Goal: Task Accomplishment & Management: Use online tool/utility

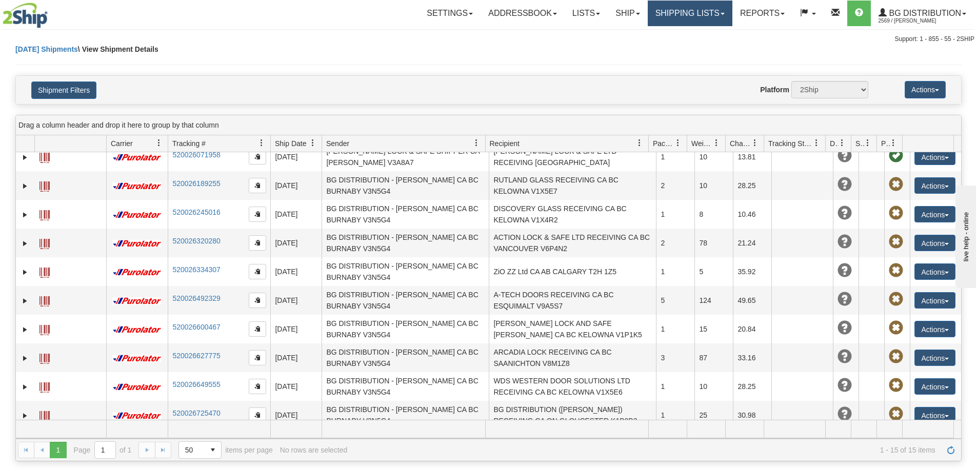
click at [675, 23] on link "Shipping lists" at bounding box center [690, 14] width 85 height 26
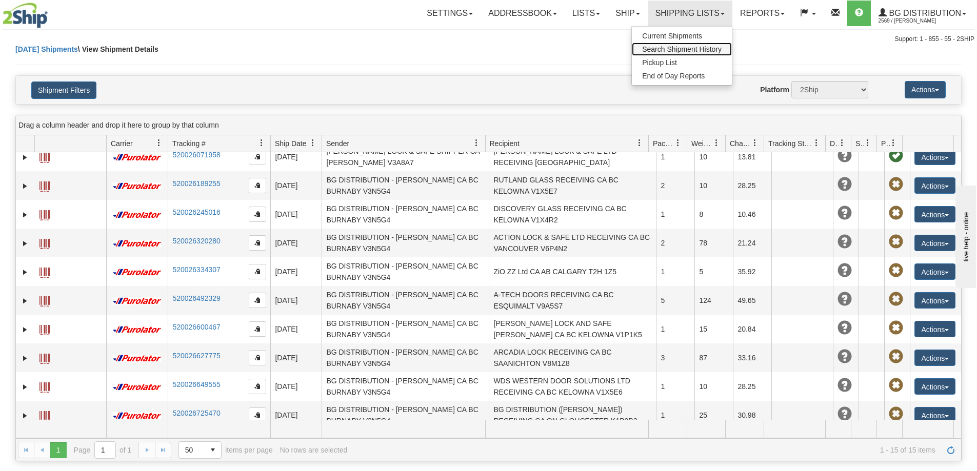
click at [663, 49] on span "Search Shipment History" at bounding box center [681, 49] width 79 height 8
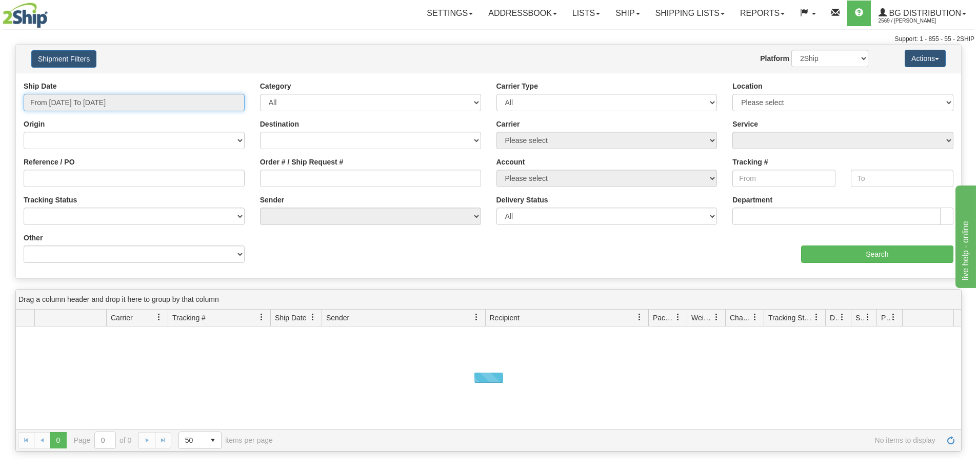
click at [131, 106] on input "From 08/25/2025 To 08/26/2025" at bounding box center [134, 102] width 221 height 17
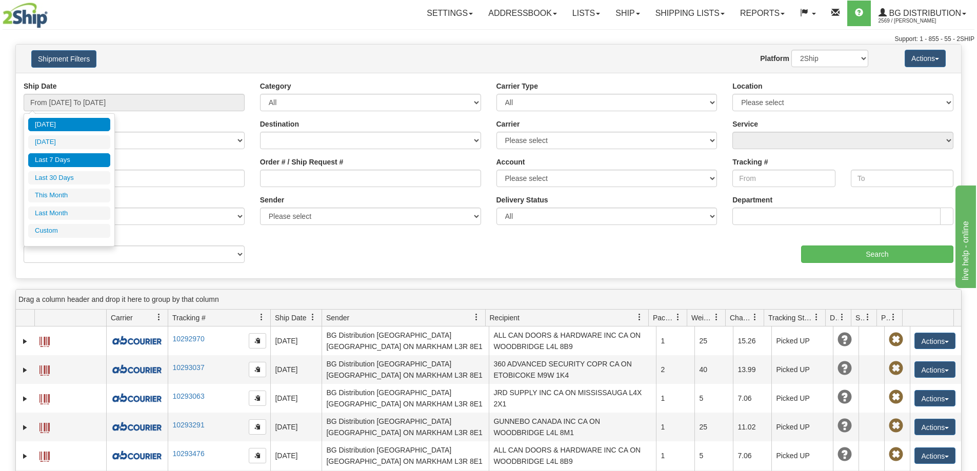
click at [77, 156] on li "Last 7 Days" at bounding box center [69, 160] width 82 height 14
type input "From 08/20/2025 To 08/26/2025"
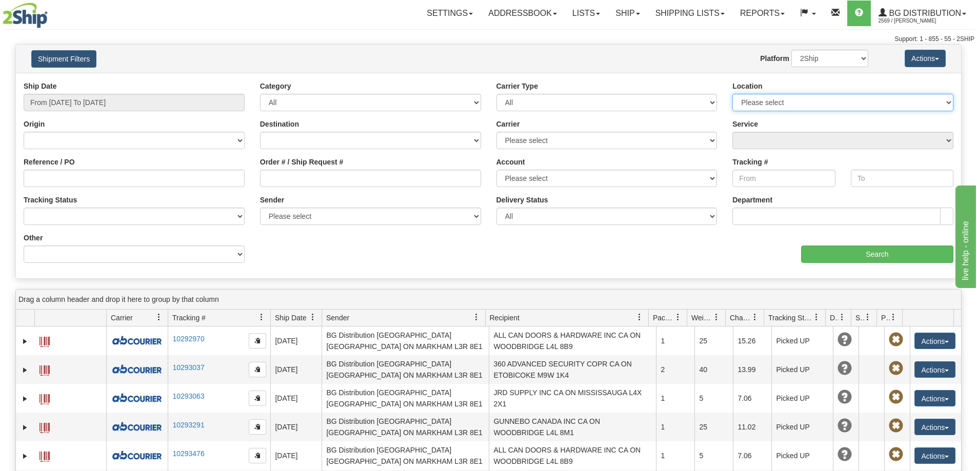
click at [773, 107] on select "Please select Ottawa K1B 3W7 Montreal Quebec City Winnipeg Toronto Burnaby" at bounding box center [842, 102] width 221 height 17
select select "6954"
click at [732, 95] on select "Please select Ottawa K1B 3W7 Montreal Quebec City Winnipeg Toronto Burnaby" at bounding box center [842, 102] width 221 height 17
click at [868, 255] on input "Search" at bounding box center [877, 254] width 152 height 17
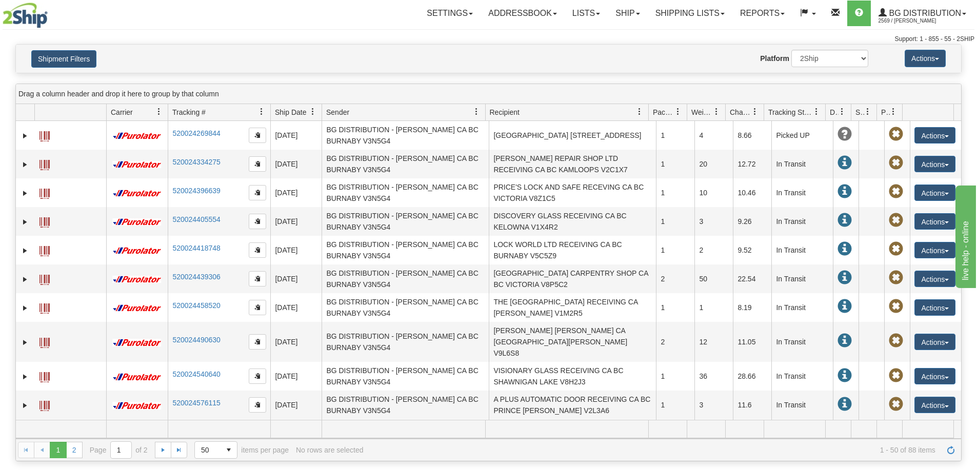
click at [510, 114] on span "Recipient" at bounding box center [505, 112] width 30 height 10
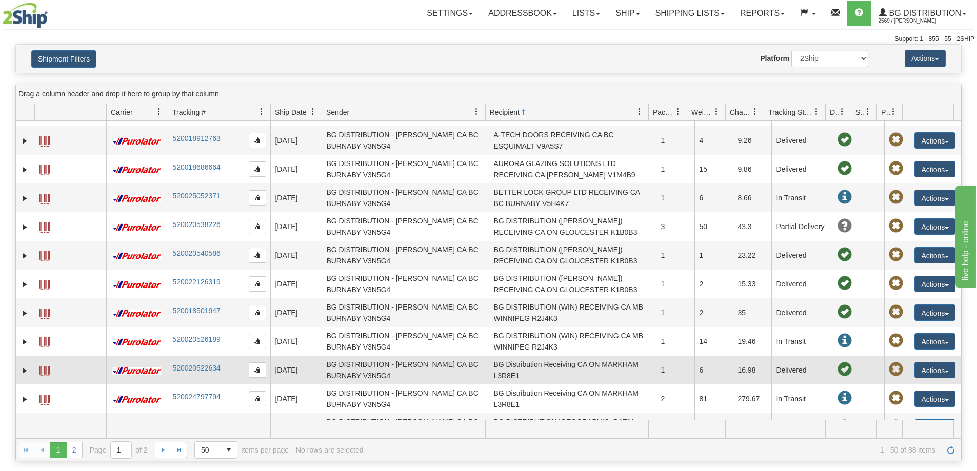
scroll to position [718, 0]
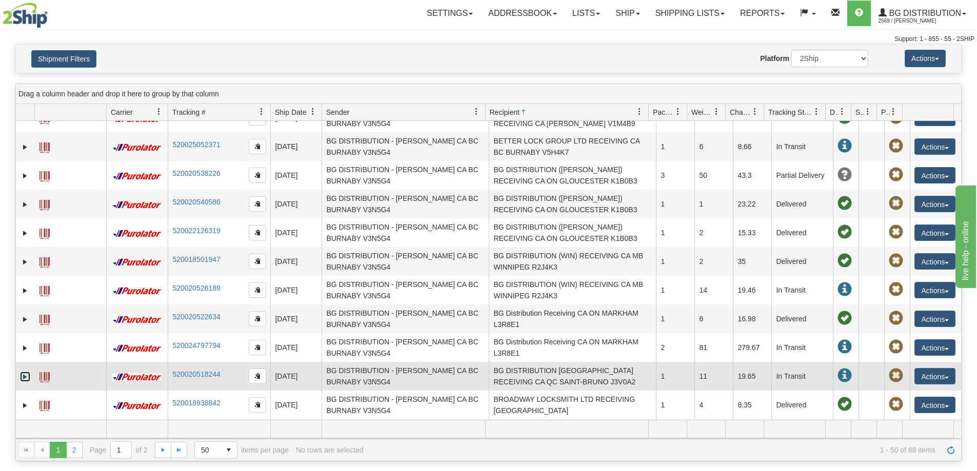
click at [25, 372] on link "Expand" at bounding box center [25, 377] width 10 height 10
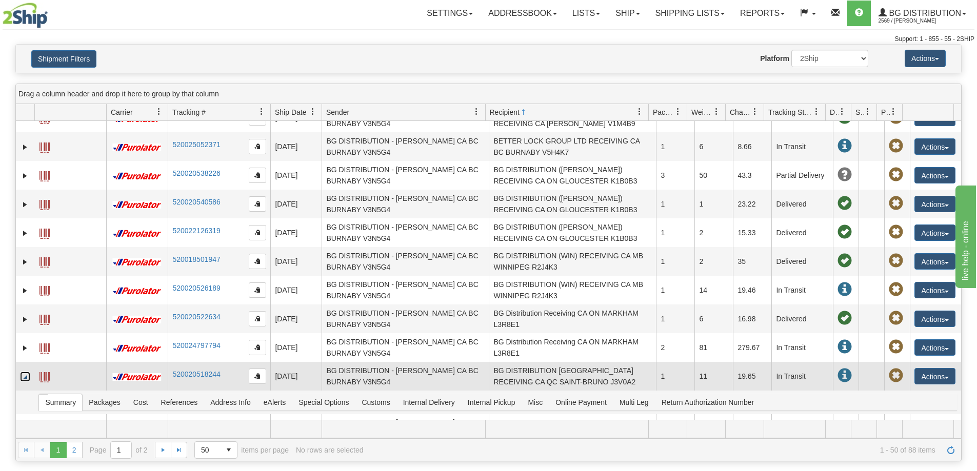
scroll to position [821, 0]
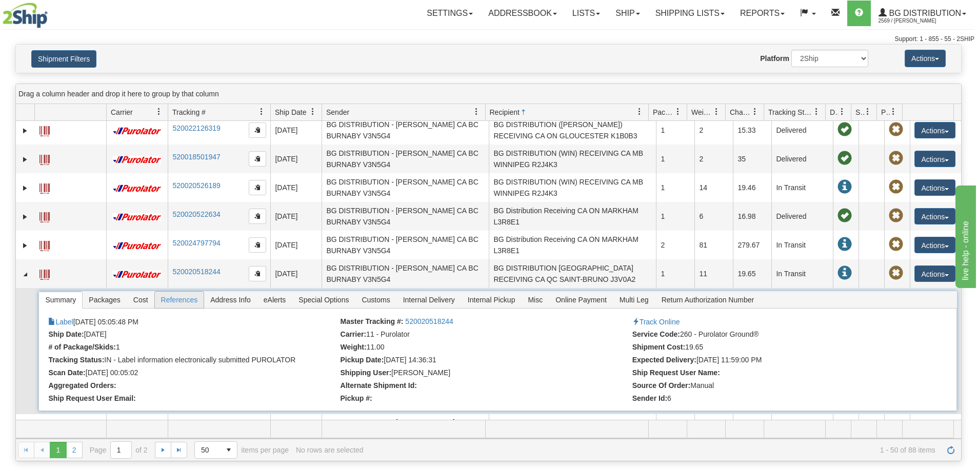
click at [171, 292] on span "References" at bounding box center [179, 300] width 49 height 16
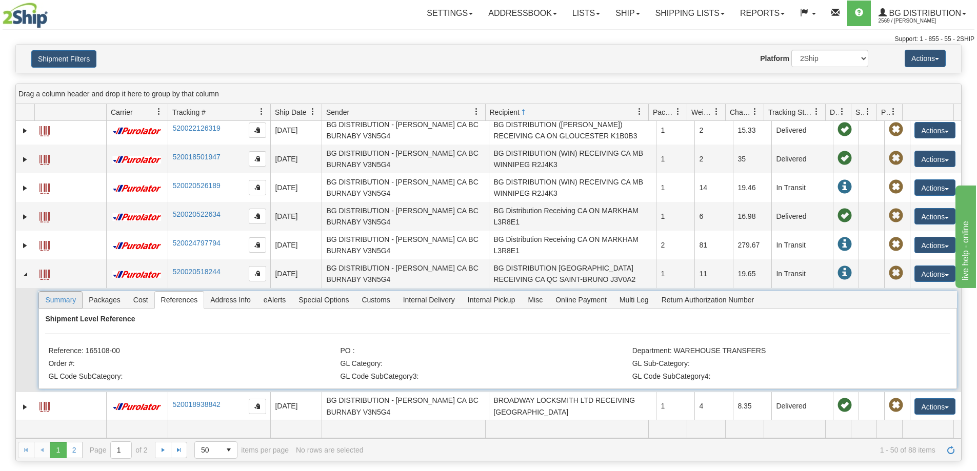
click at [66, 292] on span "Summary" at bounding box center [60, 300] width 43 height 16
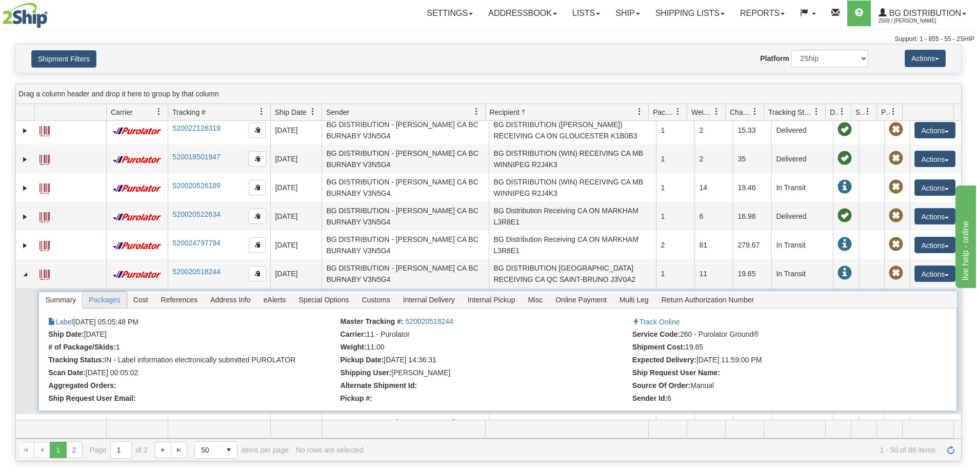
click at [117, 294] on span "Packages" at bounding box center [105, 300] width 44 height 16
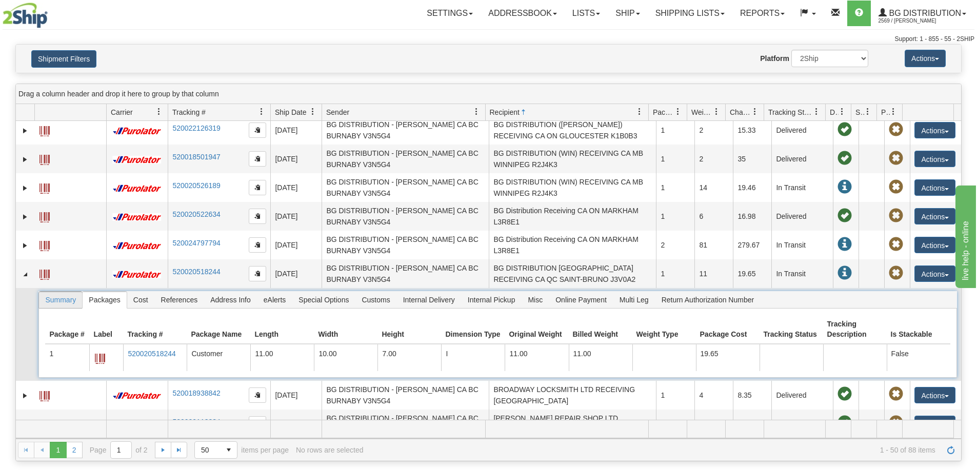
click at [51, 292] on span "Summary" at bounding box center [60, 300] width 43 height 16
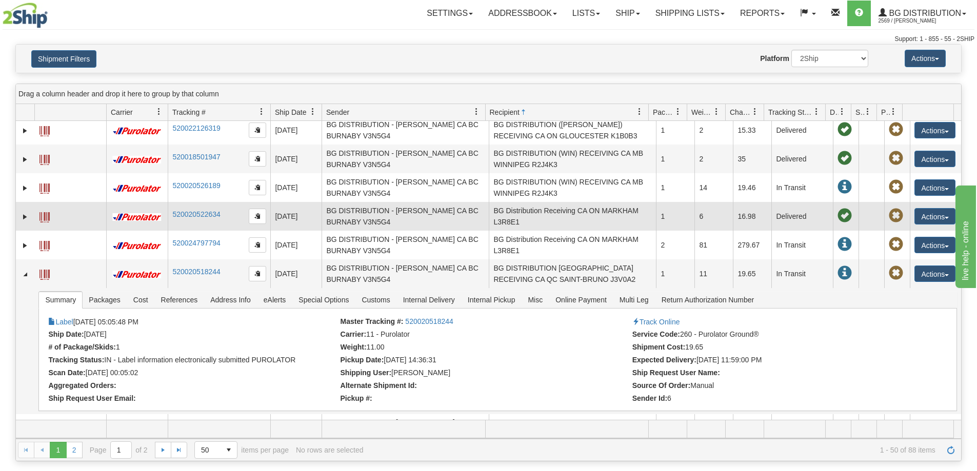
scroll to position [872, 0]
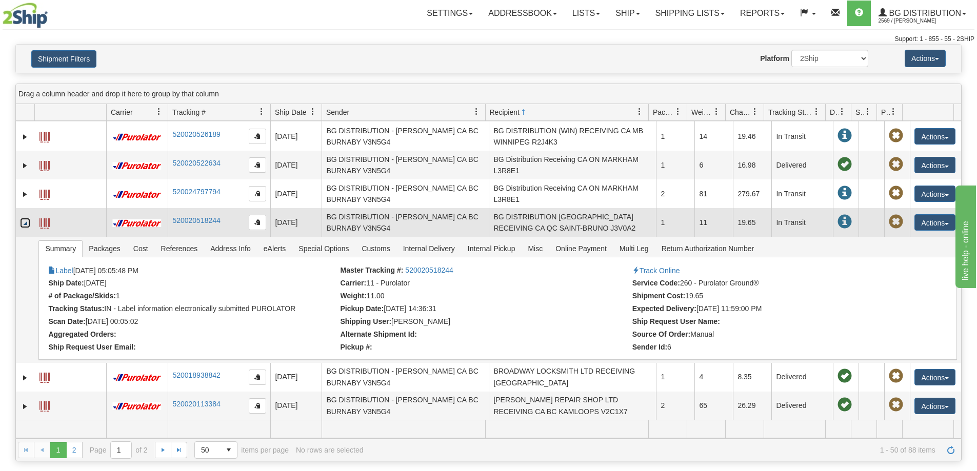
click at [28, 218] on link "Collapse" at bounding box center [25, 223] width 10 height 10
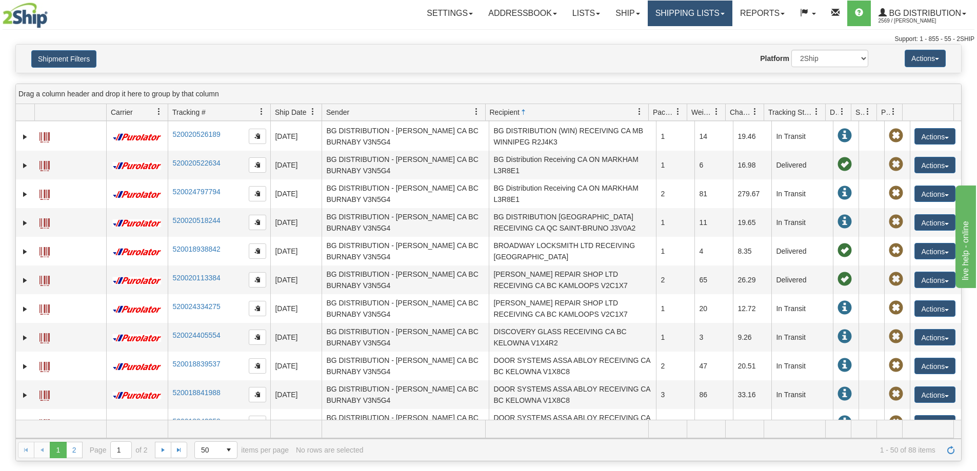
click at [695, 15] on link "Shipping lists" at bounding box center [690, 14] width 85 height 26
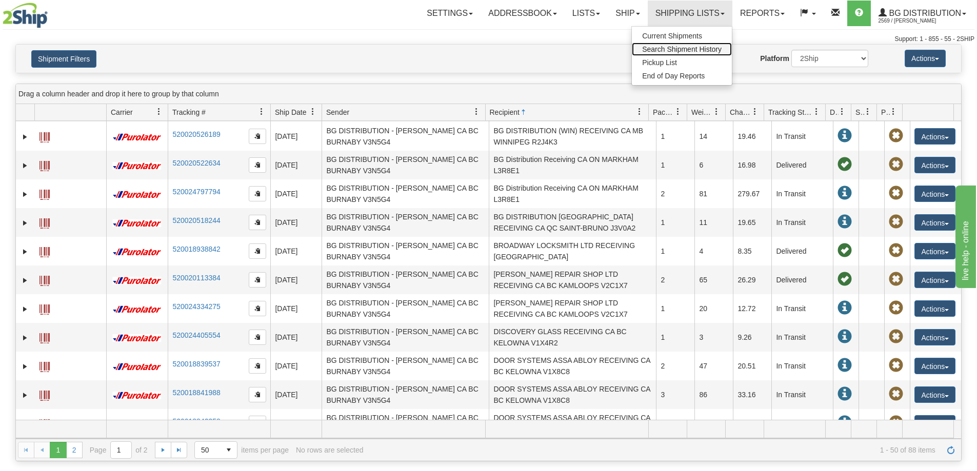
click at [680, 53] on link "Search Shipment History" at bounding box center [682, 49] width 100 height 13
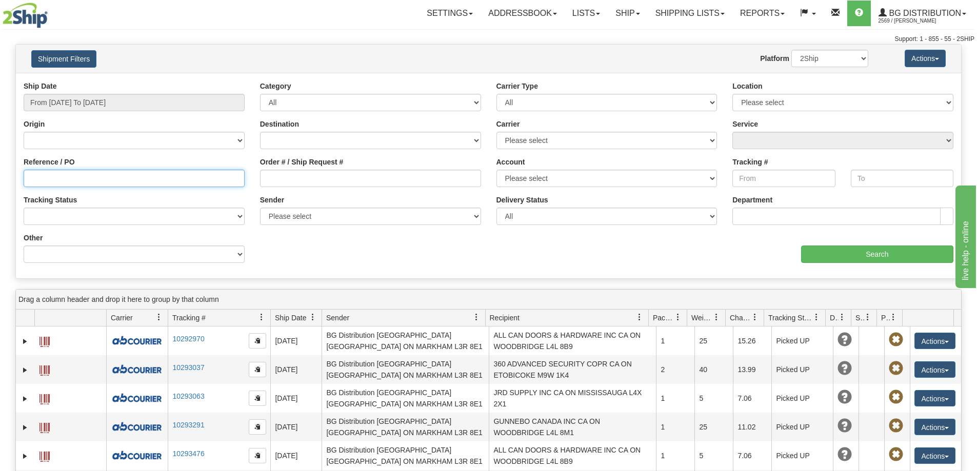
click at [57, 185] on input "Reference / PO" at bounding box center [134, 178] width 221 height 17
type input "60035124-00"
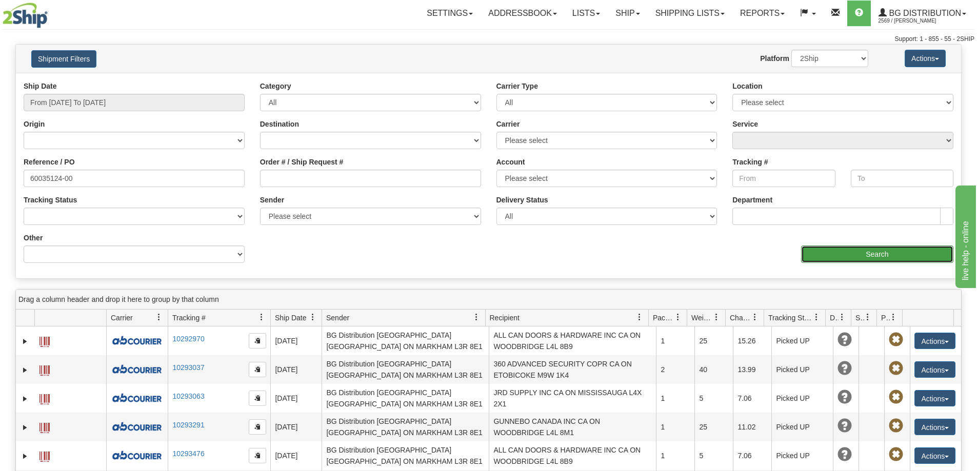
click at [835, 263] on input "Search" at bounding box center [877, 254] width 152 height 17
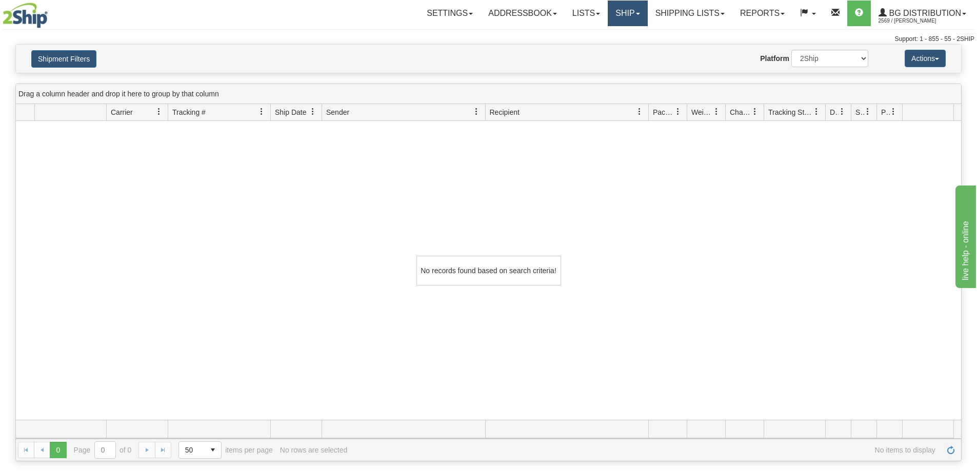
click at [621, 19] on link "Ship" at bounding box center [627, 14] width 39 height 26
click at [669, 16] on link "Shipping lists" at bounding box center [690, 14] width 85 height 26
click at [612, 15] on link "Ship" at bounding box center [627, 14] width 39 height 26
click at [607, 29] on ul "Ship Screen" at bounding box center [607, 35] width 82 height 19
click at [617, 17] on link "Ship" at bounding box center [627, 14] width 39 height 26
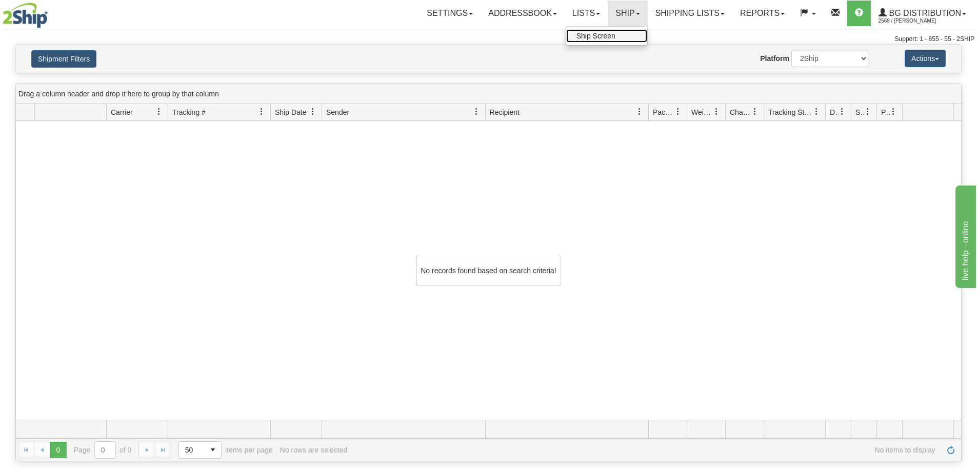
click at [602, 34] on span "Ship Screen" at bounding box center [595, 36] width 39 height 8
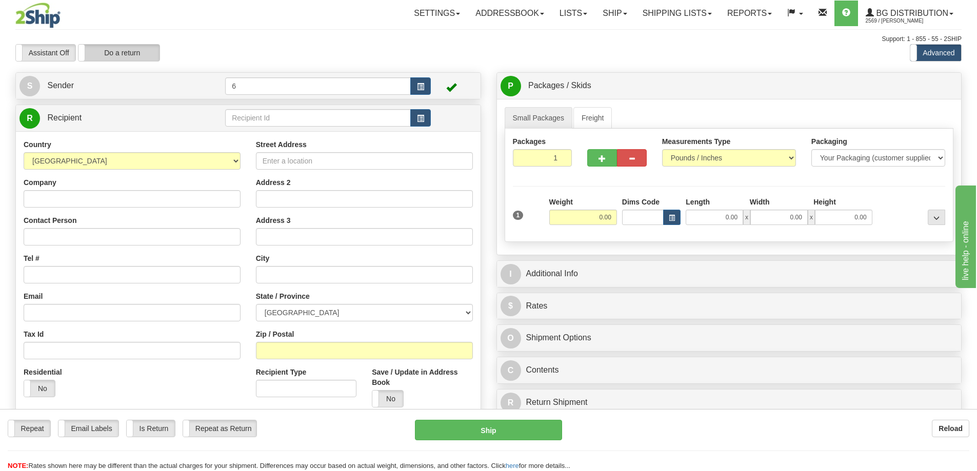
click at [127, 57] on label "Do a return" at bounding box center [118, 53] width 81 height 16
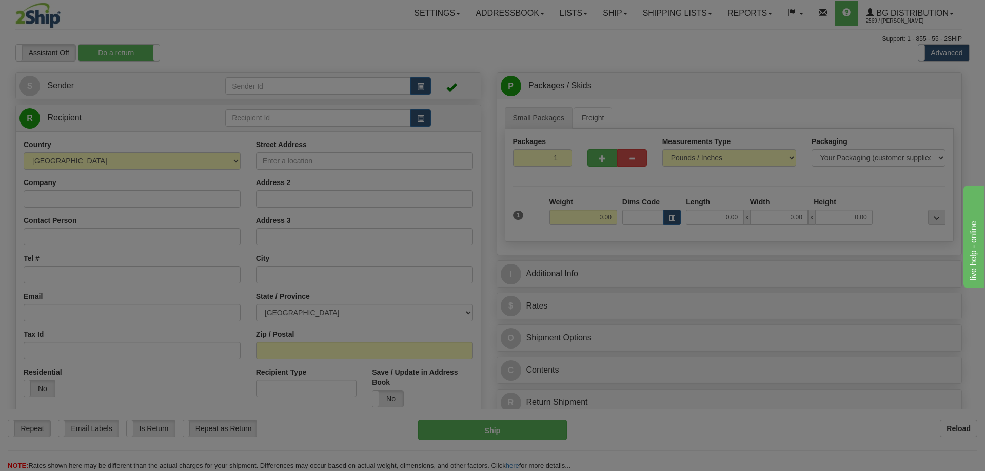
type input "6"
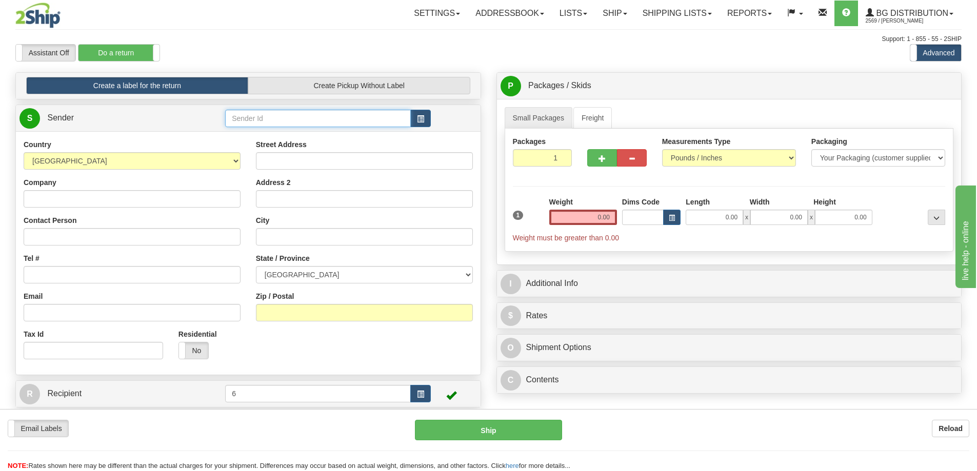
drag, startPoint x: 254, startPoint y: 123, endPoint x: 257, endPoint y: 118, distance: 5.5
click at [254, 123] on input "text" at bounding box center [318, 118] width 186 height 17
type input "43018"
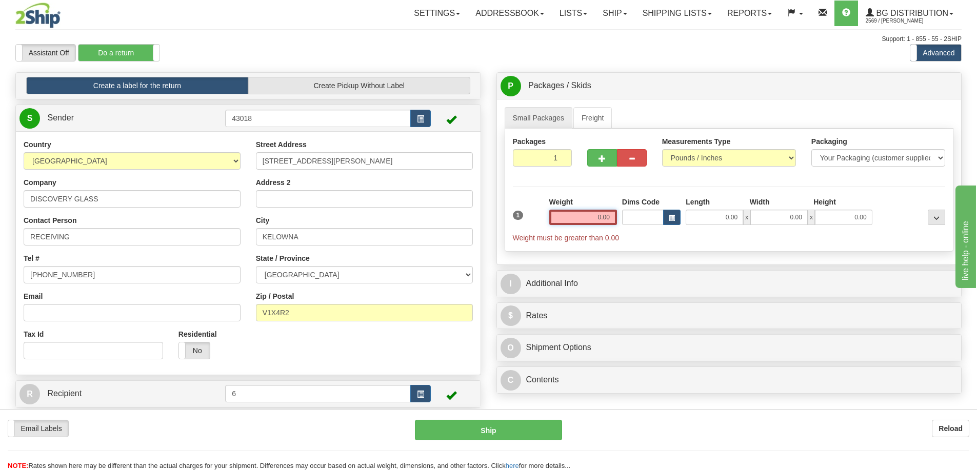
click at [592, 219] on input "0.00" at bounding box center [583, 217] width 68 height 15
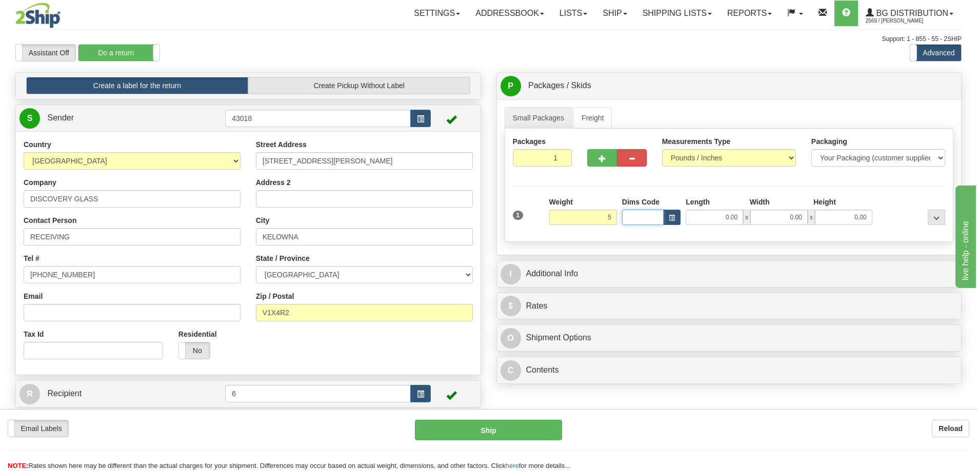
type input "5.00"
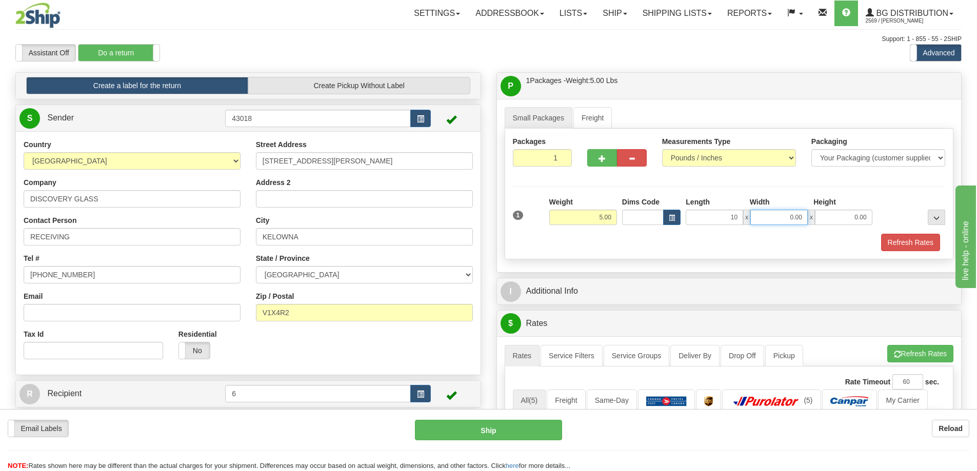
type input "10.00"
click at [903, 234] on div "Packaging Your Packaging (customer supplied) Envelope (carrier supplied) Pack (…" at bounding box center [747, 233] width 401 height 1
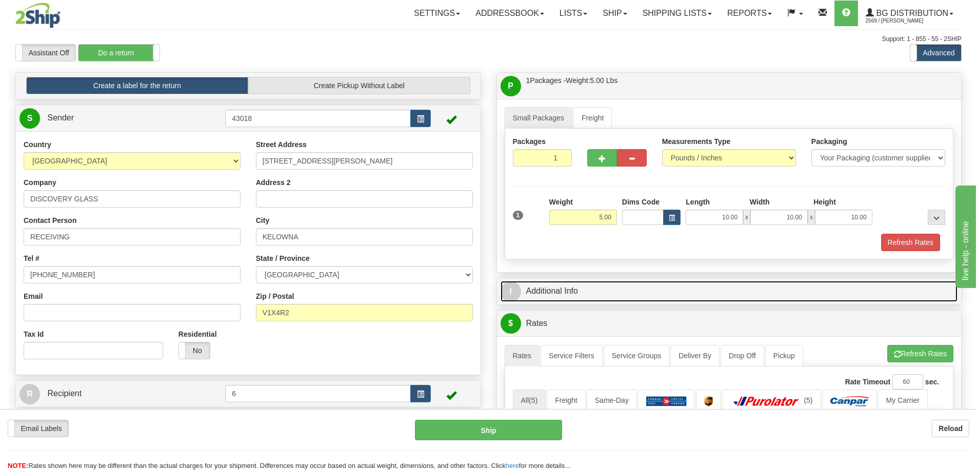
click at [795, 297] on link "I Additional Info" at bounding box center [729, 291] width 457 height 21
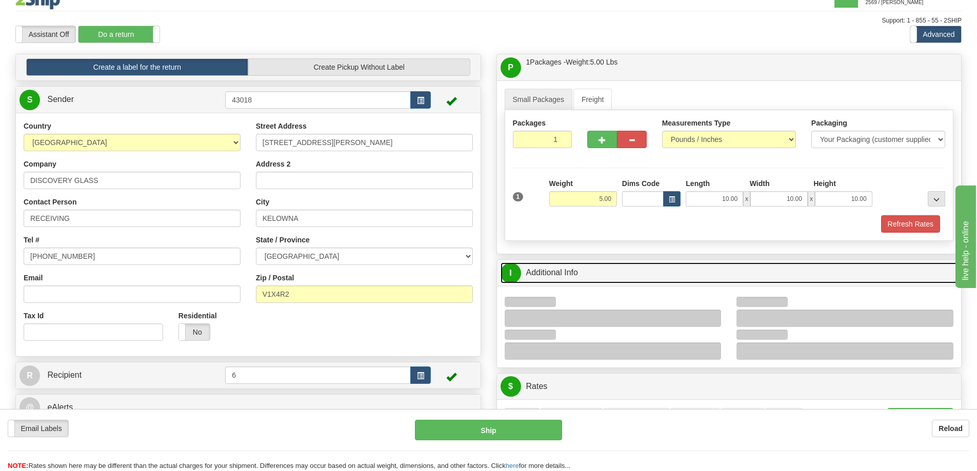
scroll to position [51, 0]
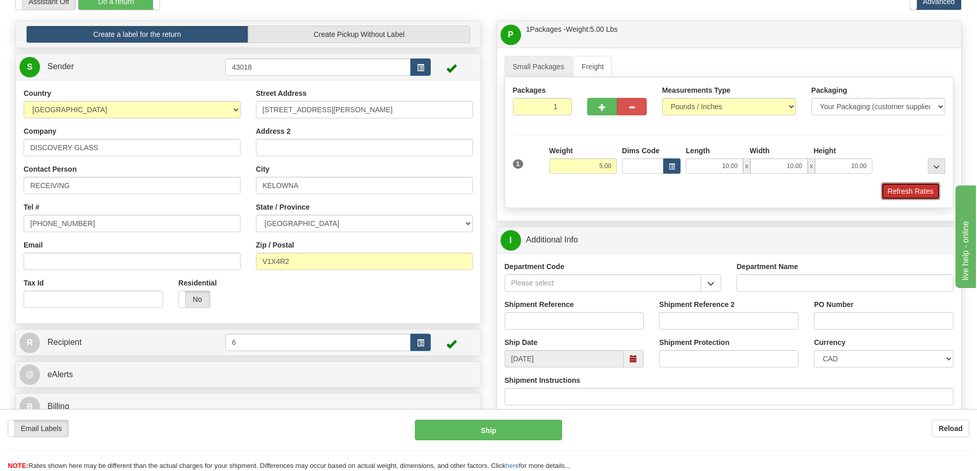
click at [911, 194] on button "Refresh Rates" at bounding box center [910, 191] width 59 height 17
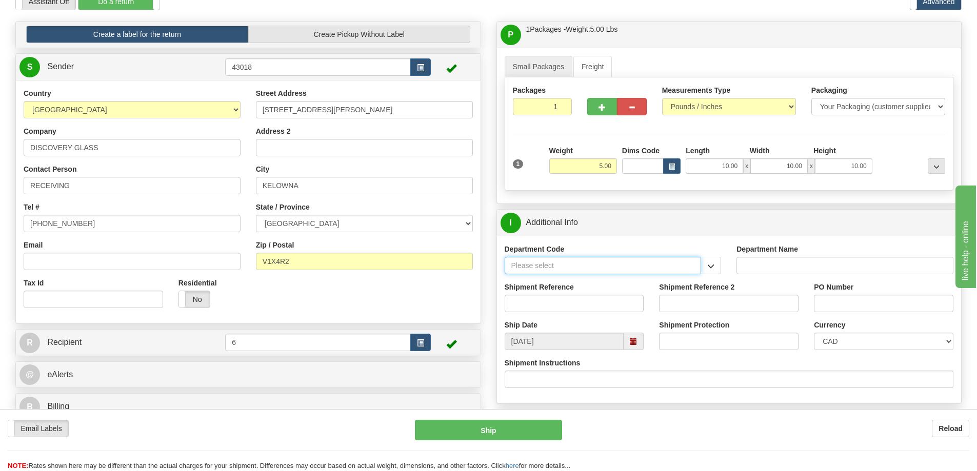
click at [697, 273] on input "Department Code" at bounding box center [603, 265] width 197 height 17
drag, startPoint x: 709, startPoint y: 270, endPoint x: 694, endPoint y: 274, distance: 15.6
click at [708, 269] on span "button" at bounding box center [710, 266] width 7 height 7
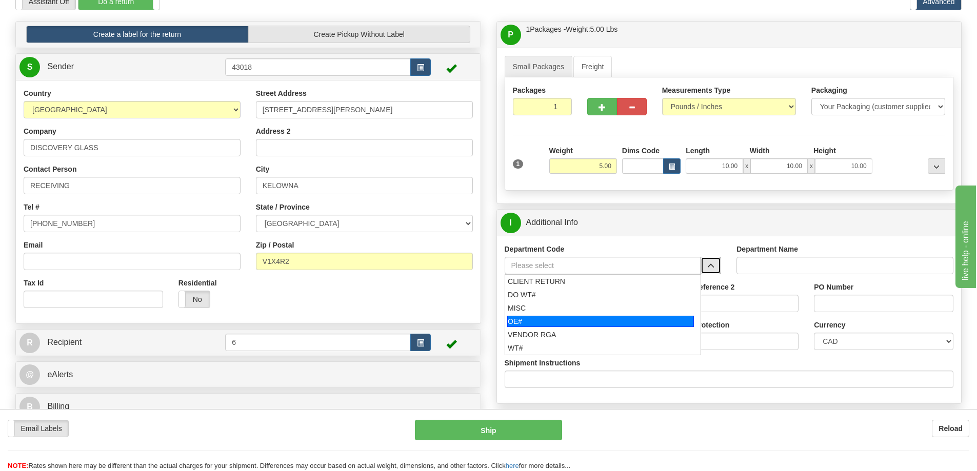
click at [550, 325] on div "OE#" at bounding box center [600, 321] width 187 height 11
type input "OE#"
type input "ORDERS"
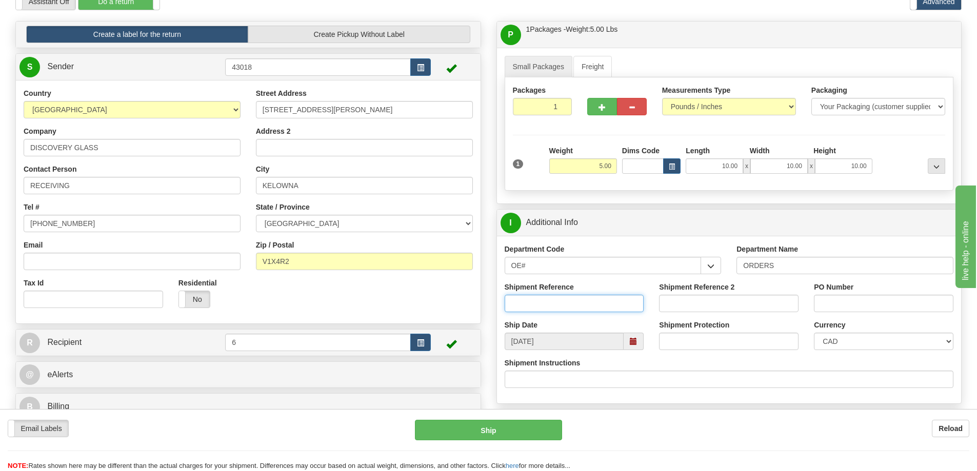
click at [535, 311] on input "Shipment Reference" at bounding box center [574, 303] width 139 height 17
type input "60031524-00"
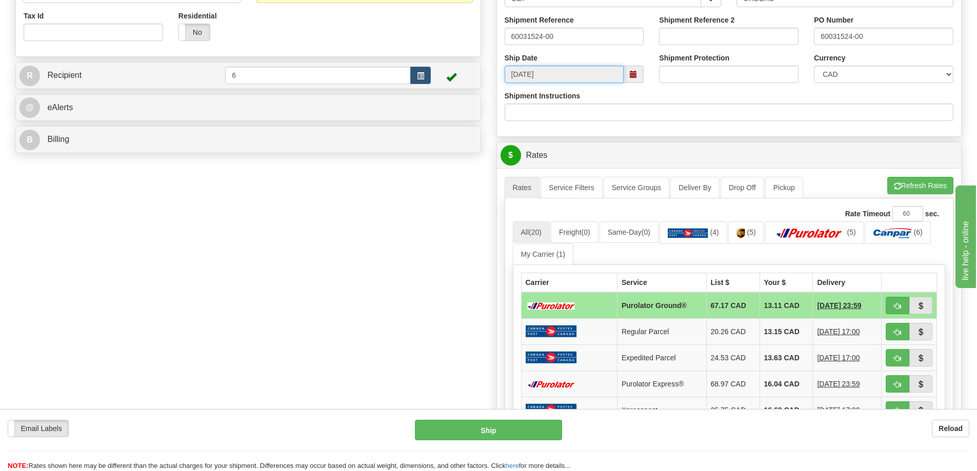
scroll to position [359, 0]
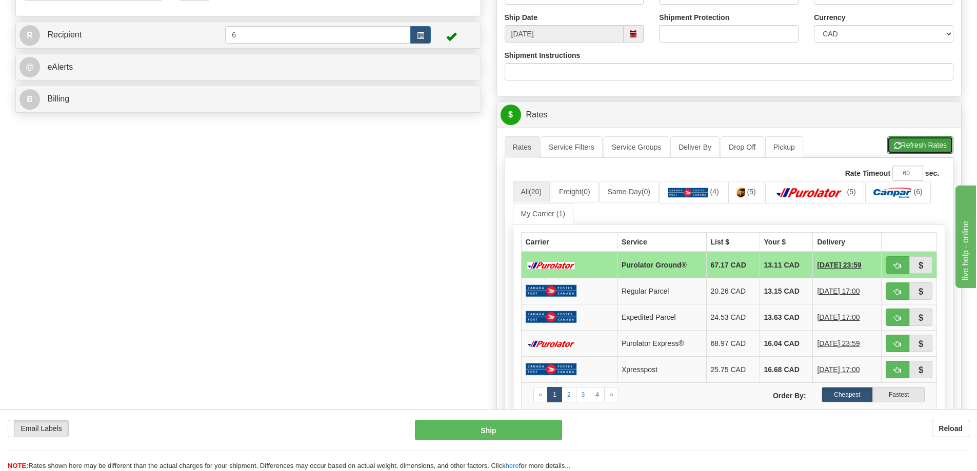
click at [912, 145] on button "Refresh Rates" at bounding box center [920, 144] width 66 height 17
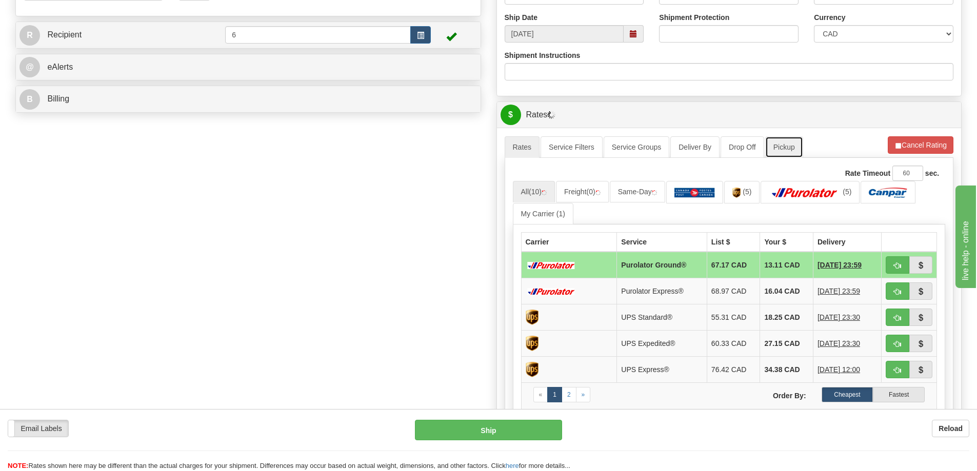
click at [796, 154] on link "Pickup" at bounding box center [784, 147] width 38 height 22
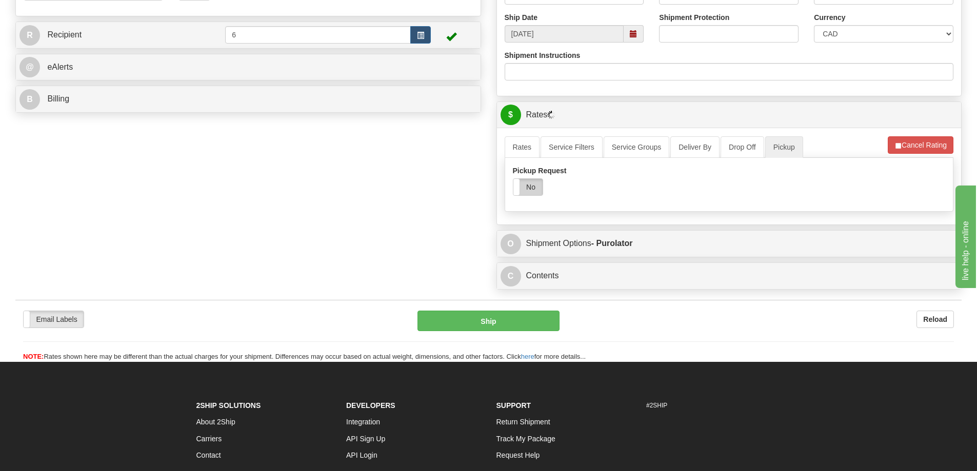
click at [531, 186] on label "No" at bounding box center [527, 187] width 29 height 16
click at [528, 146] on link "Rates" at bounding box center [522, 147] width 35 height 22
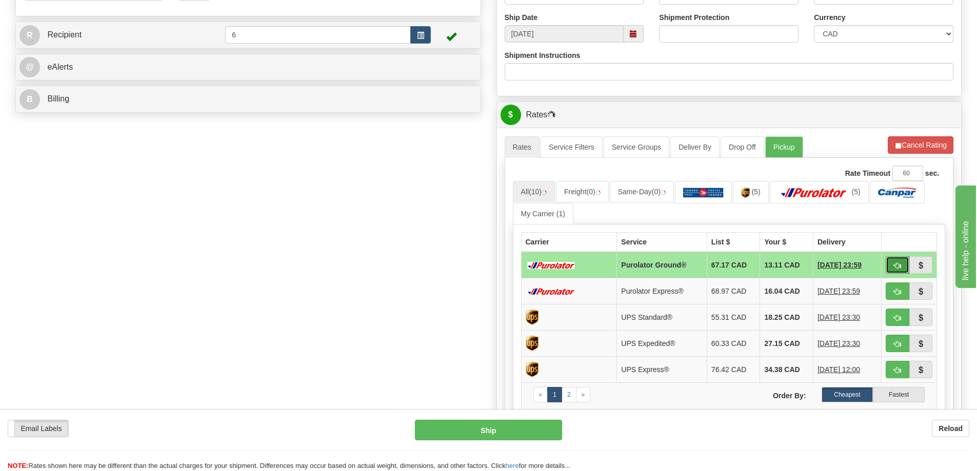
click at [906, 270] on button "button" at bounding box center [898, 264] width 24 height 17
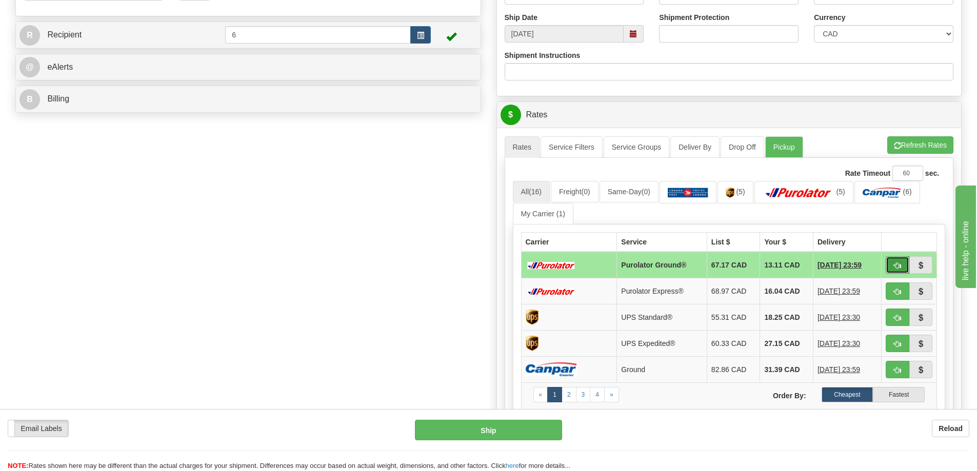
click at [893, 269] on button "button" at bounding box center [898, 264] width 24 height 17
type input "260"
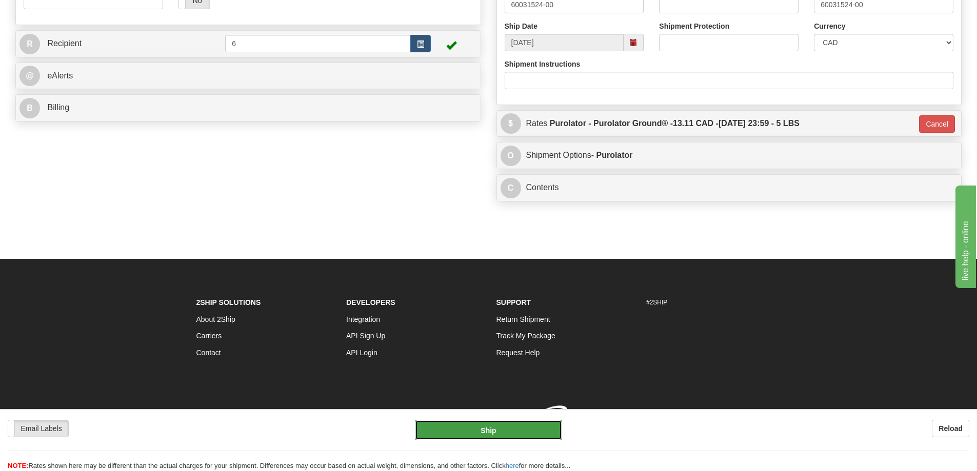
click at [456, 428] on button "Ship" at bounding box center [488, 430] width 147 height 21
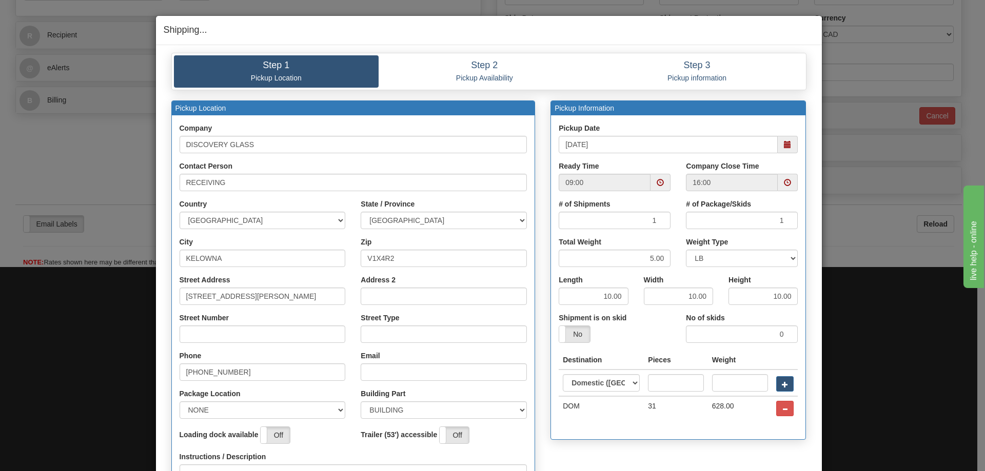
click at [784, 145] on span at bounding box center [787, 144] width 7 height 7
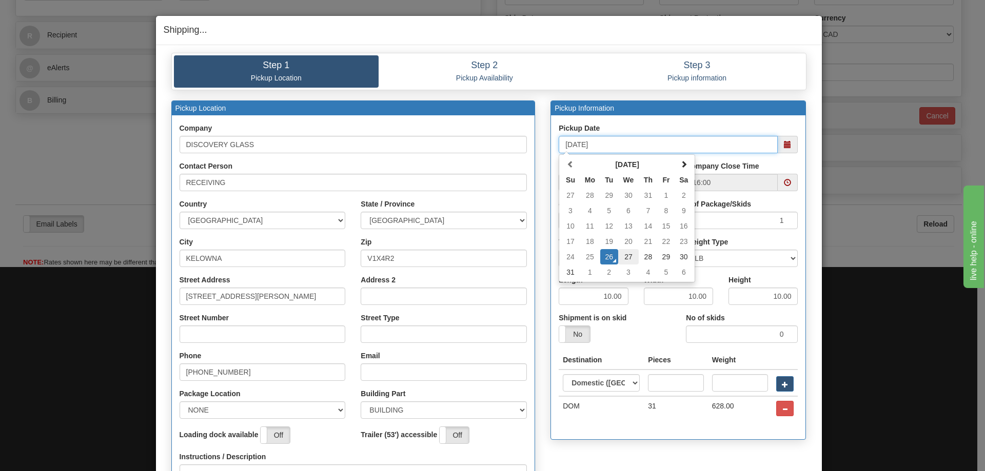
click at [624, 256] on td "27" at bounding box center [628, 256] width 21 height 15
type input "08/27/2025"
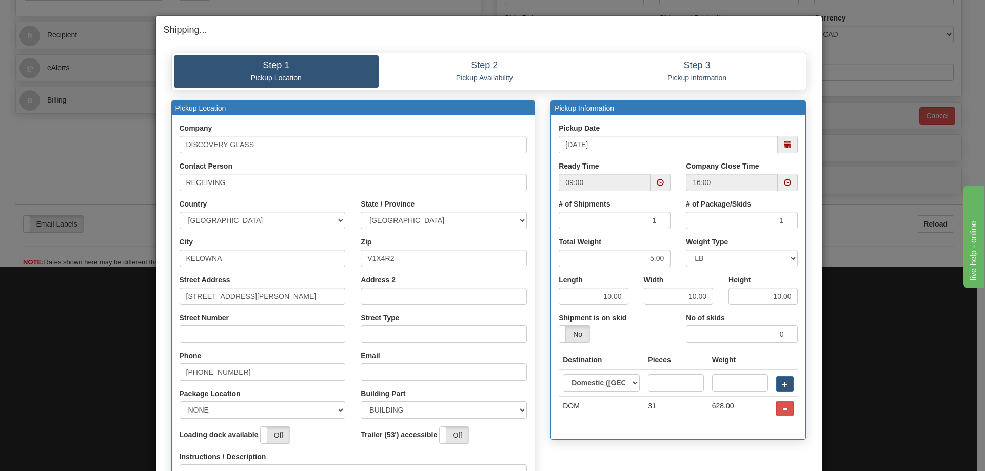
click at [660, 177] on span at bounding box center [660, 182] width 20 height 17
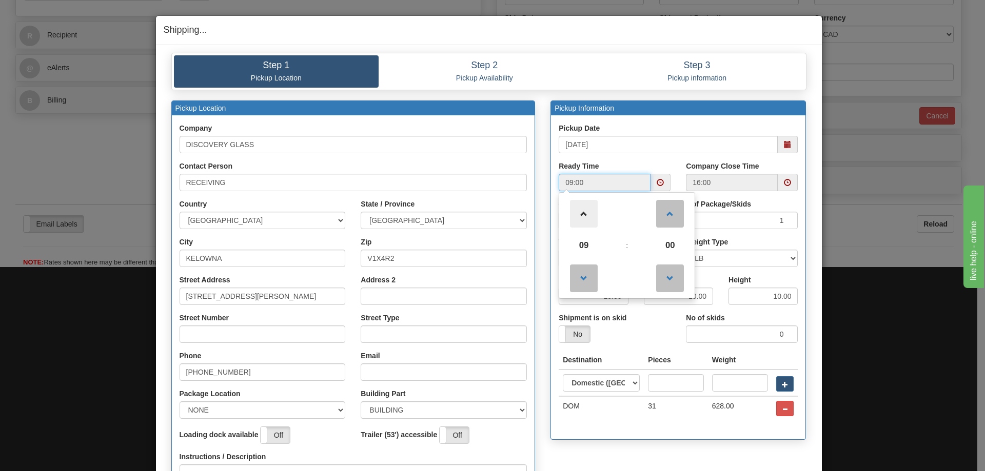
click at [577, 208] on span at bounding box center [584, 214] width 28 height 28
type input "12:00"
click at [901, 307] on div "Shipping... Your SHIPMENT will EXPIRE in Step 1 Pickup Location Step 2 Pickup A…" at bounding box center [492, 235] width 985 height 471
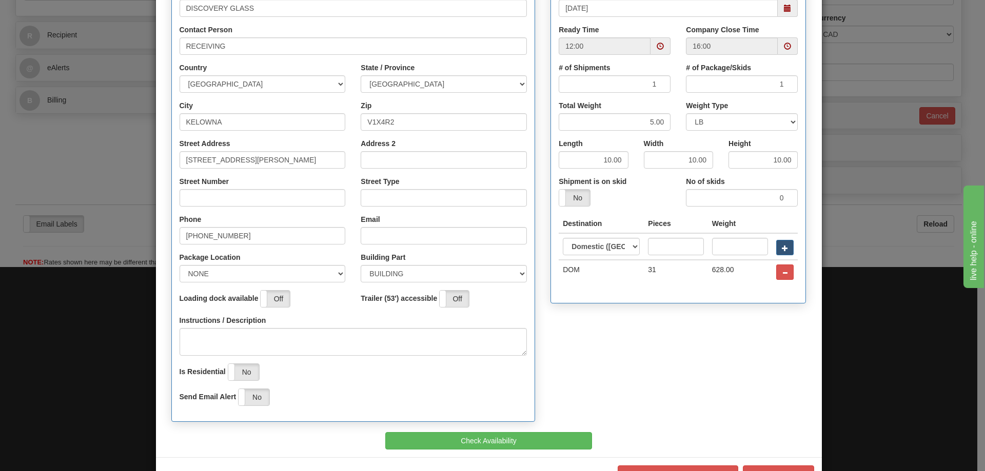
scroll to position [172, 0]
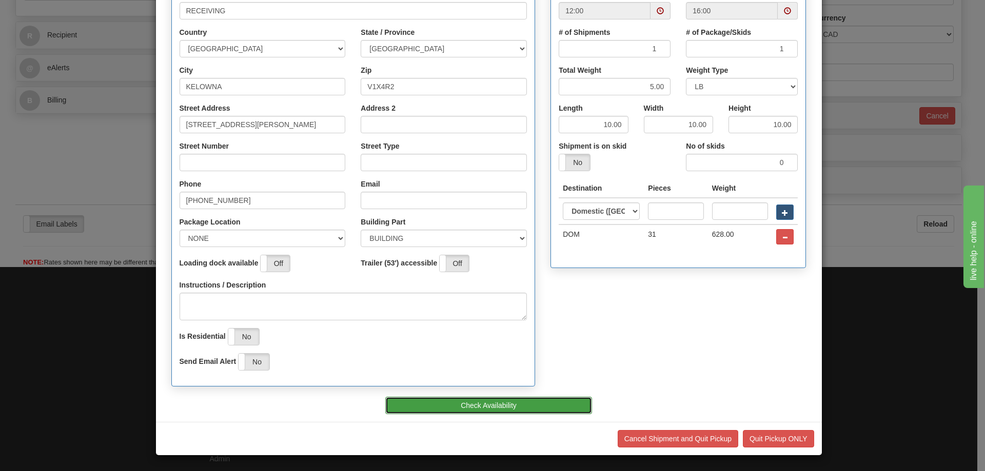
click at [471, 408] on button "Check Availability" at bounding box center [488, 405] width 207 height 17
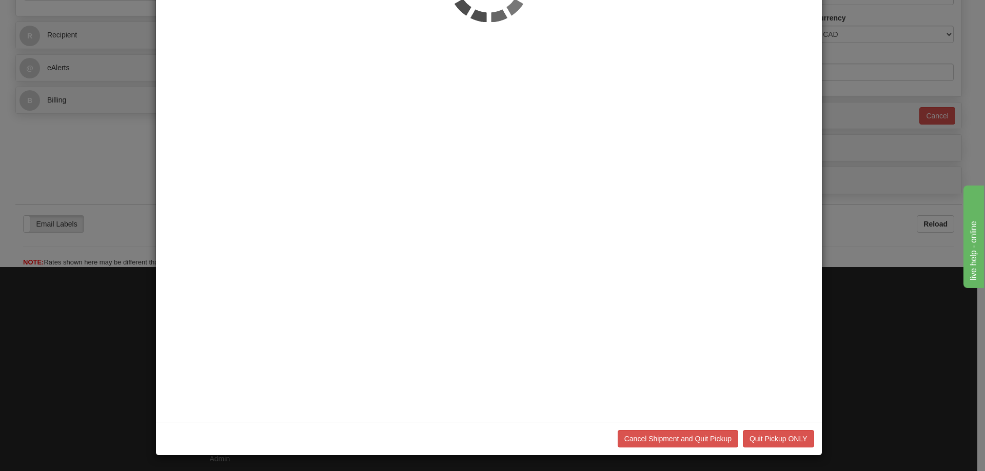
scroll to position [0, 0]
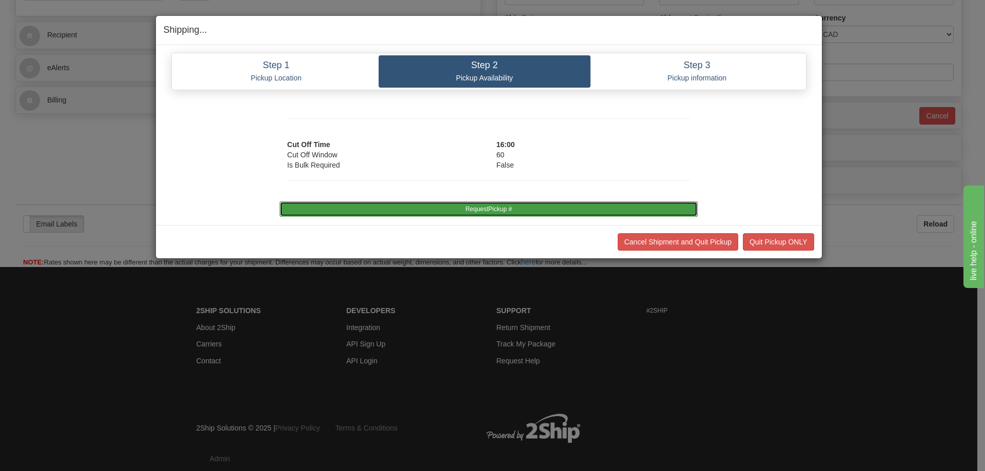
click at [524, 207] on button "RequestPickup #" at bounding box center [489, 209] width 418 height 15
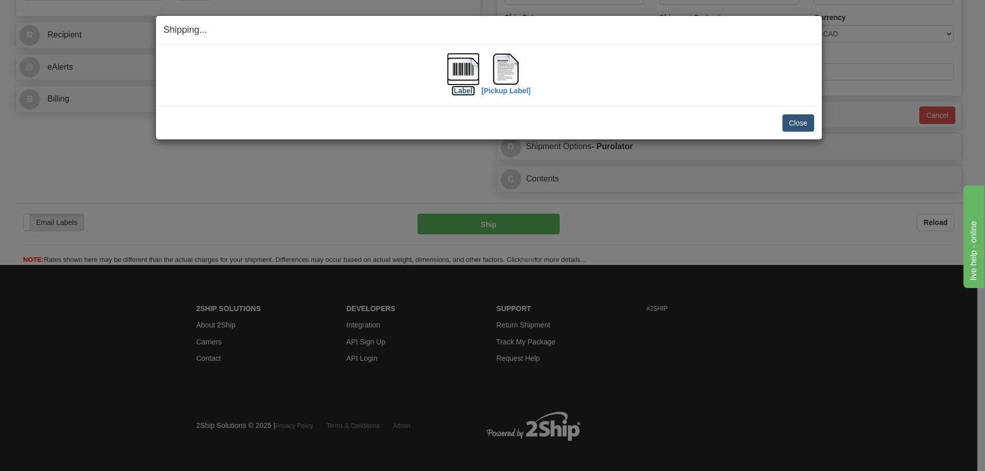
click at [465, 88] on label "[Label]" at bounding box center [463, 91] width 24 height 10
click at [798, 117] on button "Close" at bounding box center [798, 122] width 32 height 17
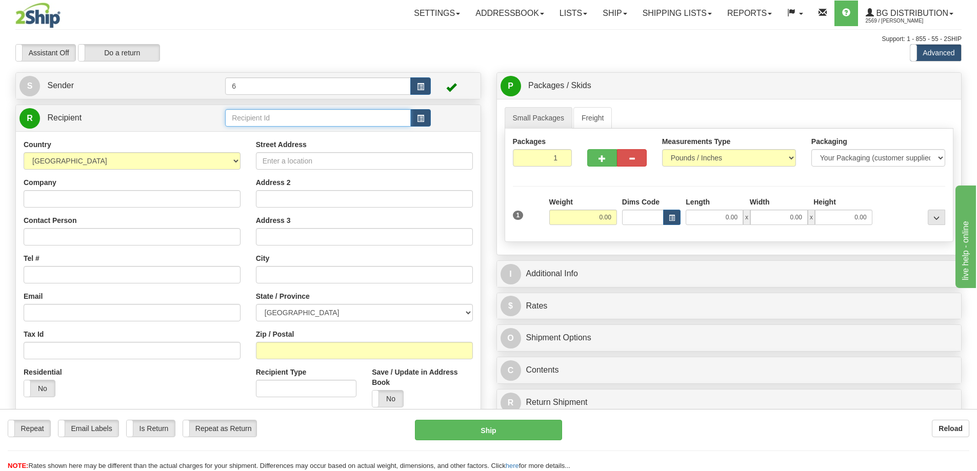
click at [243, 122] on input "text" at bounding box center [318, 117] width 186 height 17
click at [127, 53] on label "Do a return" at bounding box center [118, 53] width 81 height 16
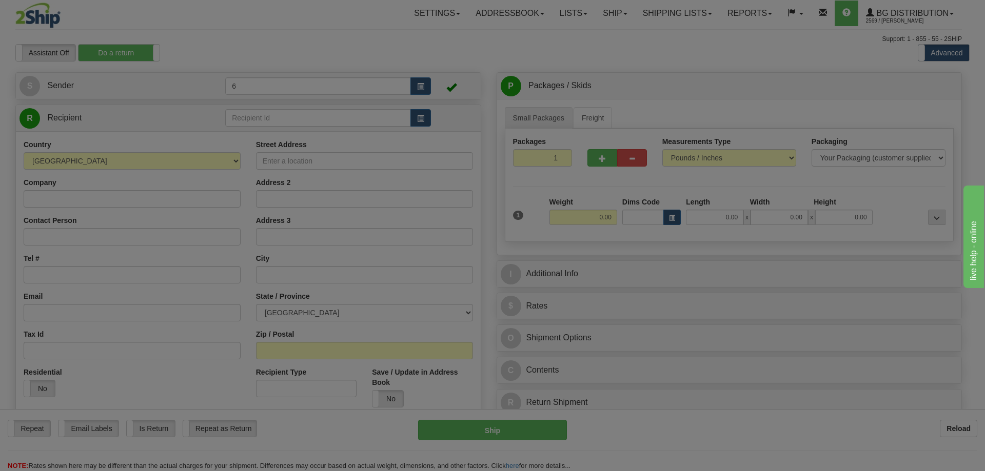
type input "6"
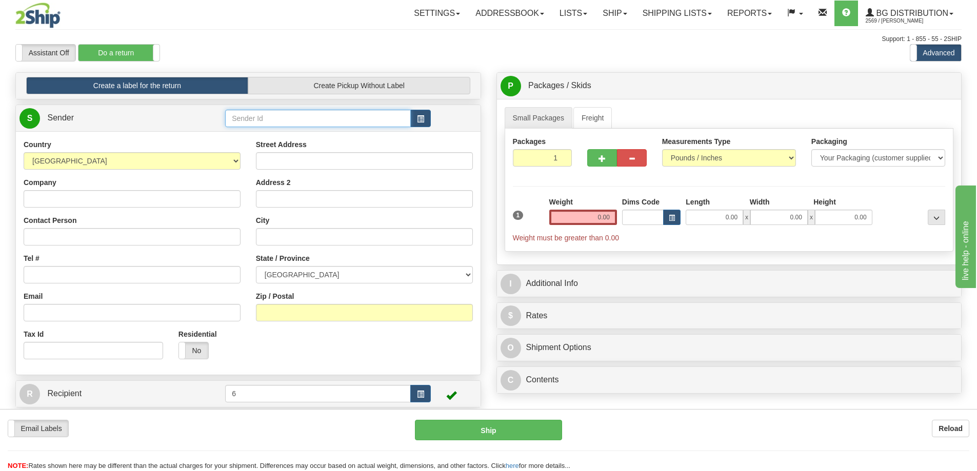
click at [260, 121] on input "text" at bounding box center [318, 118] width 186 height 17
type input "41026"
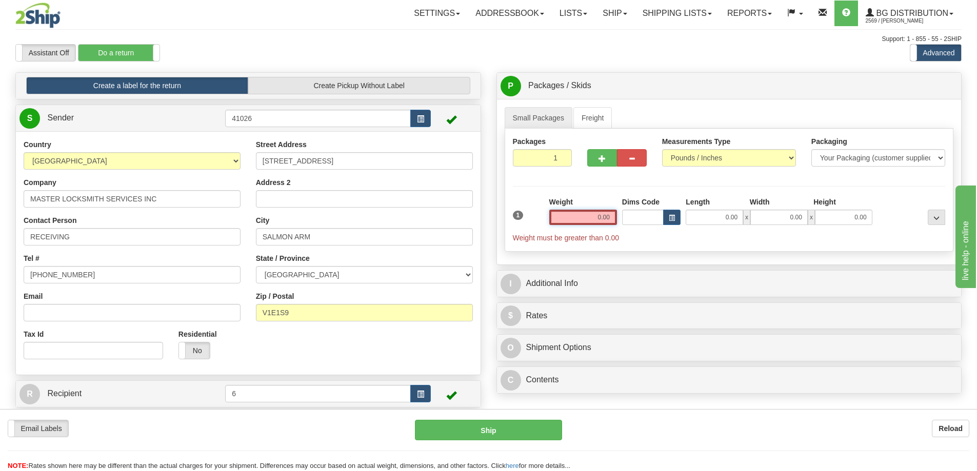
click at [594, 218] on input "0.00" at bounding box center [583, 217] width 68 height 15
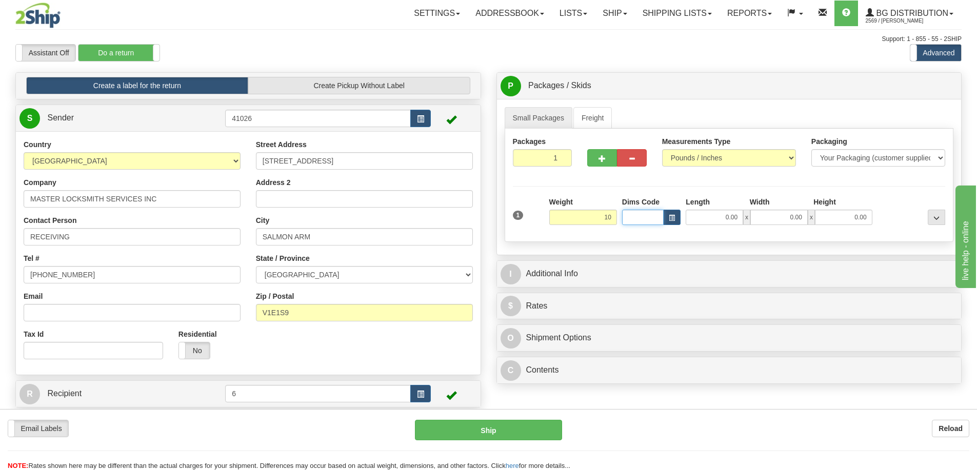
type input "10.00"
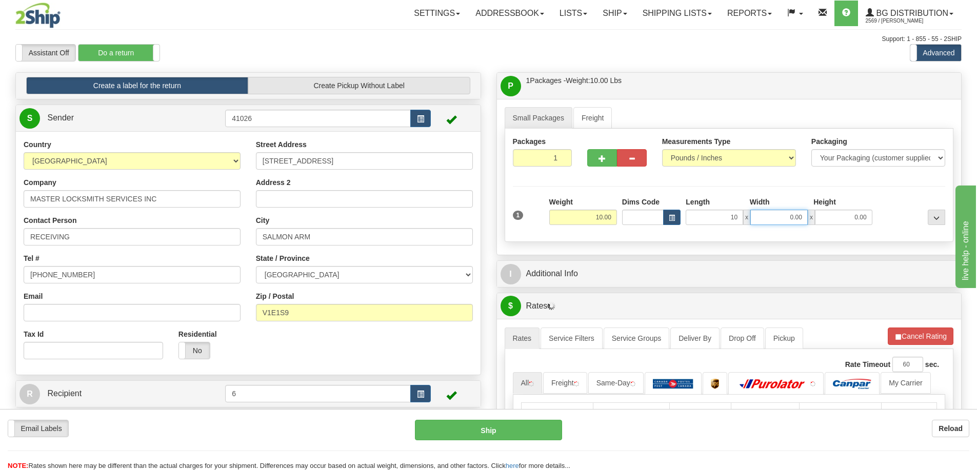
type input "10.00"
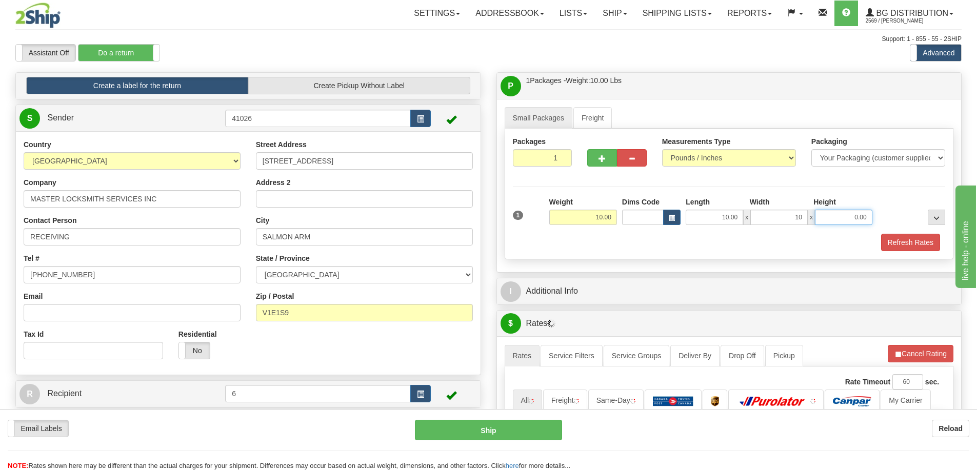
type input "10.00"
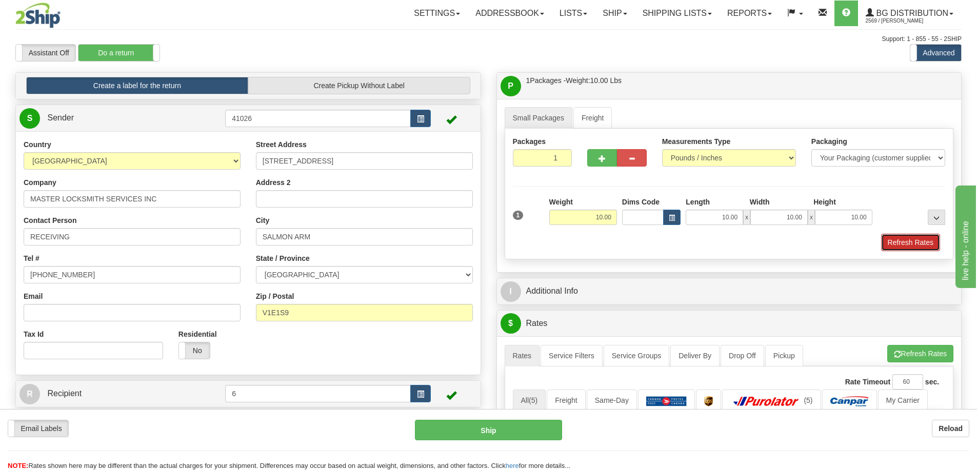
click at [921, 246] on button "Refresh Rates" at bounding box center [910, 242] width 59 height 17
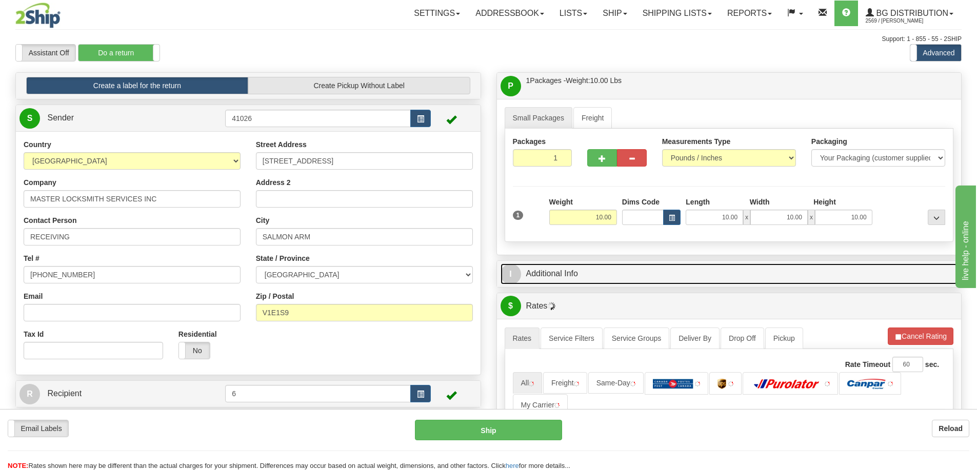
click at [861, 276] on link "I Additional Info" at bounding box center [729, 274] width 457 height 21
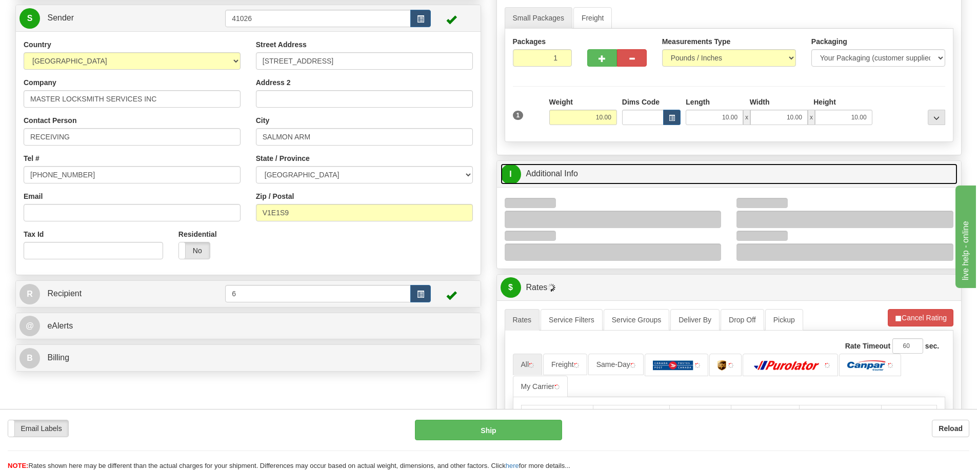
scroll to position [154, 0]
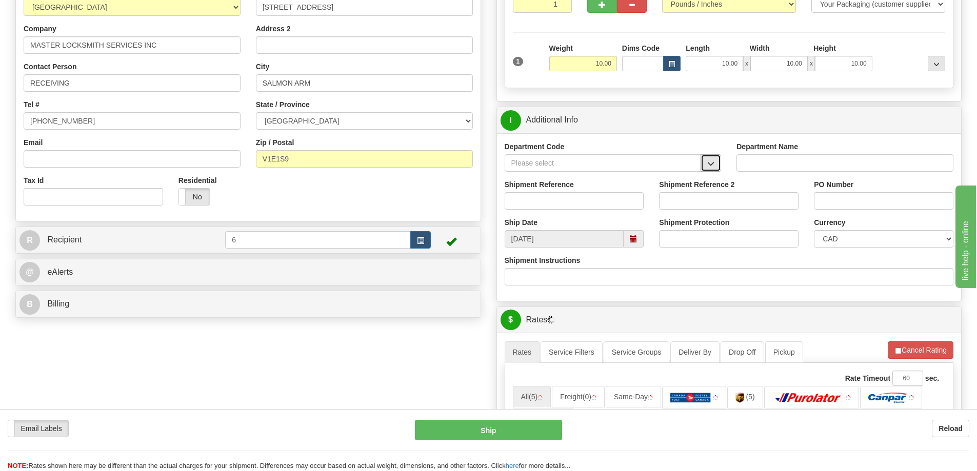
click at [712, 167] on span "button" at bounding box center [710, 164] width 7 height 7
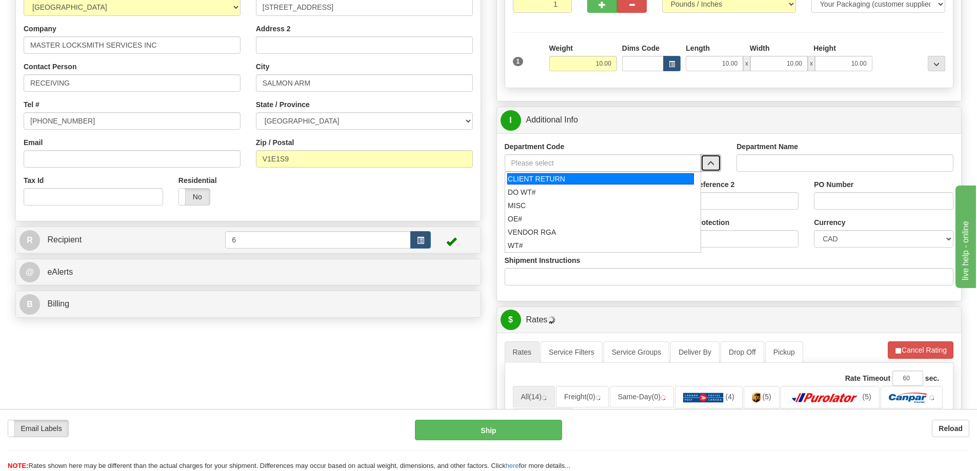
click at [556, 183] on div "CLIENT RETURN" at bounding box center [600, 178] width 187 height 11
type input "CLIENT RETURN"
type input "RETURN LABELS"
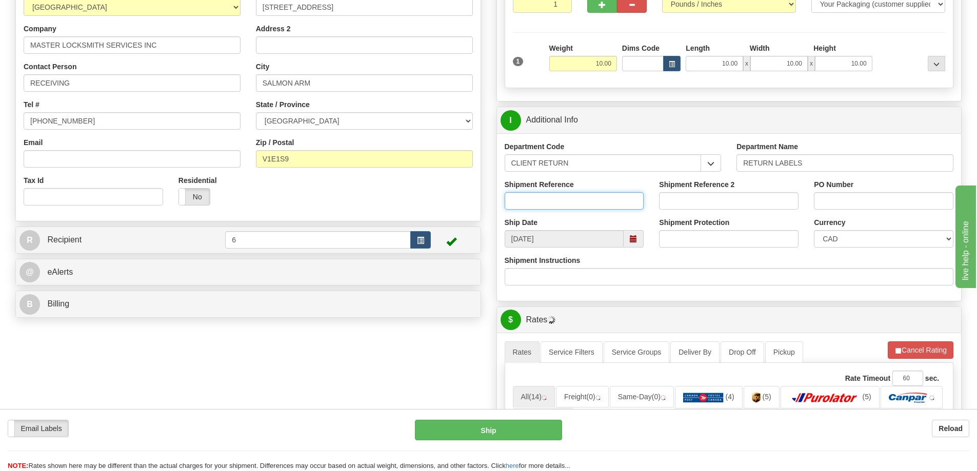
click at [553, 200] on input "Shipment Reference" at bounding box center [574, 200] width 139 height 17
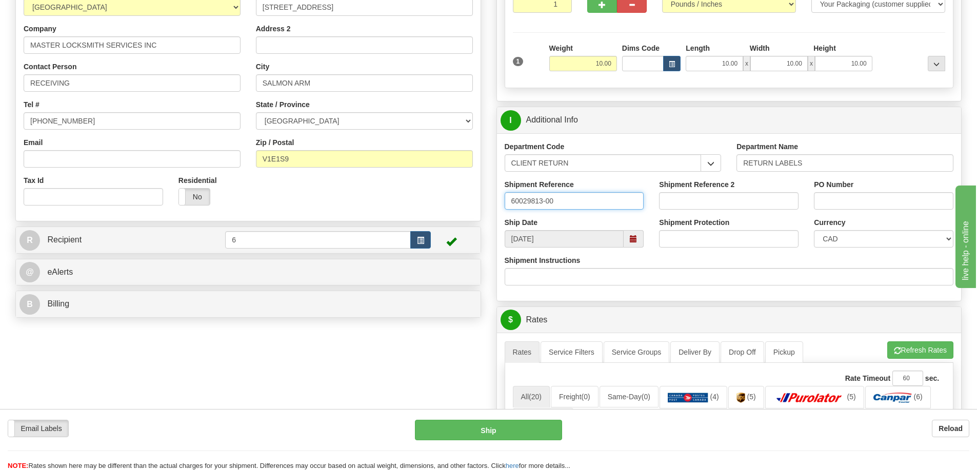
type input "60029813-00"
type input "60029813-"
drag, startPoint x: 574, startPoint y: 202, endPoint x: 432, endPoint y: 206, distance: 142.1
type input "krome hinges"
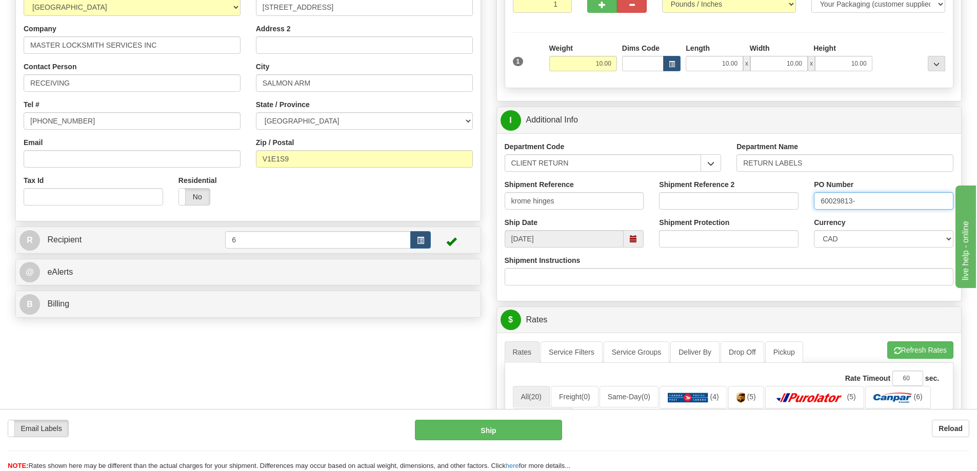
paste input "krome hinges"
type input "krome hinges"
click at [904, 354] on button "Refresh Rates" at bounding box center [920, 350] width 66 height 17
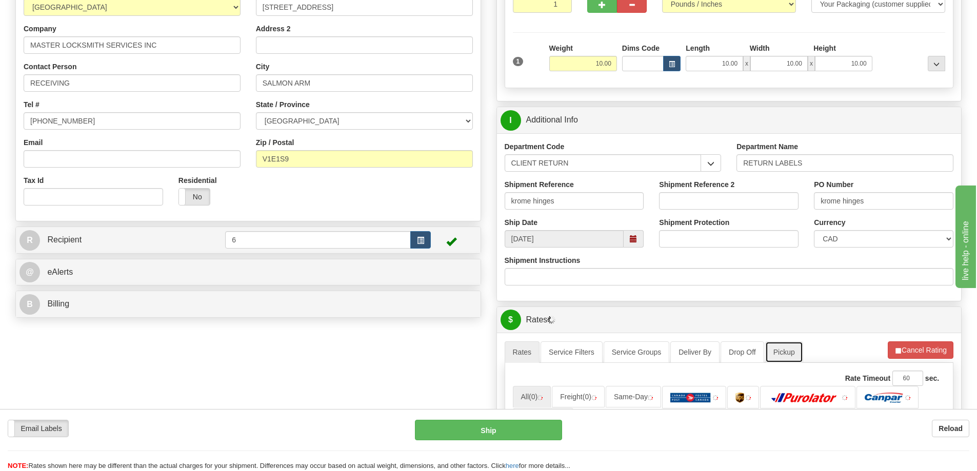
click at [777, 353] on link "Pickup" at bounding box center [784, 353] width 38 height 22
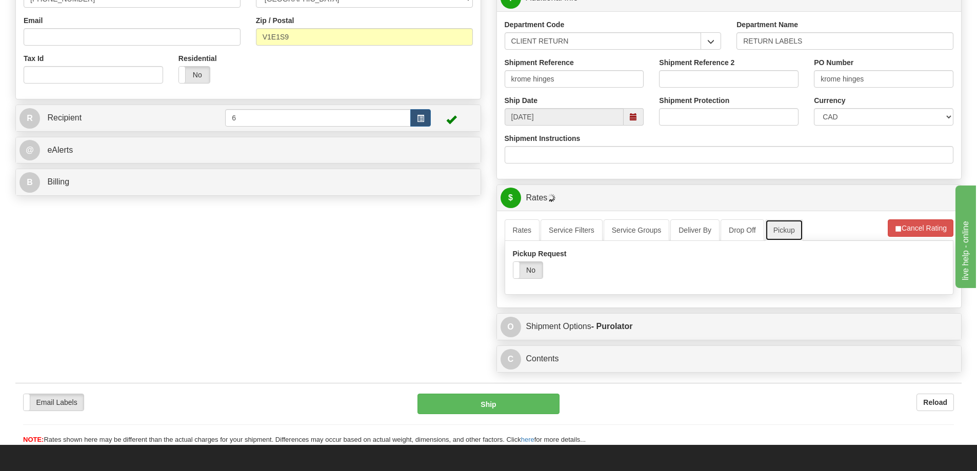
scroll to position [308, 0]
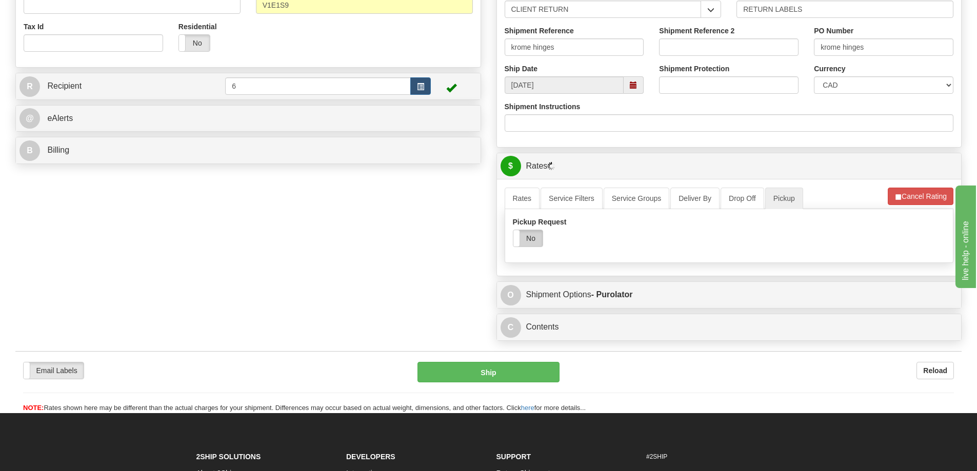
click at [533, 243] on label "No" at bounding box center [527, 238] width 29 height 16
click at [520, 202] on link "Rates" at bounding box center [522, 199] width 35 height 22
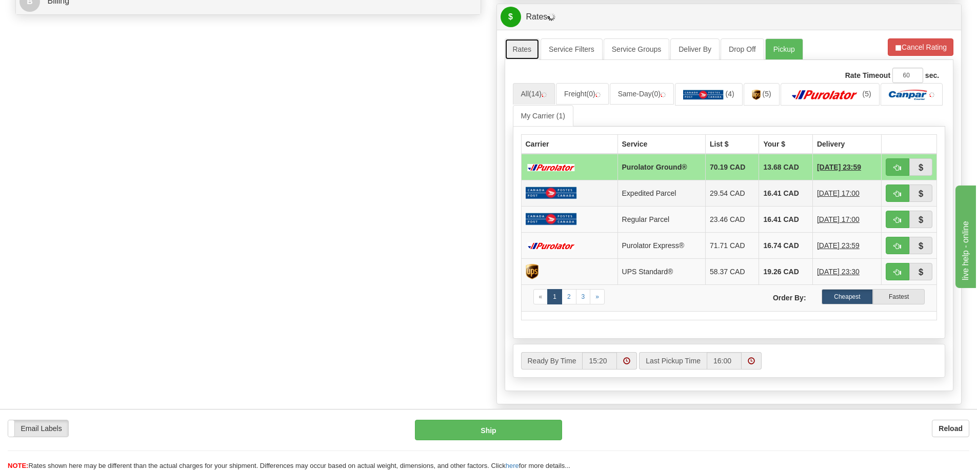
scroll to position [462, 0]
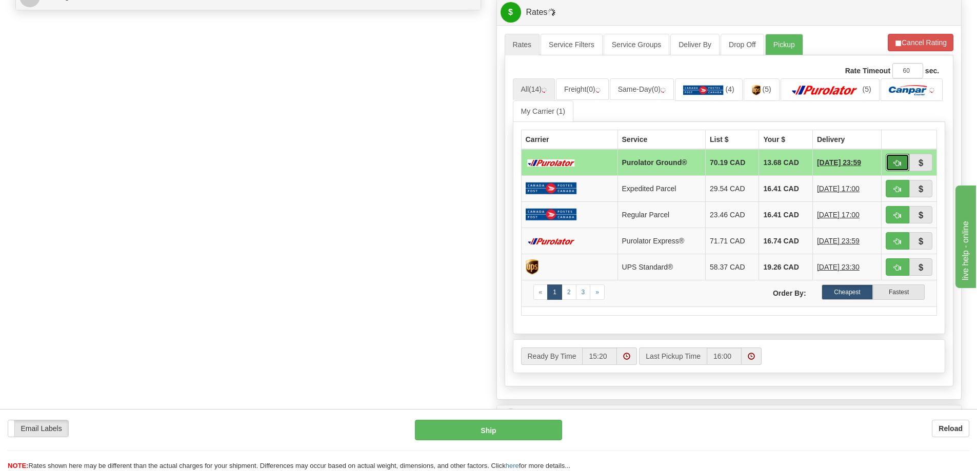
click at [900, 164] on span "button" at bounding box center [897, 163] width 7 height 7
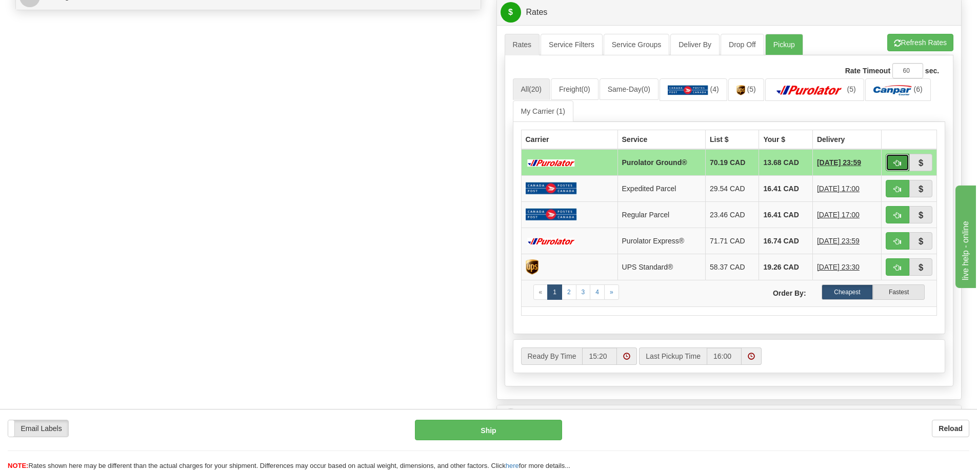
click at [900, 158] on button "button" at bounding box center [898, 162] width 24 height 17
type input "260"
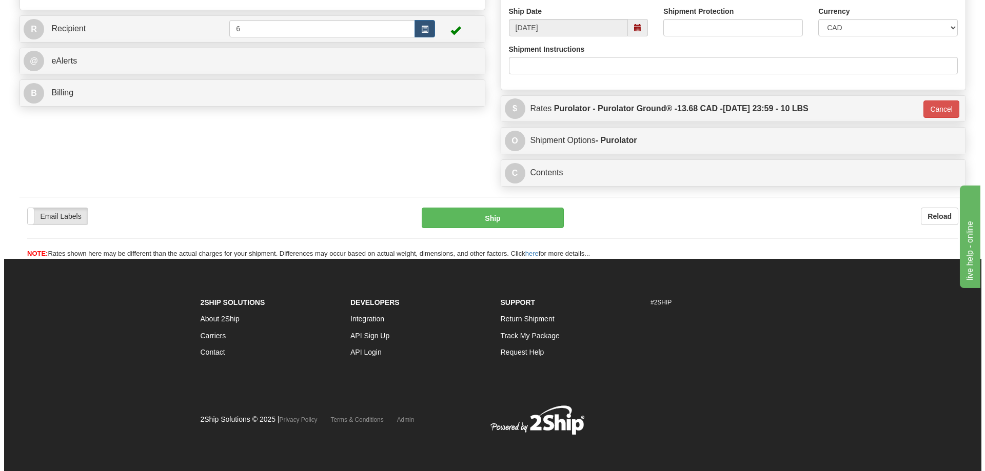
scroll to position [397, 0]
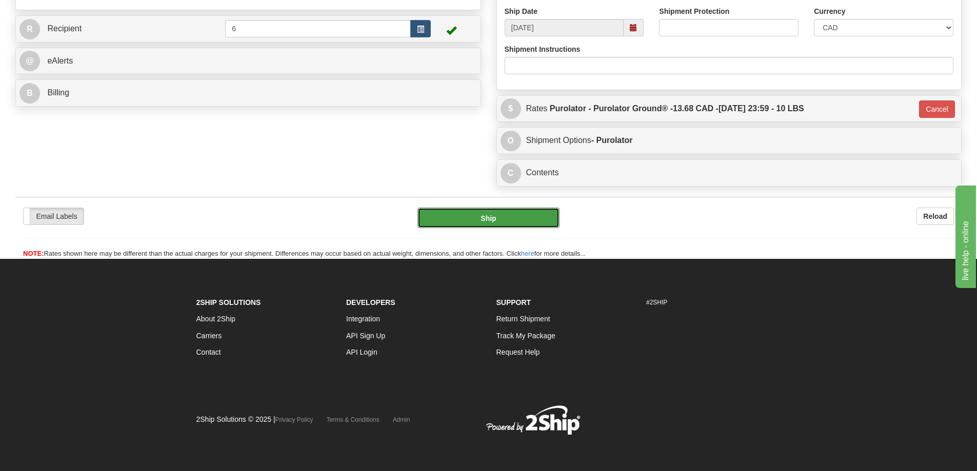
click at [493, 208] on button "Ship" at bounding box center [488, 218] width 142 height 21
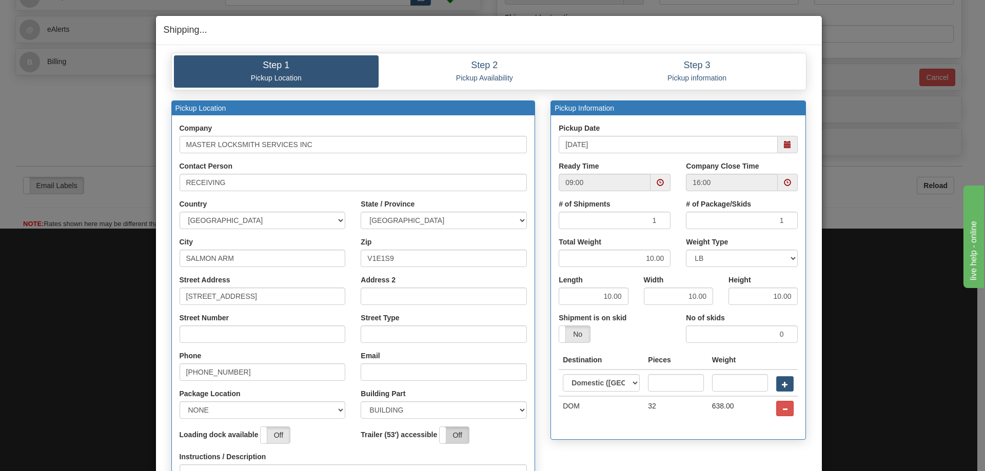
scroll to position [172, 0]
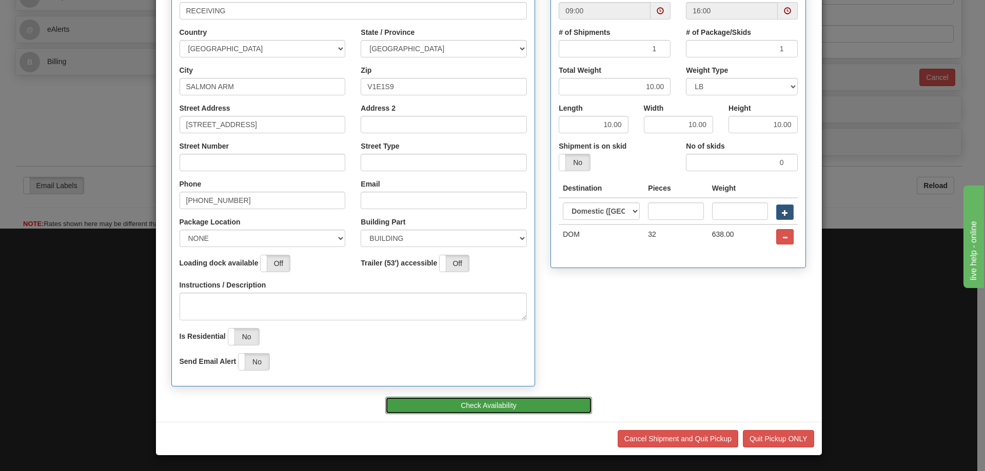
click at [444, 408] on button "Check Availability" at bounding box center [488, 405] width 207 height 17
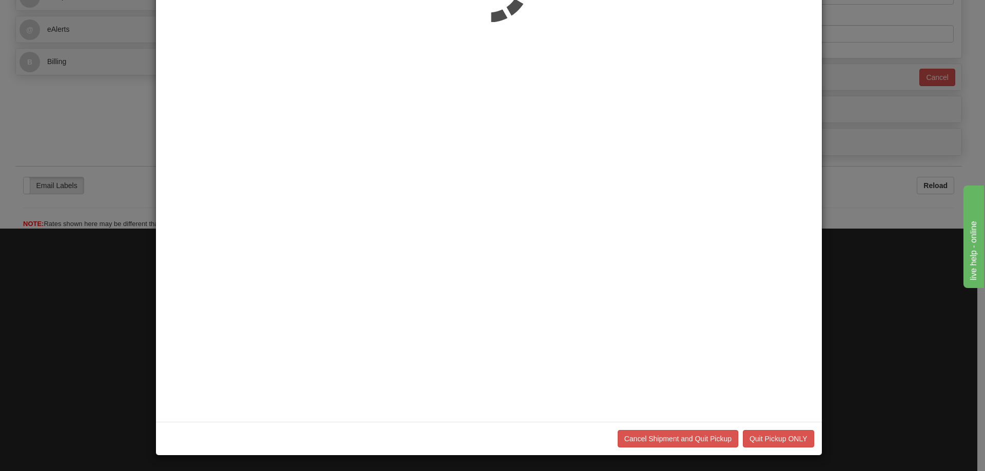
scroll to position [0, 0]
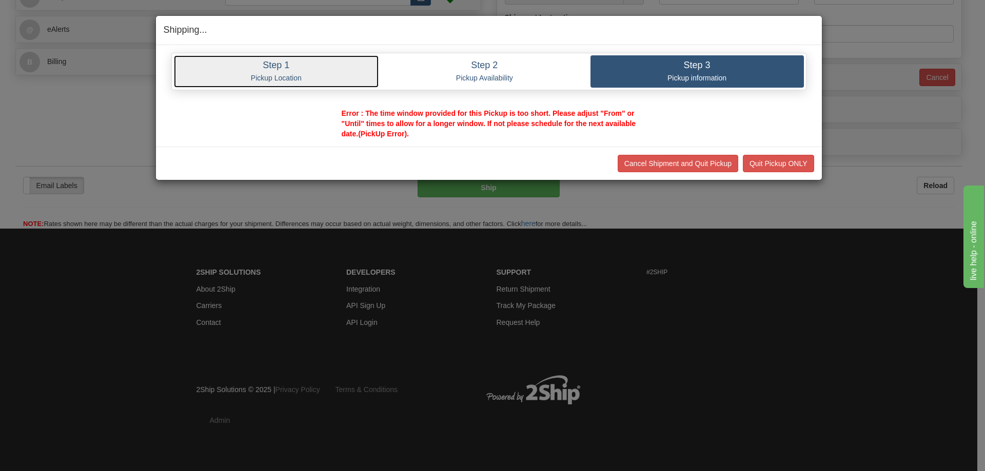
click at [278, 67] on h4 "Step 1" at bounding box center [277, 66] width 190 height 10
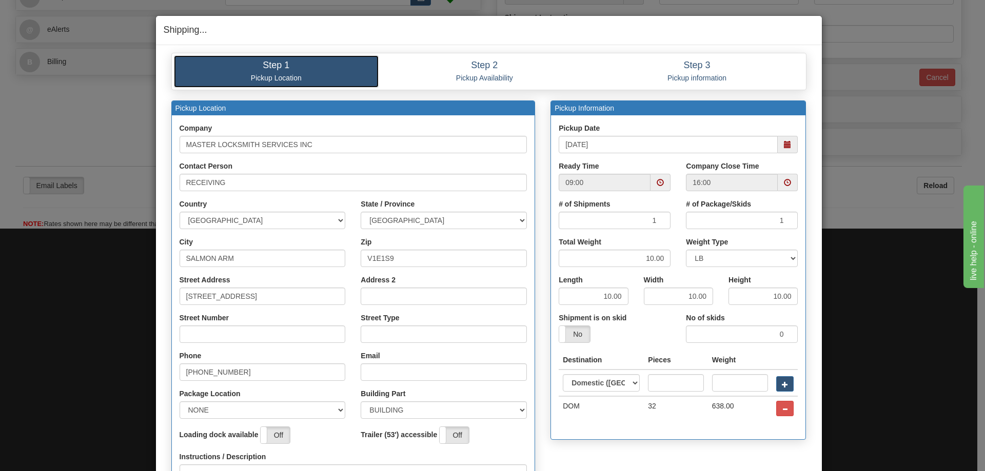
click at [660, 179] on span at bounding box center [660, 182] width 20 height 17
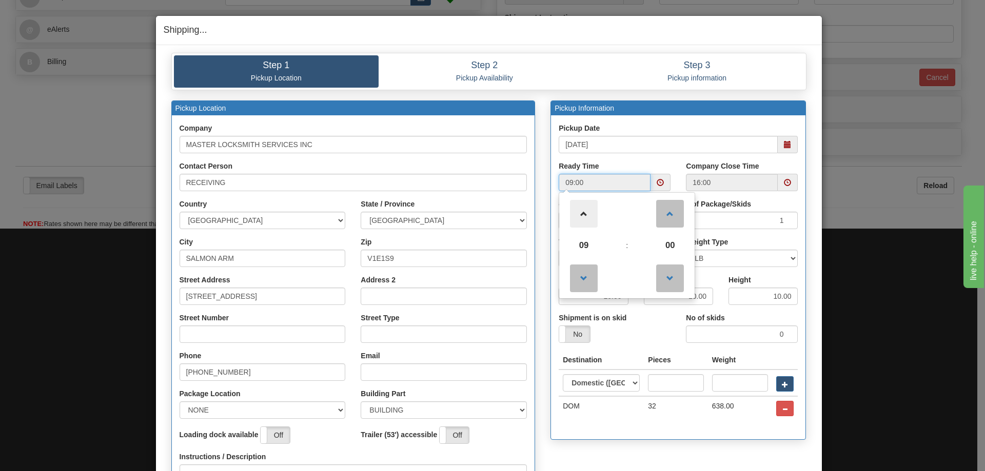
click at [584, 209] on span at bounding box center [584, 214] width 28 height 28
type input "12:00"
drag, startPoint x: 632, startPoint y: 264, endPoint x: 642, endPoint y: 272, distance: 13.5
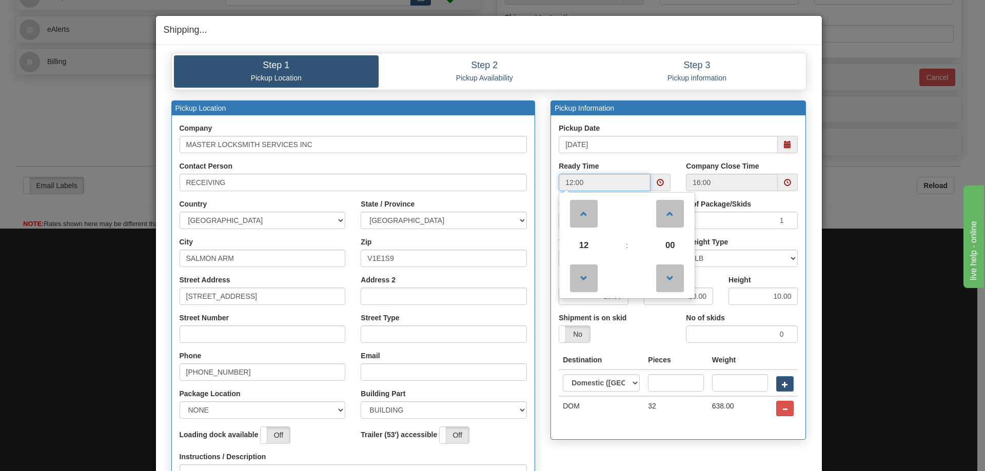
click at [632, 264] on td at bounding box center [626, 278] width 41 height 37
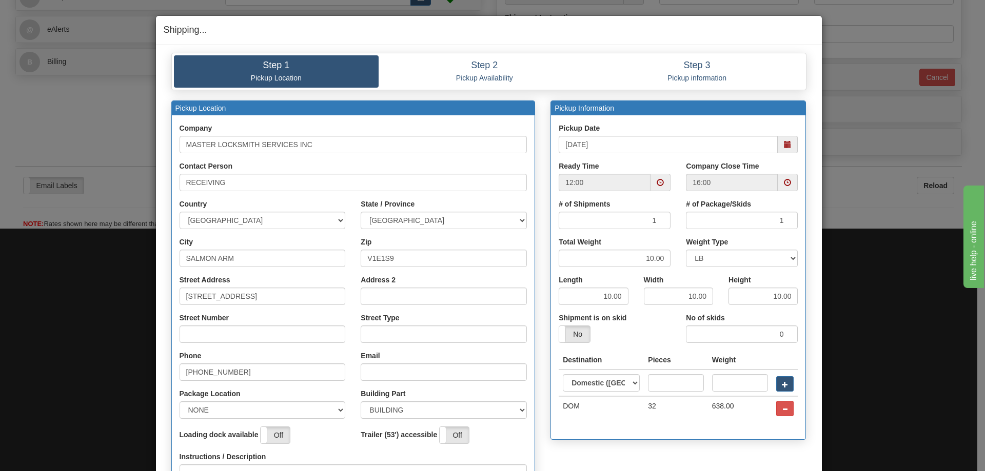
click at [791, 147] on span at bounding box center [787, 144] width 20 height 17
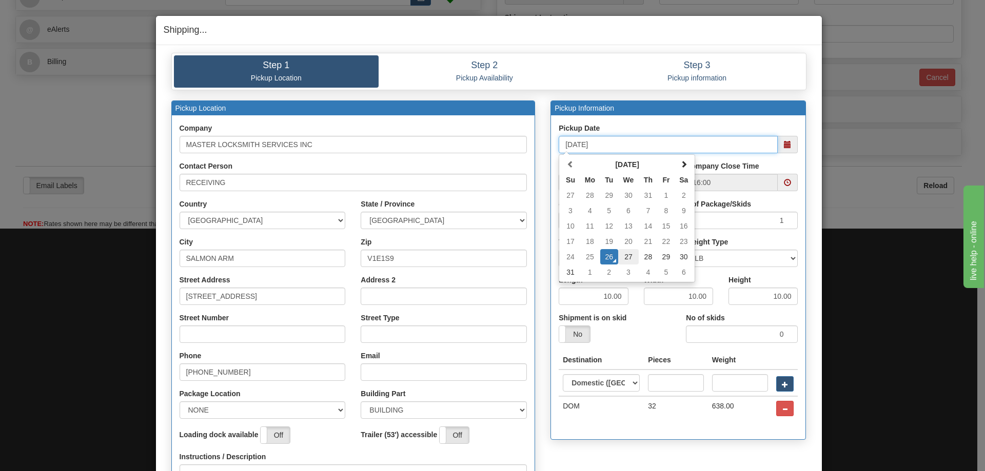
click at [626, 259] on td "27" at bounding box center [628, 256] width 21 height 15
type input "08/27/2025"
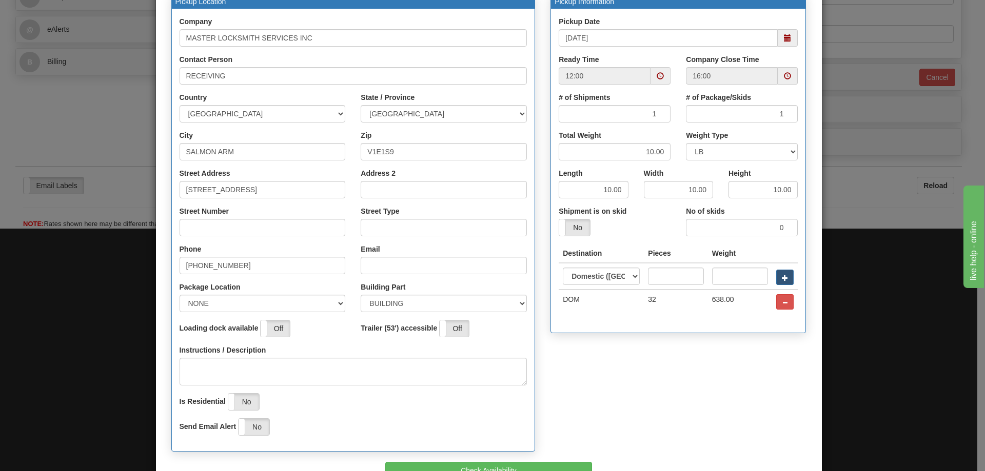
scroll to position [172, 0]
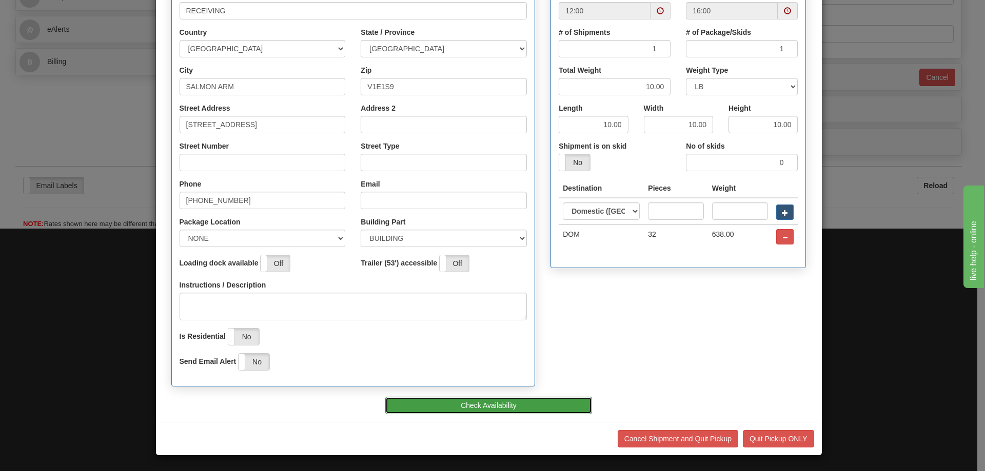
click at [451, 406] on button "Check Availability" at bounding box center [488, 405] width 207 height 17
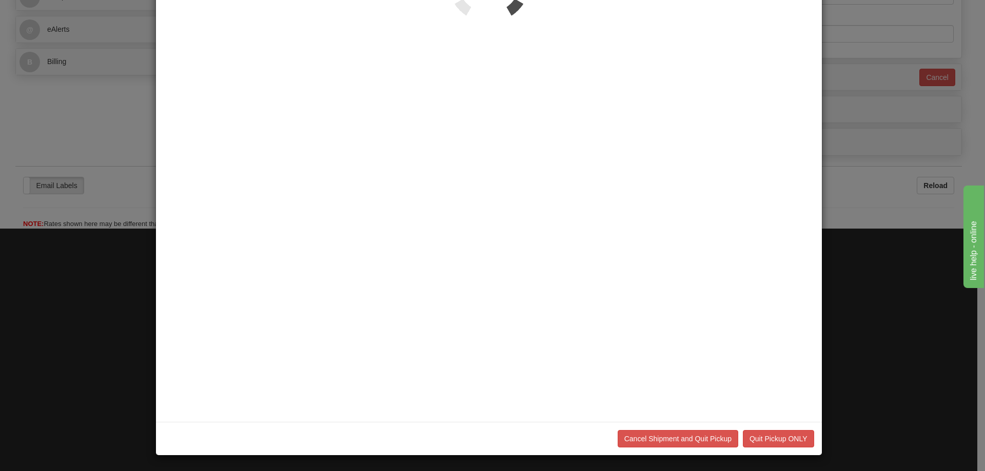
scroll to position [0, 0]
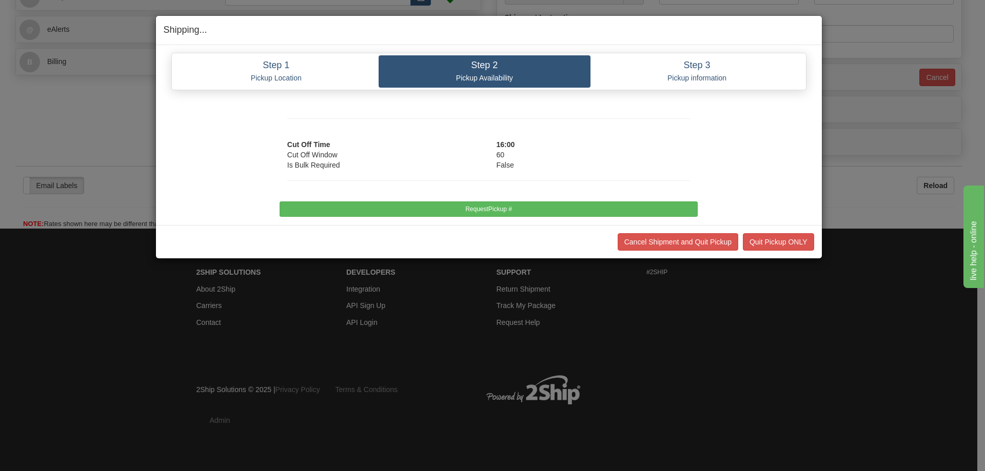
click at [468, 193] on div at bounding box center [489, 185] width 418 height 31
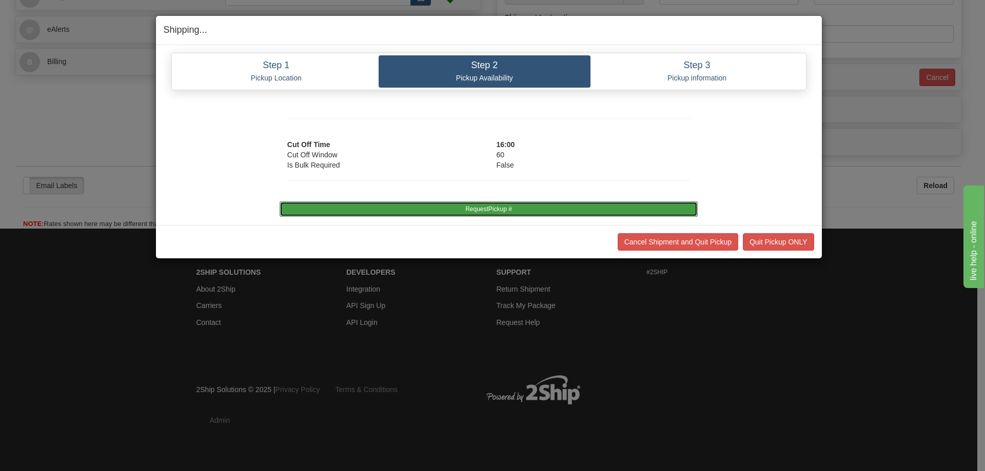
click at [471, 209] on button "RequestPickup #" at bounding box center [489, 209] width 418 height 15
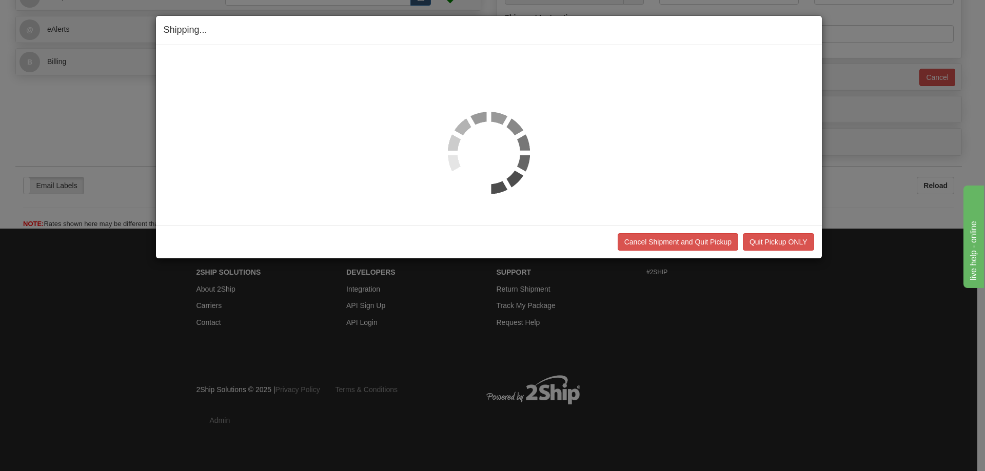
scroll to position [397, 0]
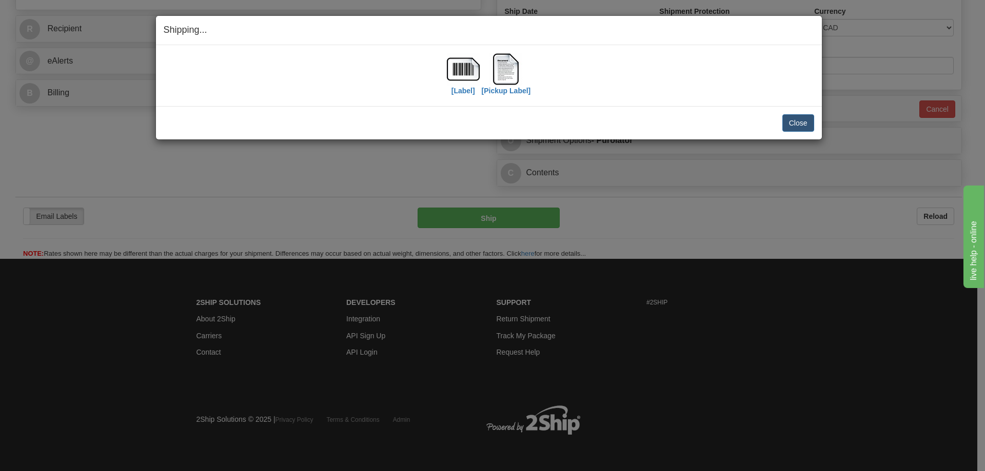
click at [450, 87] on div "[Label]" at bounding box center [463, 76] width 33 height 46
click at [462, 88] on label "[Label]" at bounding box center [463, 91] width 24 height 10
click at [792, 124] on button "Close" at bounding box center [798, 122] width 32 height 17
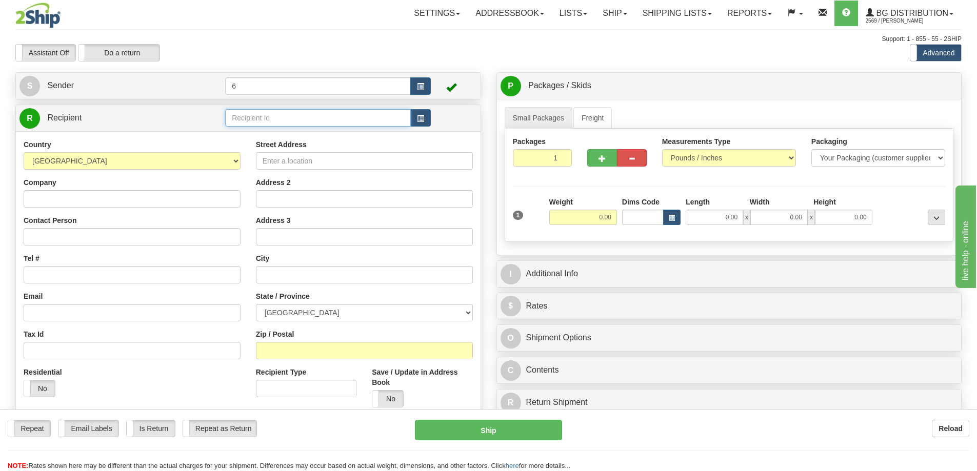
click at [314, 125] on input "text" at bounding box center [318, 117] width 186 height 17
type input "41007"
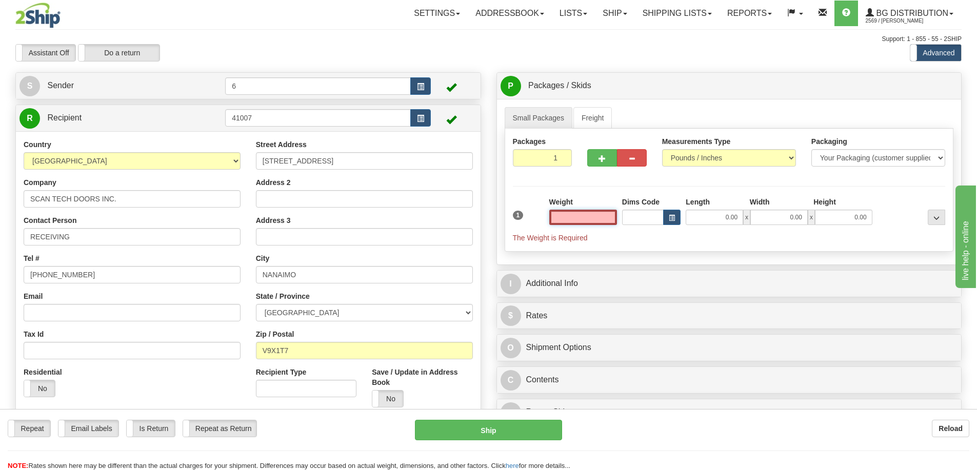
click at [564, 222] on input "text" at bounding box center [583, 217] width 68 height 15
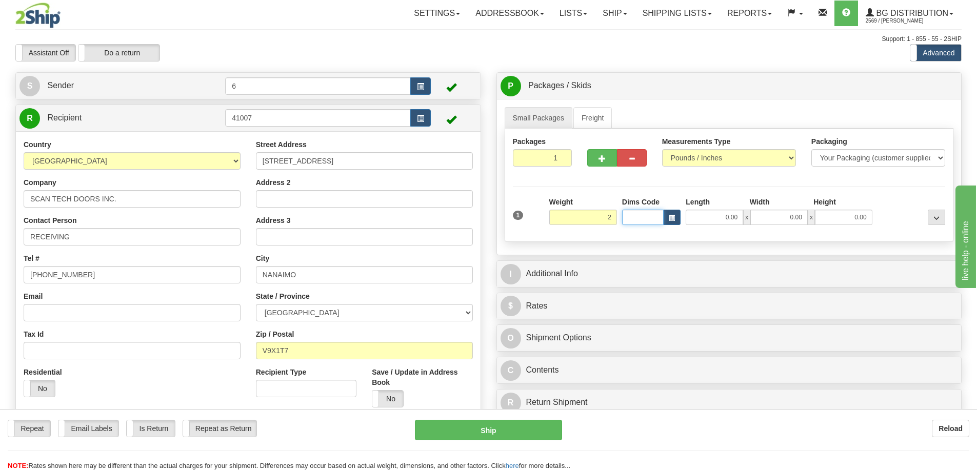
type input "2.00"
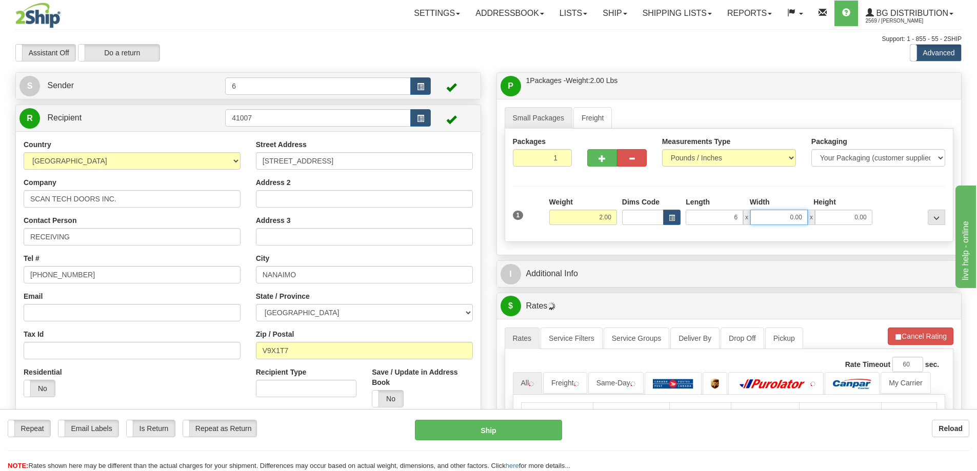
type input "6.00"
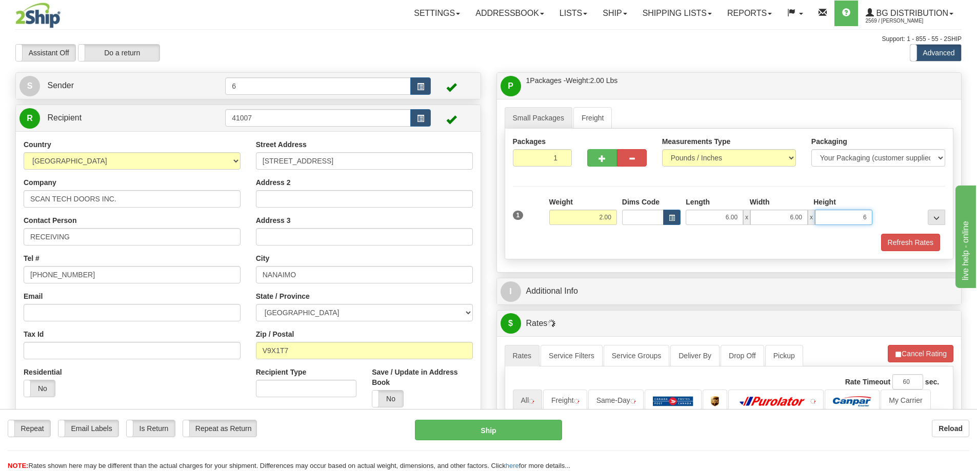
type input "6"
type input "6.00"
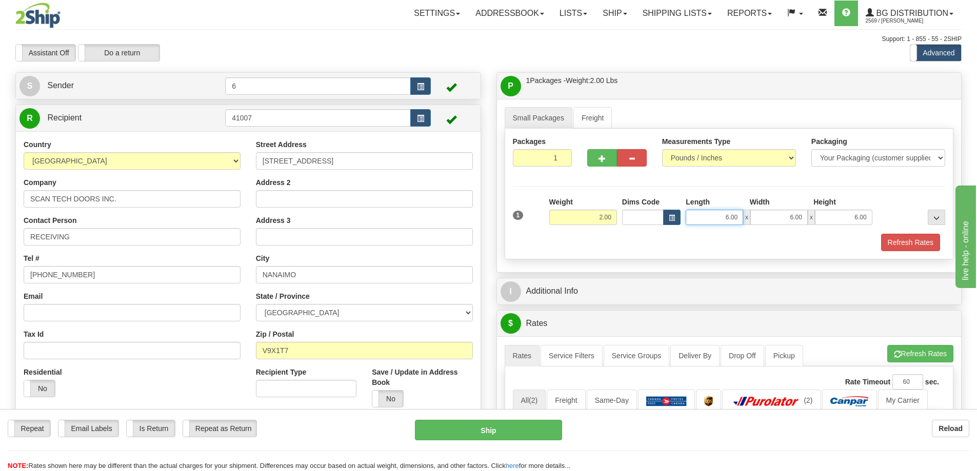
drag, startPoint x: 713, startPoint y: 219, endPoint x: 854, endPoint y: 227, distance: 141.3
click at [854, 229] on div "1 Weight 2.00 Dims Code 6.00" at bounding box center [729, 215] width 438 height 36
type input "7.00"
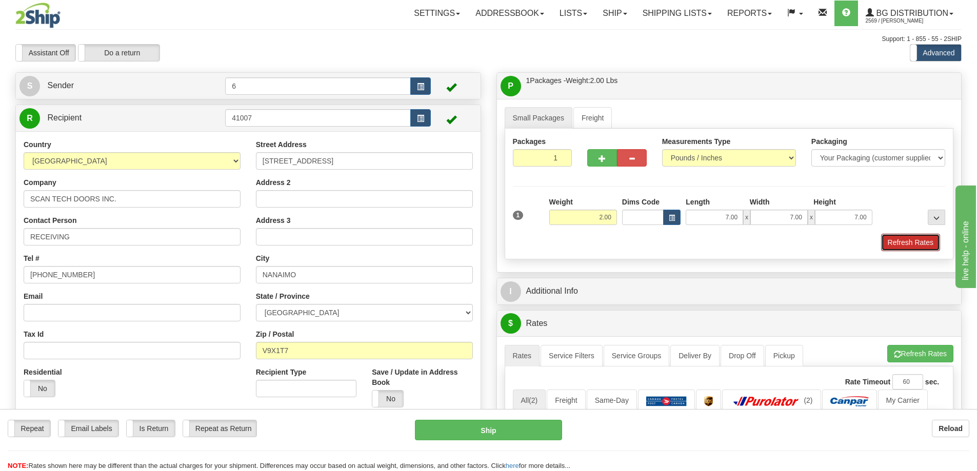
drag, startPoint x: 916, startPoint y: 249, endPoint x: 893, endPoint y: 273, distance: 33.4
click at [913, 249] on button "Refresh Rates" at bounding box center [910, 242] width 59 height 17
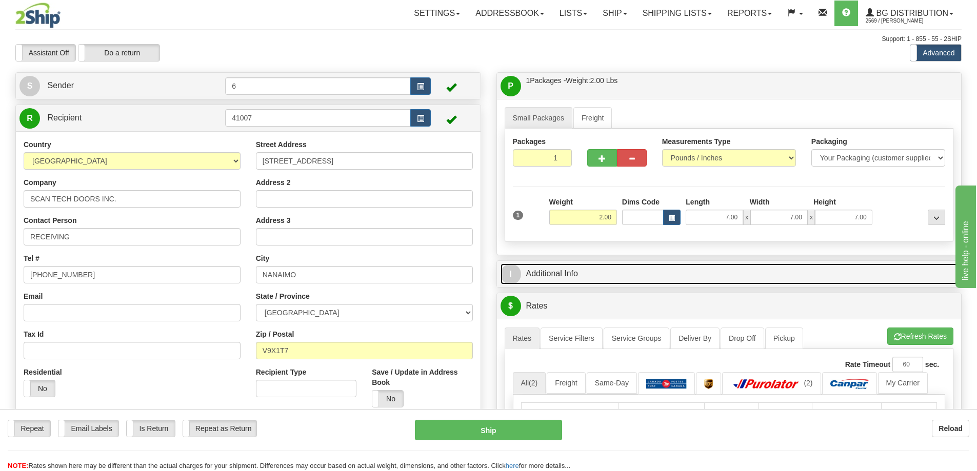
click at [890, 275] on link "I Additional Info" at bounding box center [729, 274] width 457 height 21
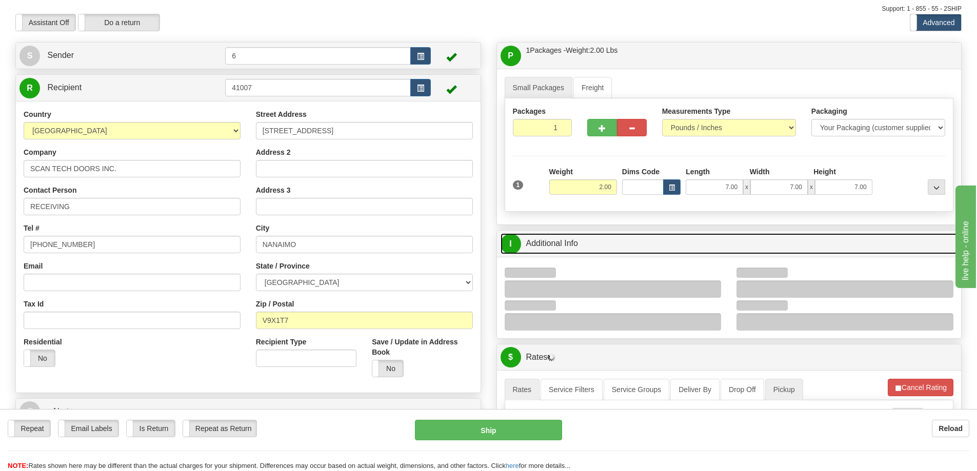
scroll to position [154, 0]
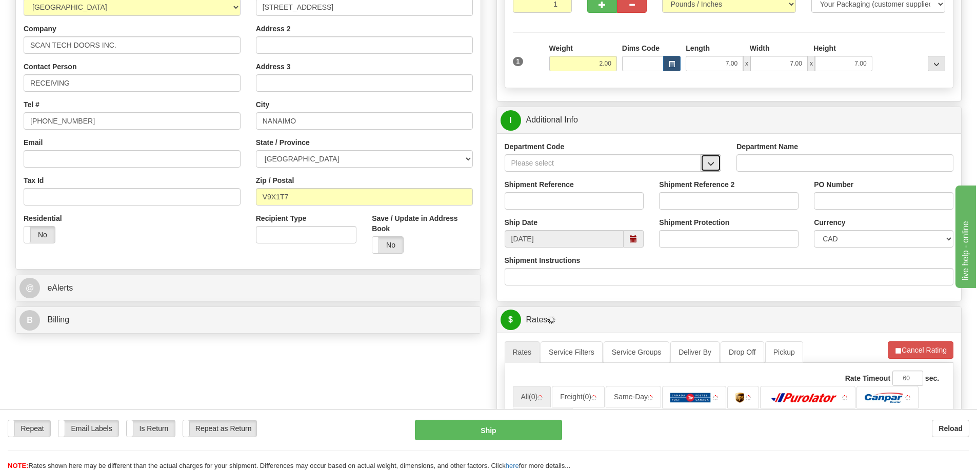
click at [713, 166] on span "button" at bounding box center [710, 164] width 7 height 7
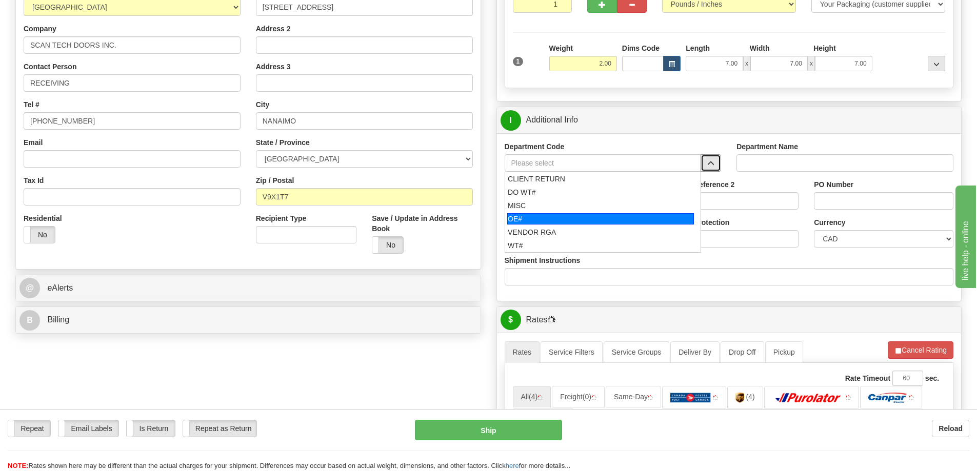
click at [583, 225] on div "OE#" at bounding box center [600, 218] width 187 height 11
type input "OE#"
type input "ORDERS"
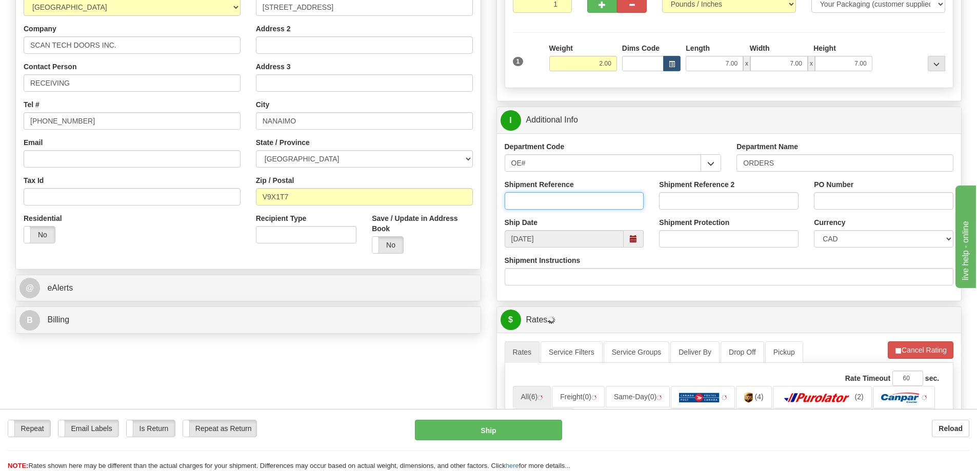
click at [575, 207] on input "Shipment Reference" at bounding box center [574, 200] width 139 height 17
type input "60031991-00"
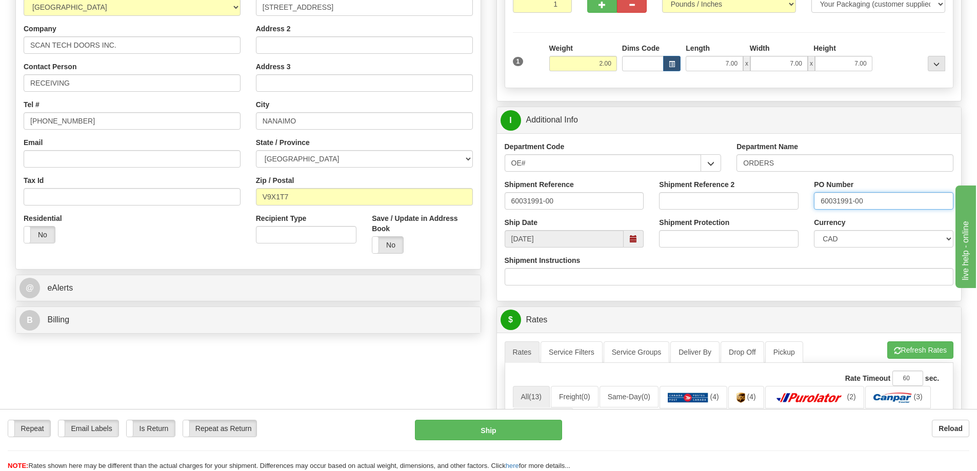
type input "60031991-00"
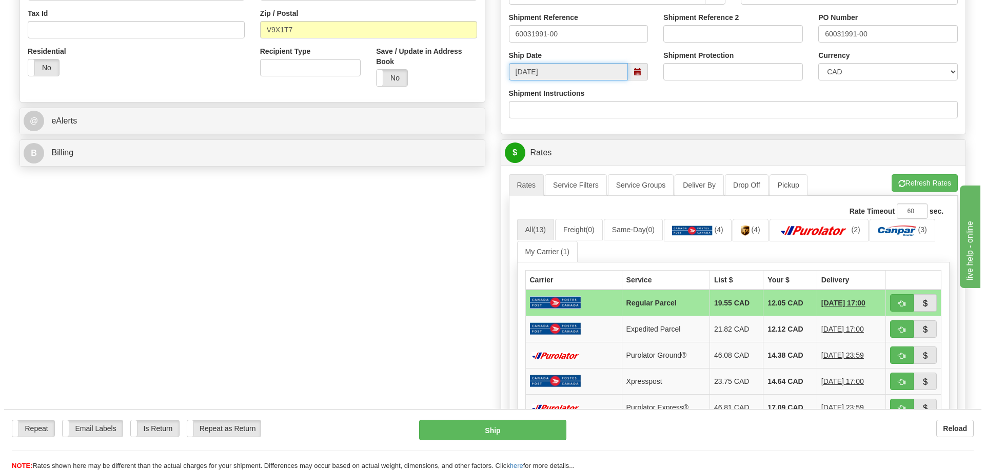
scroll to position [359, 0]
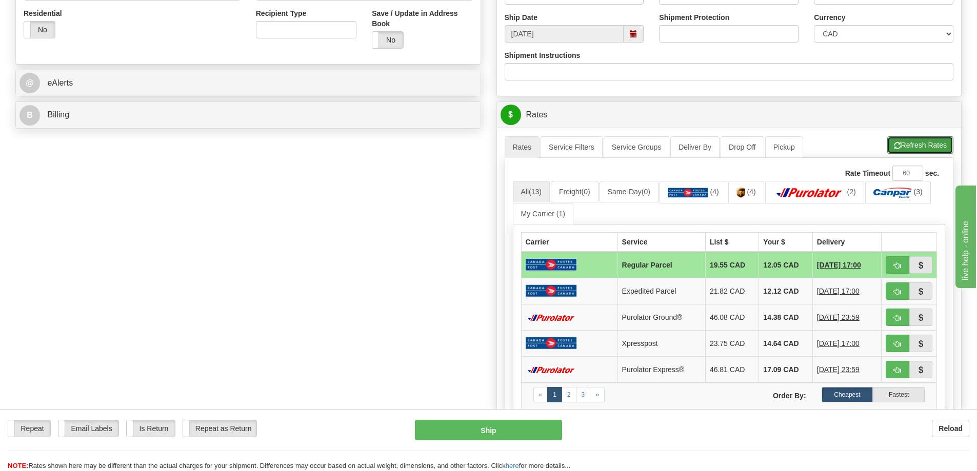
click at [906, 146] on button "Refresh Rates" at bounding box center [920, 144] width 66 height 17
click at [899, 322] on span "button" at bounding box center [897, 318] width 7 height 7
type input "260"
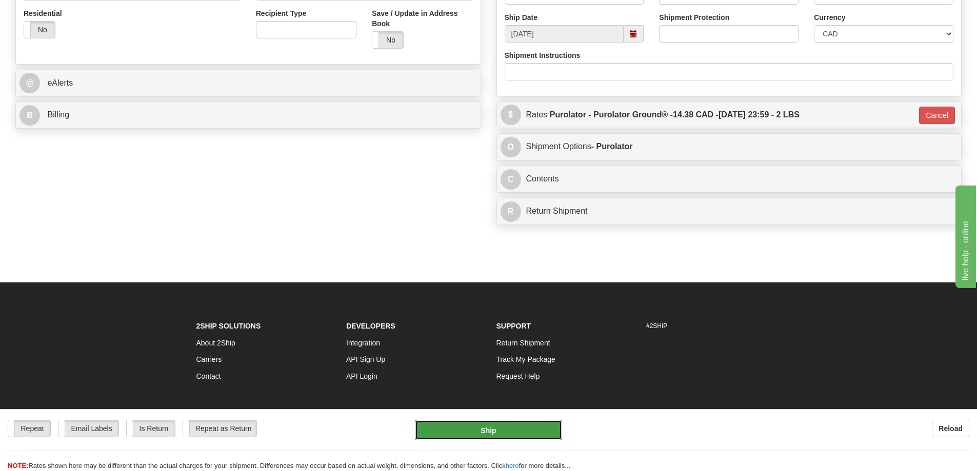
click at [512, 420] on button "Ship" at bounding box center [488, 430] width 147 height 21
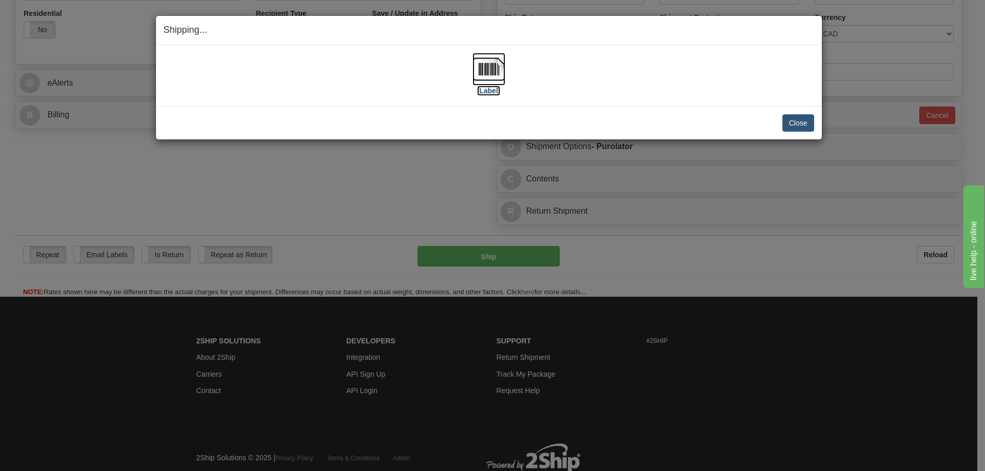
click at [485, 91] on label "[Label]" at bounding box center [489, 91] width 24 height 10
click at [795, 122] on button "Close" at bounding box center [798, 122] width 32 height 17
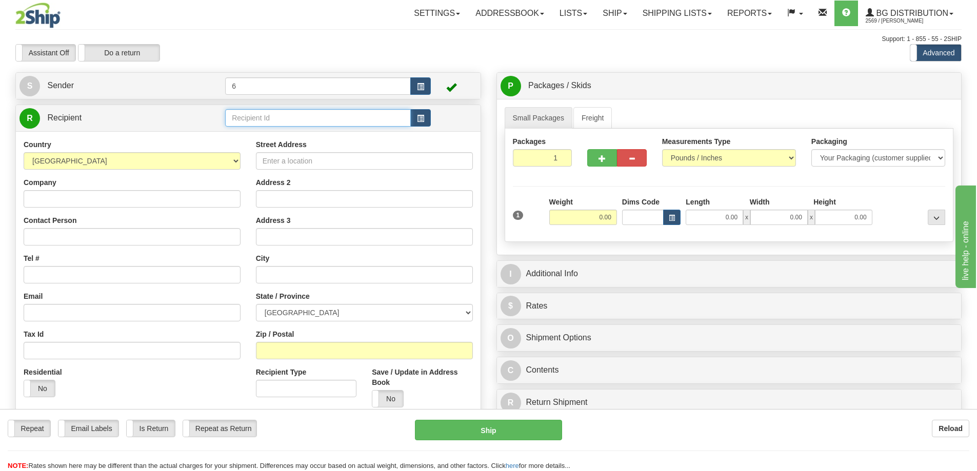
click at [278, 122] on input "text" at bounding box center [318, 117] width 186 height 17
type input "41107"
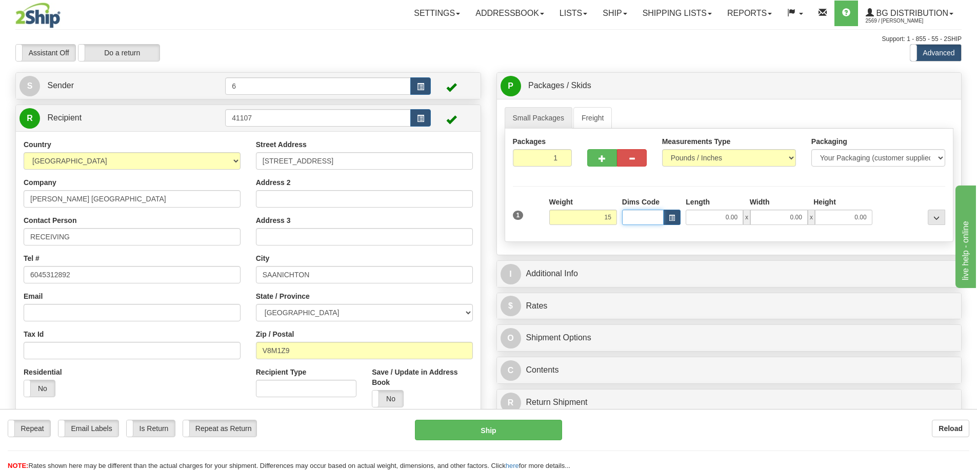
type input "15.00"
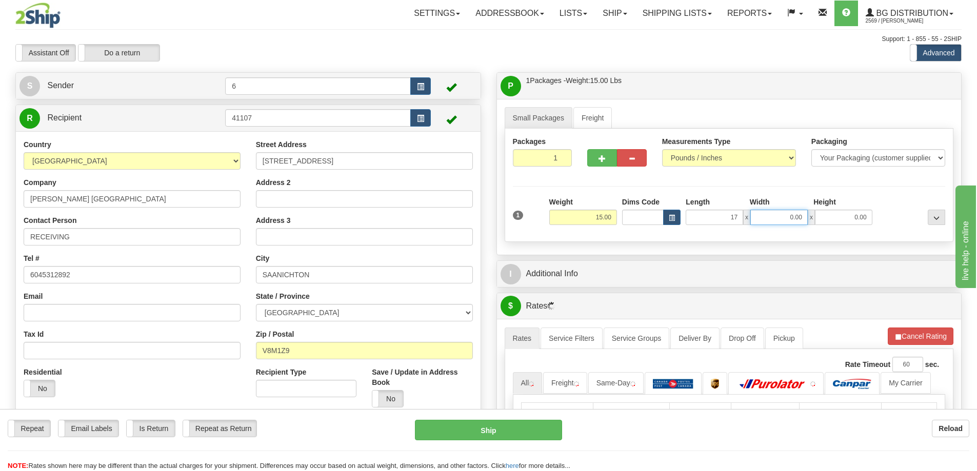
type input "17.00"
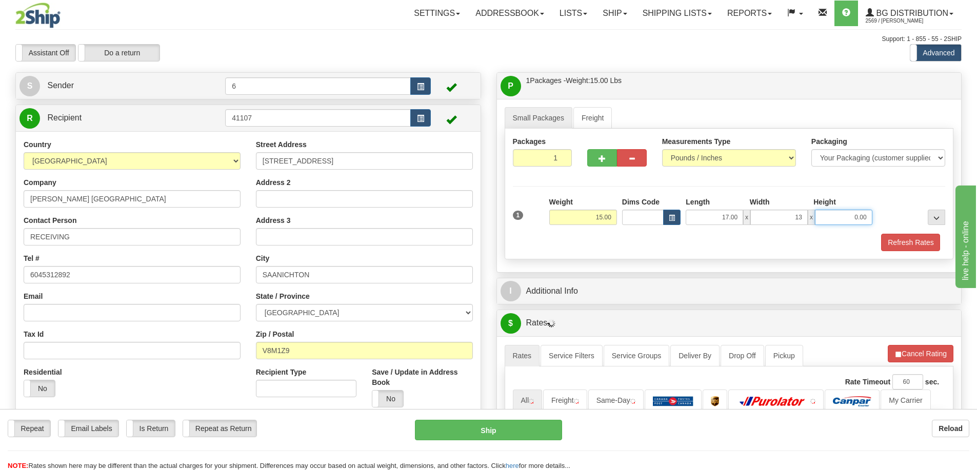
type input "13.00"
type input "9.00"
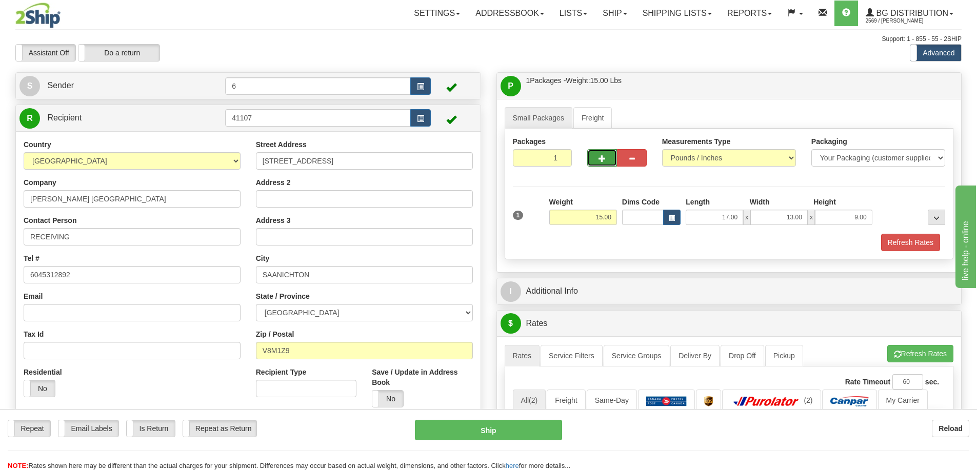
click at [600, 151] on button "button" at bounding box center [602, 157] width 30 height 17
radio input "true"
type input "2"
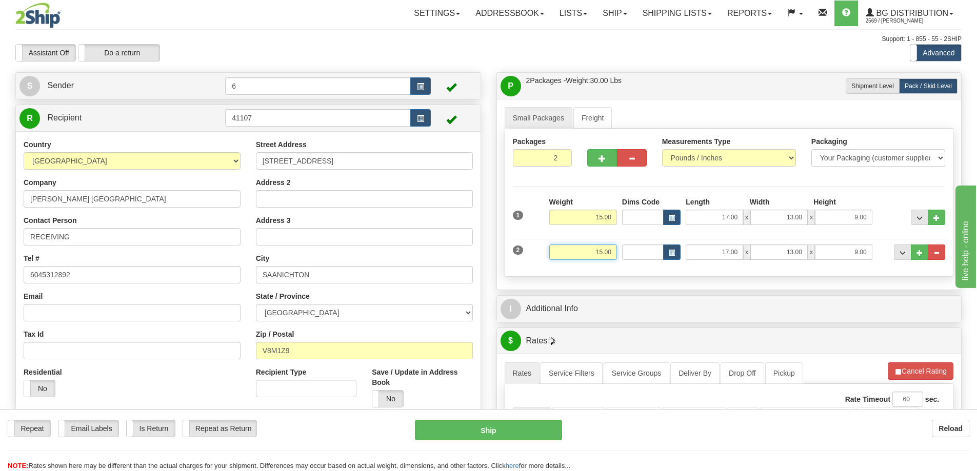
drag, startPoint x: 586, startPoint y: 250, endPoint x: 650, endPoint y: 242, distance: 64.6
click at [648, 245] on div "2 Weight 15.00 Dims Code Length Width Height" at bounding box center [729, 251] width 438 height 34
type input "30.00"
type input "10.00"
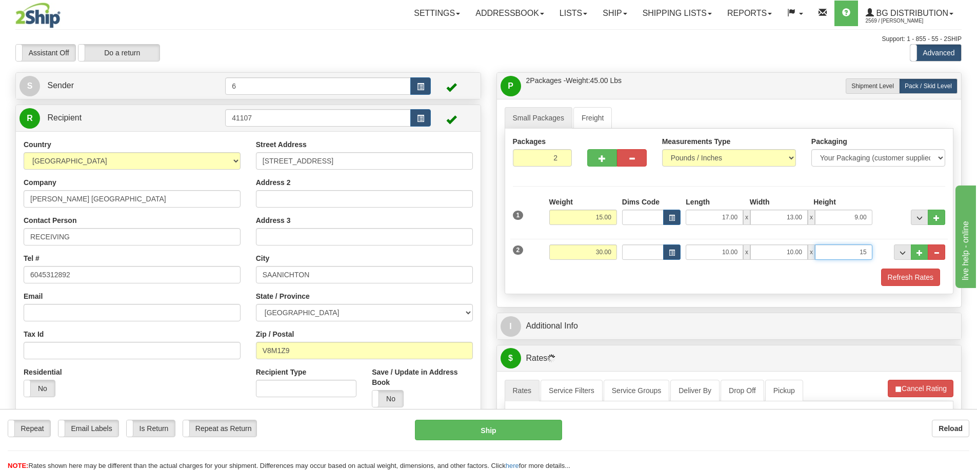
type input "15"
type input "15.00"
click at [600, 162] on span "button" at bounding box center [602, 158] width 7 height 7
type input "3"
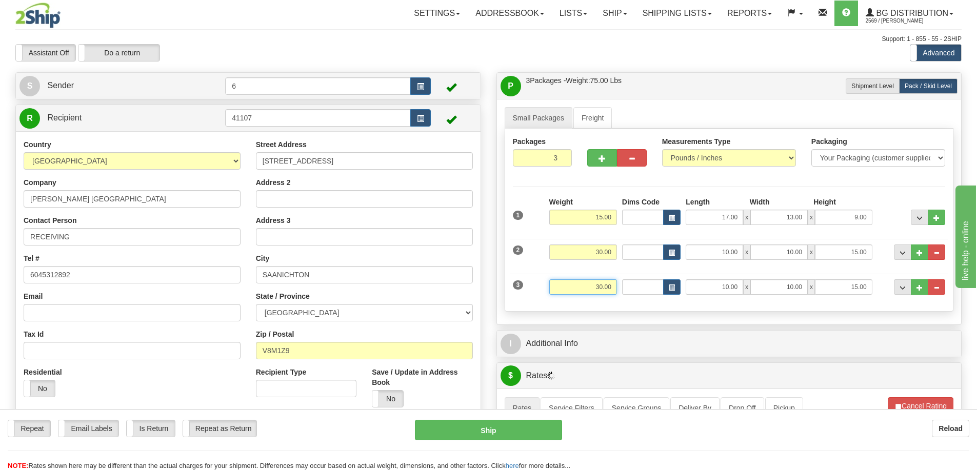
drag, startPoint x: 581, startPoint y: 290, endPoint x: 688, endPoint y: 283, distance: 107.5
click at [689, 284] on div "3 Weight 30.00 Dims Code Length Width Height" at bounding box center [729, 286] width 438 height 34
type input "8.00"
type input "17.00"
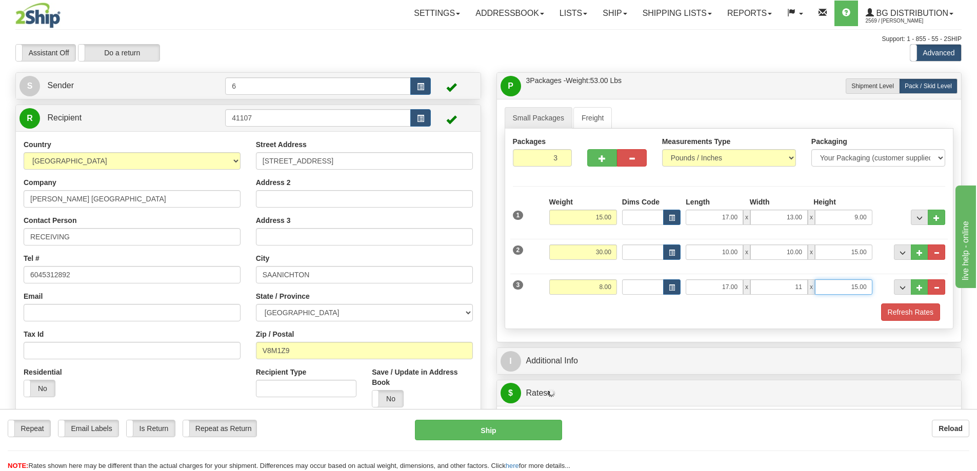
type input "11.00"
type input "7.00"
drag, startPoint x: 542, startPoint y: 161, endPoint x: 605, endPoint y: 165, distance: 63.7
click at [603, 165] on div "Packages 3 3" at bounding box center [729, 155] width 448 height 39
type input "5"
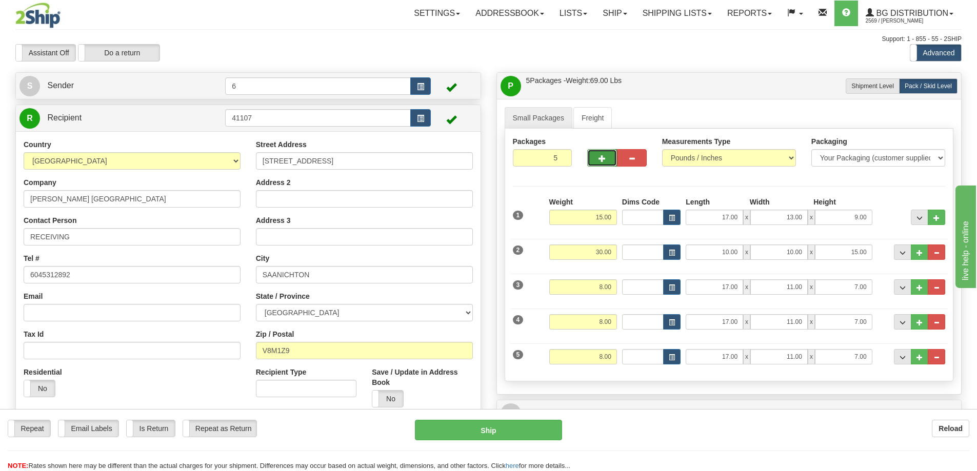
click at [603, 157] on span "button" at bounding box center [602, 158] width 7 height 7
type input "6"
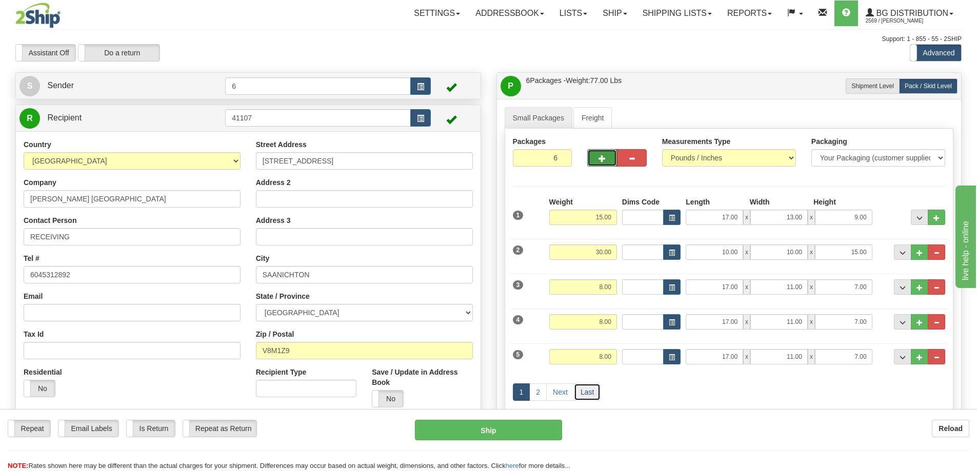
click at [576, 397] on link "Last" at bounding box center [587, 392] width 27 height 17
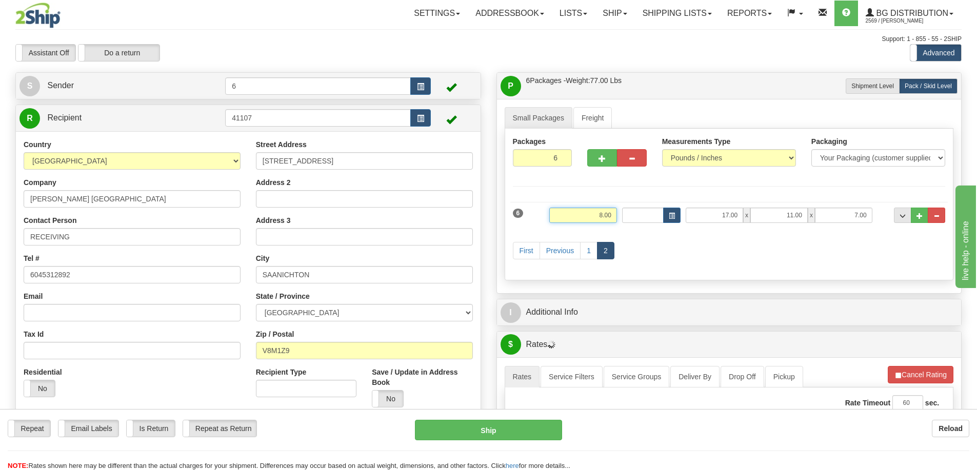
drag, startPoint x: 569, startPoint y: 216, endPoint x: 819, endPoint y: 189, distance: 251.2
click at [819, 189] on div "Packages 6 6 Measurements Type" at bounding box center [729, 205] width 449 height 152
type input "14.00"
type input "40.00"
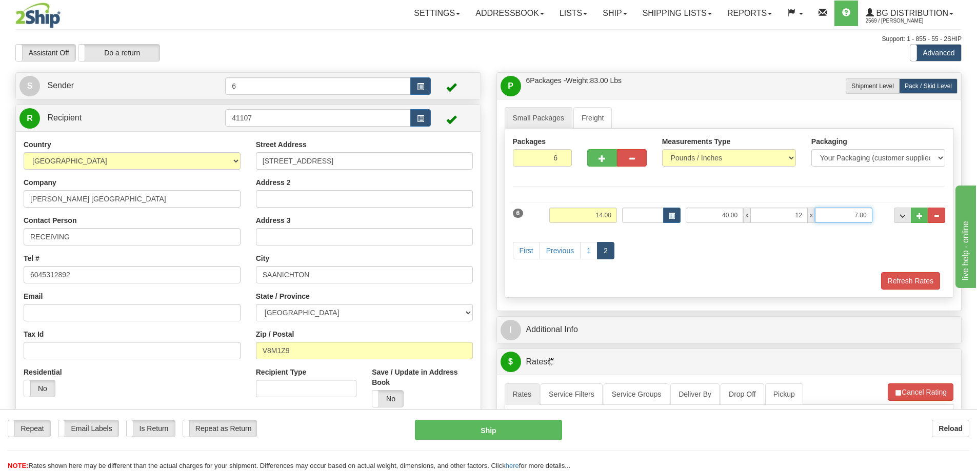
type input "12.00"
type input "7.00"
click at [907, 285] on button "Refresh Rates" at bounding box center [910, 280] width 59 height 17
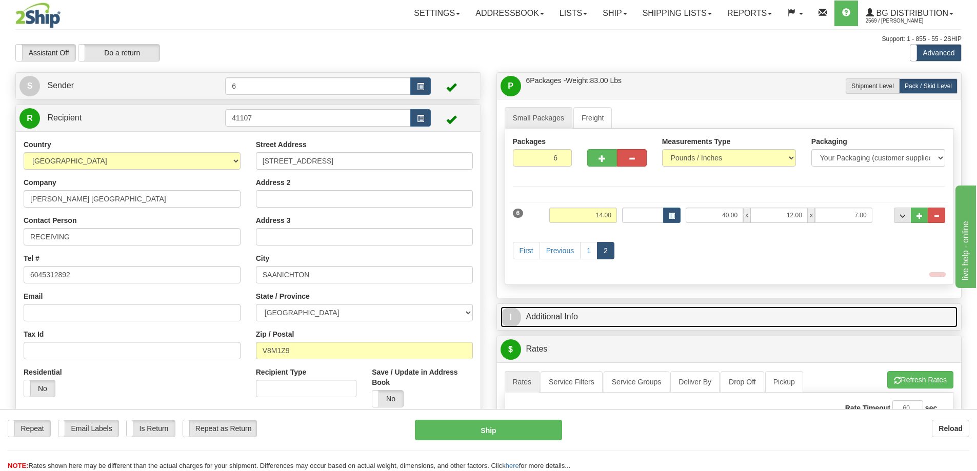
click at [870, 318] on link "I Additional Info" at bounding box center [729, 317] width 457 height 21
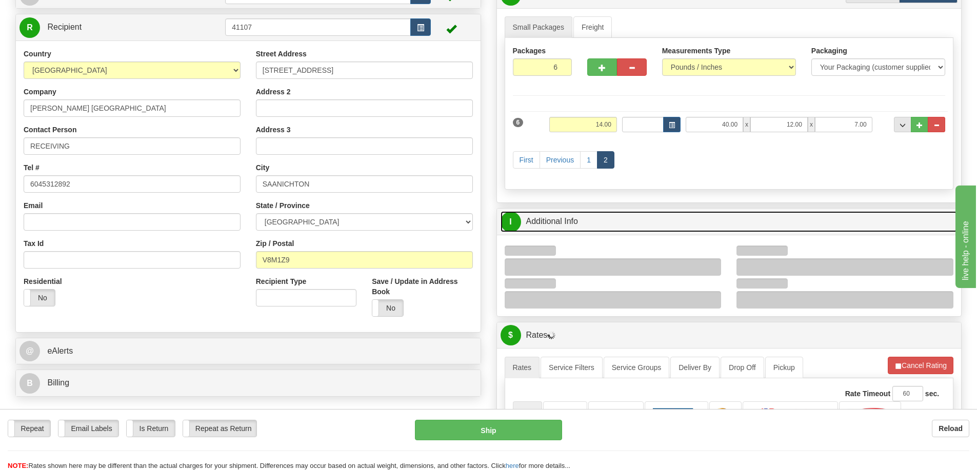
scroll to position [205, 0]
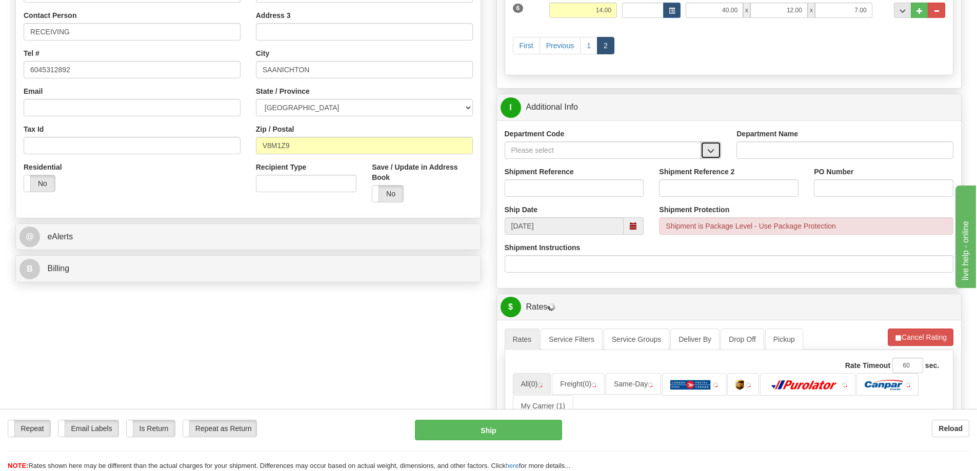
click at [708, 156] on button "button" at bounding box center [711, 150] width 21 height 17
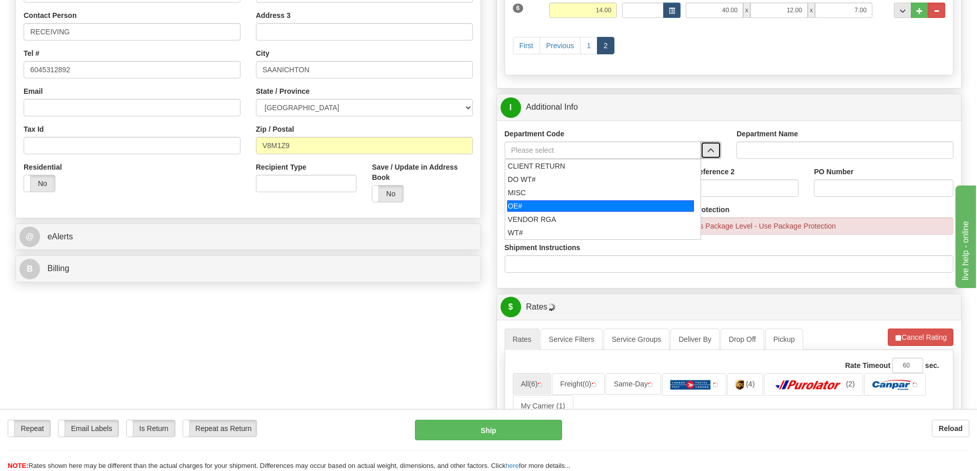
click at [574, 207] on div "OE#" at bounding box center [600, 206] width 187 height 11
type input "OE#"
type input "ORDERS"
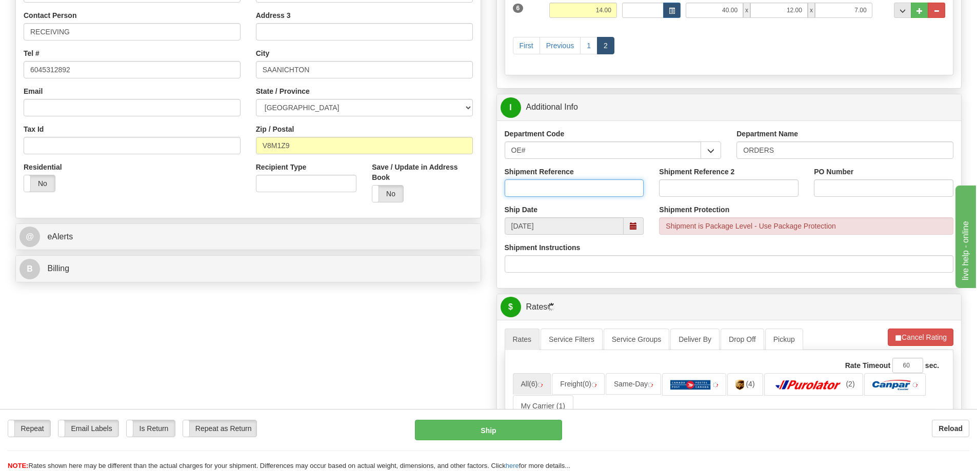
click at [560, 190] on input "Shipment Reference" at bounding box center [574, 187] width 139 height 17
type input "60028843-00"
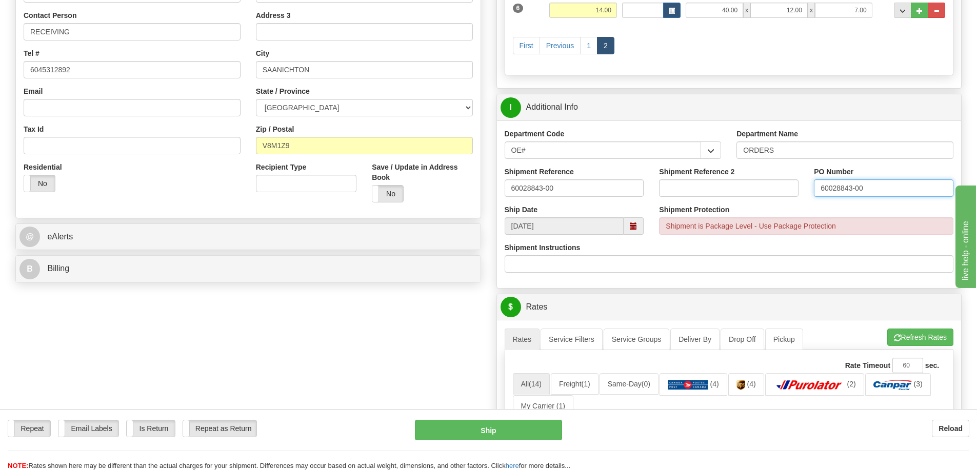
type input "60028843-00"
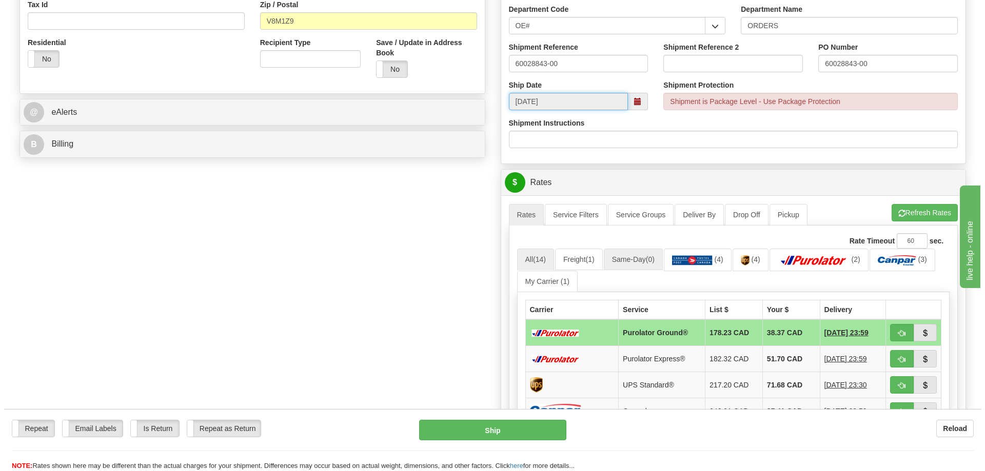
scroll to position [410, 0]
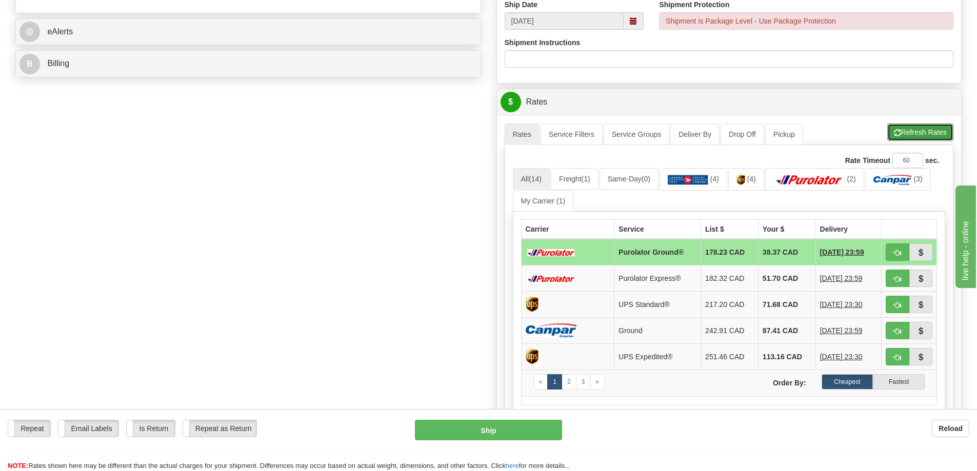
click at [920, 130] on button "Refresh Rates" at bounding box center [920, 132] width 66 height 17
click at [888, 249] on button "button" at bounding box center [898, 252] width 24 height 17
type input "260"
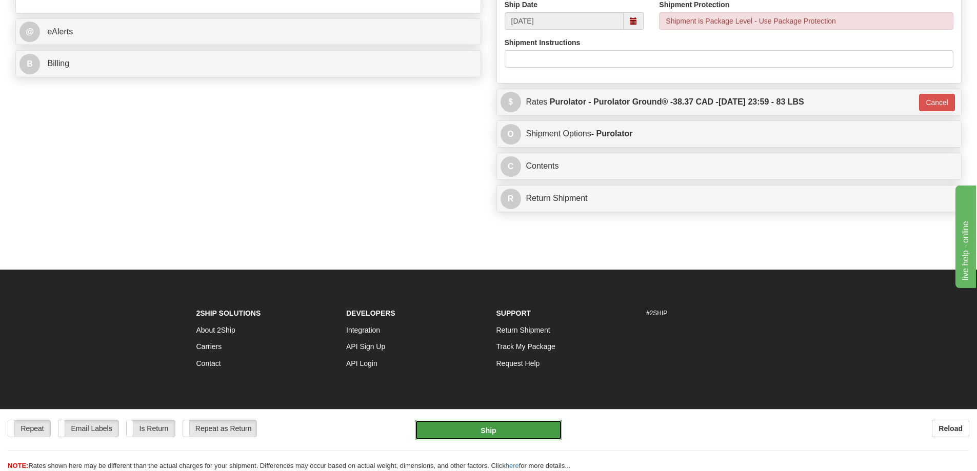
click at [521, 437] on button "Ship" at bounding box center [488, 430] width 147 height 21
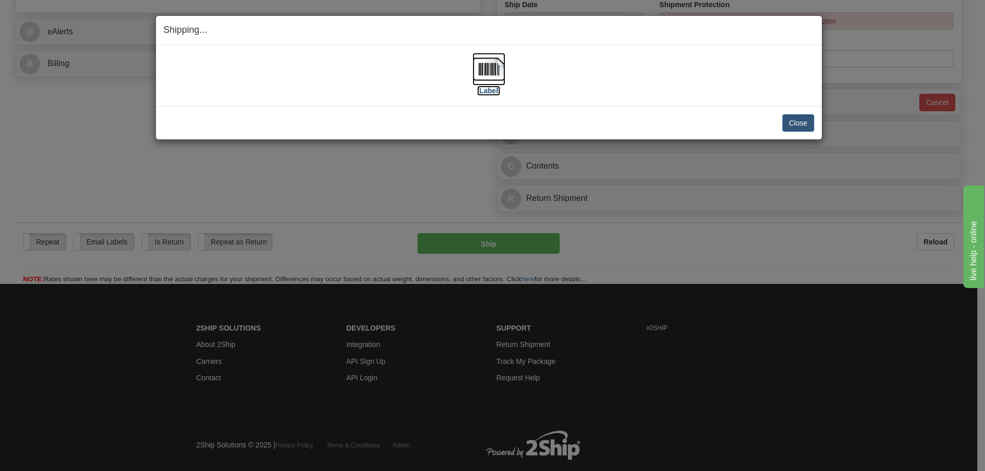
click at [490, 88] on label "[Label]" at bounding box center [489, 91] width 24 height 10
click at [802, 125] on button "Close" at bounding box center [798, 122] width 32 height 17
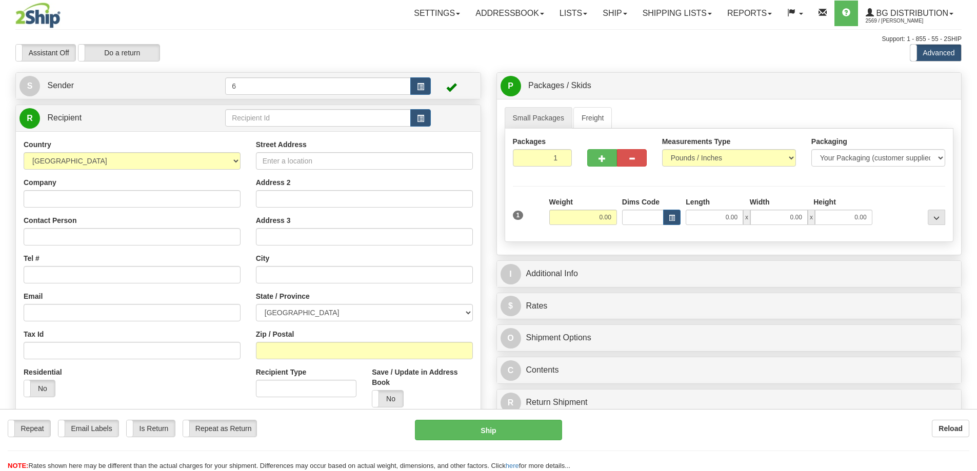
click at [266, 121] on input "text" at bounding box center [318, 117] width 186 height 17
type input "55000"
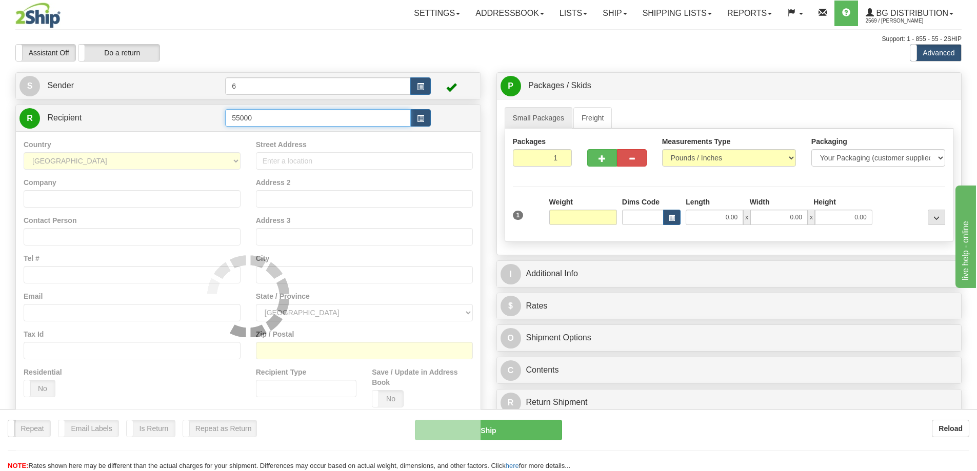
type input "0.00"
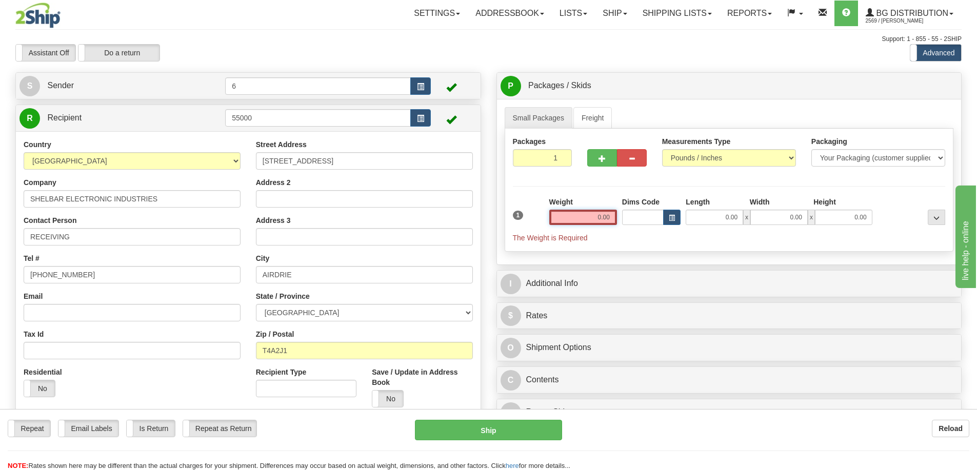
drag, startPoint x: 266, startPoint y: 121, endPoint x: 582, endPoint y: 225, distance: 332.8
click at [582, 225] on input "0.00" at bounding box center [583, 217] width 68 height 15
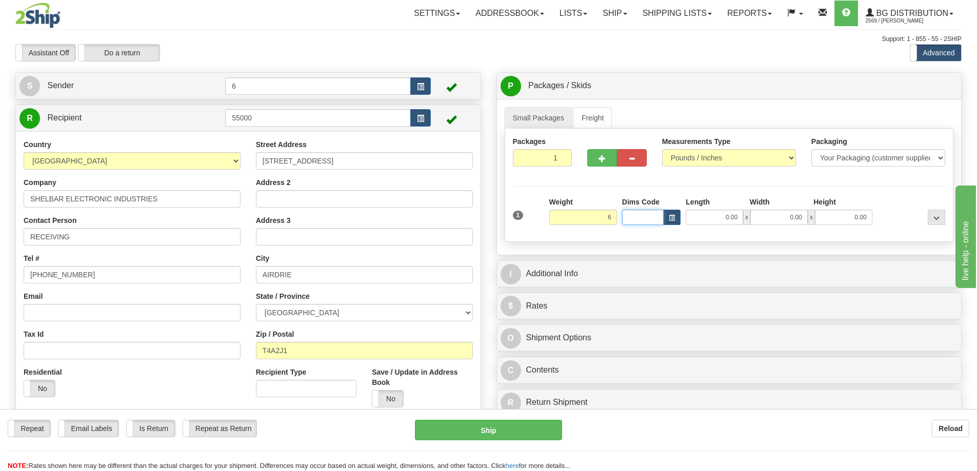
type input "6.00"
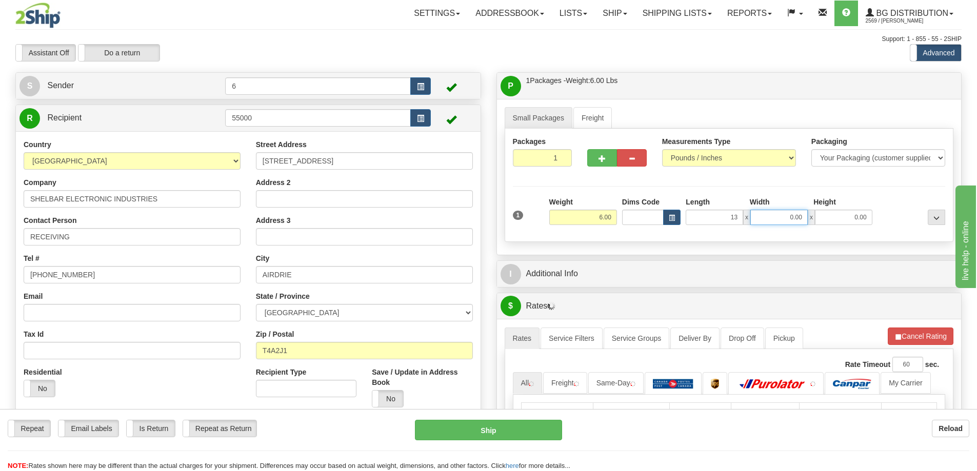
type input "13.00"
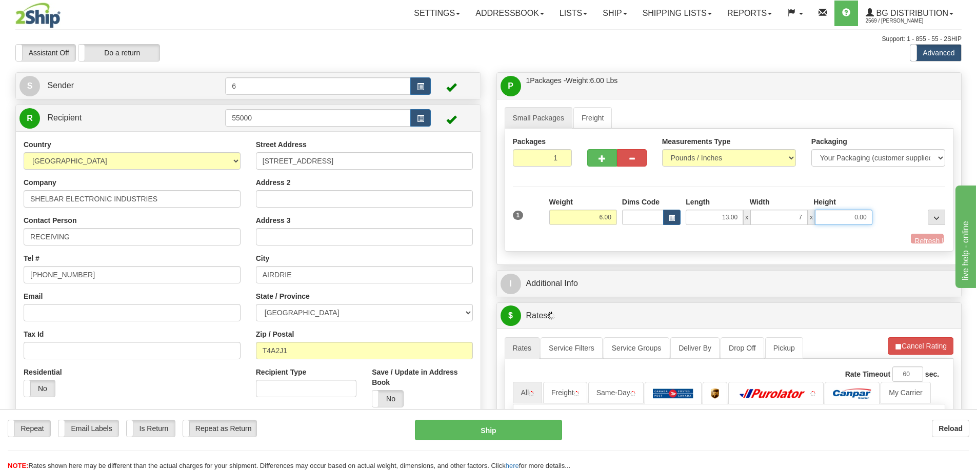
type input "7.00"
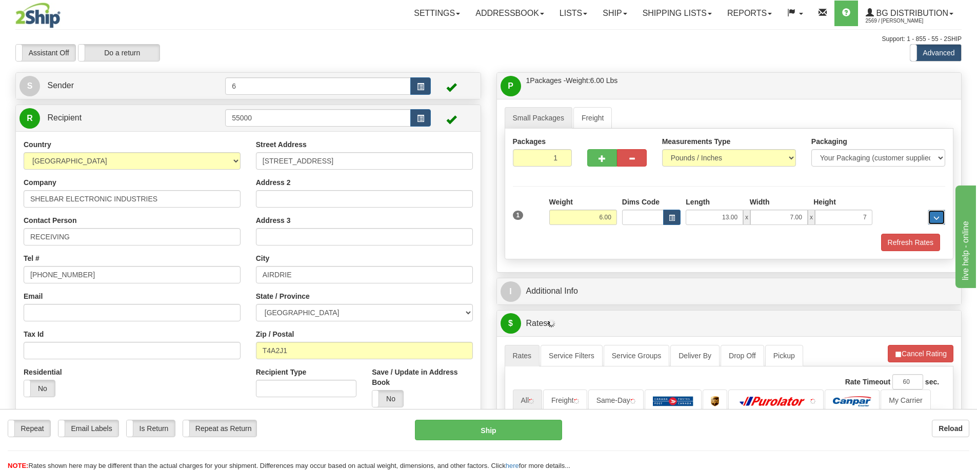
type input "7.00"
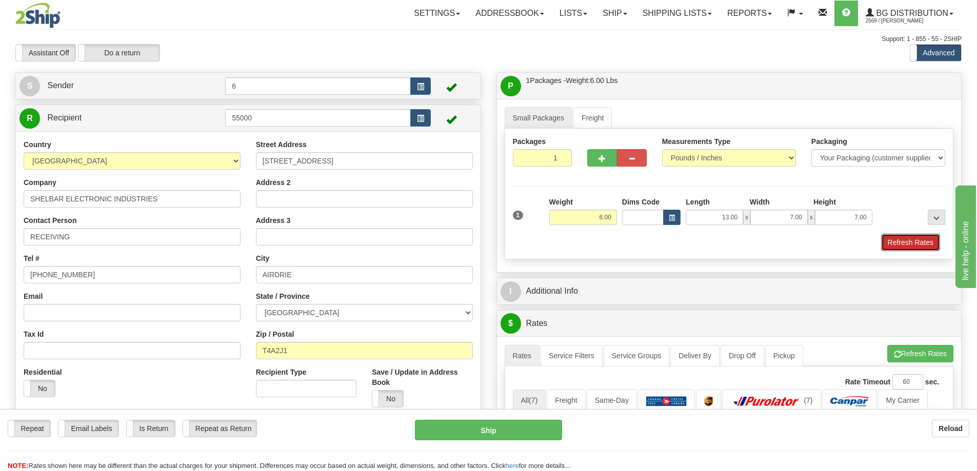
click at [895, 245] on button "Refresh Rates" at bounding box center [910, 242] width 59 height 17
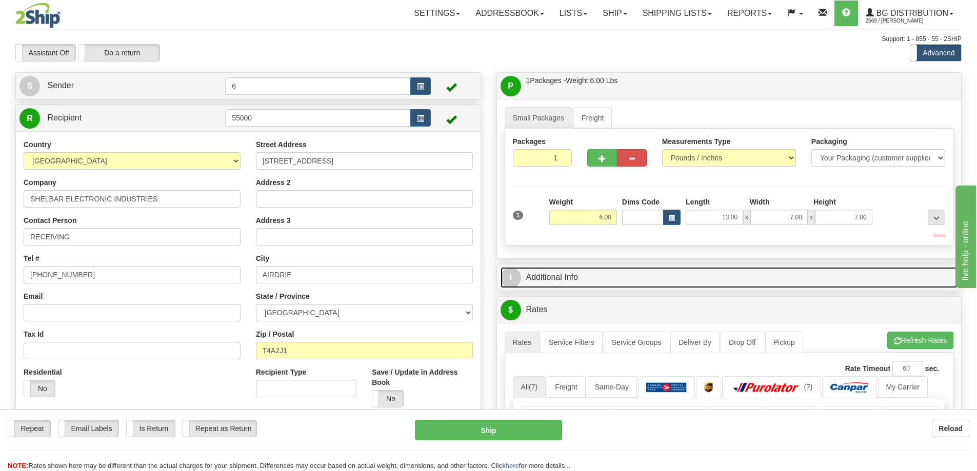
click at [833, 282] on link "I Additional Info" at bounding box center [729, 277] width 457 height 21
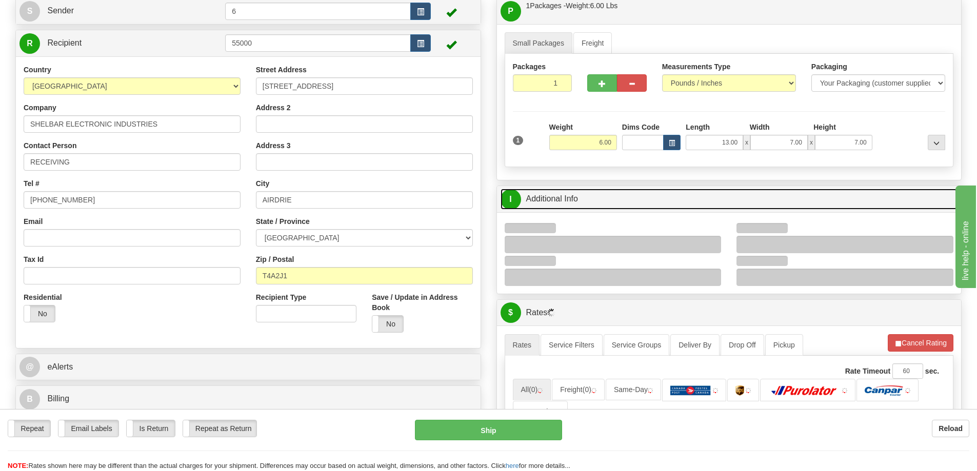
scroll to position [154, 0]
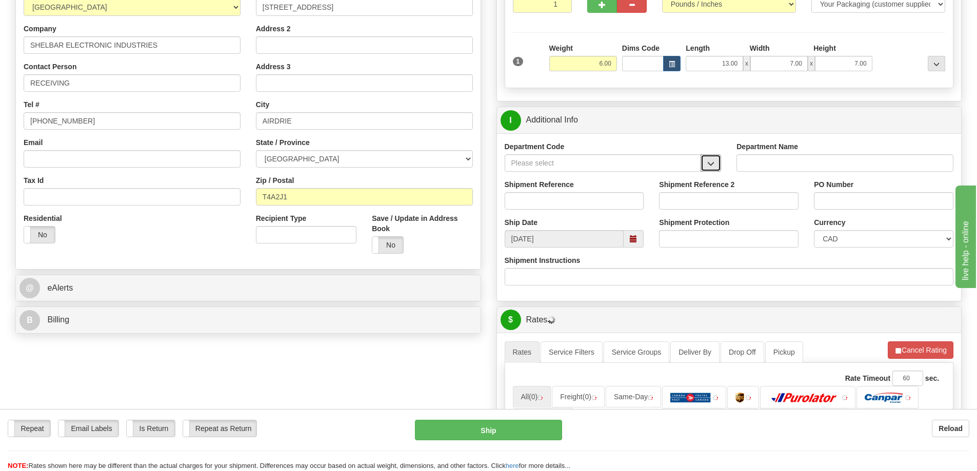
click at [717, 164] on button "button" at bounding box center [711, 162] width 21 height 17
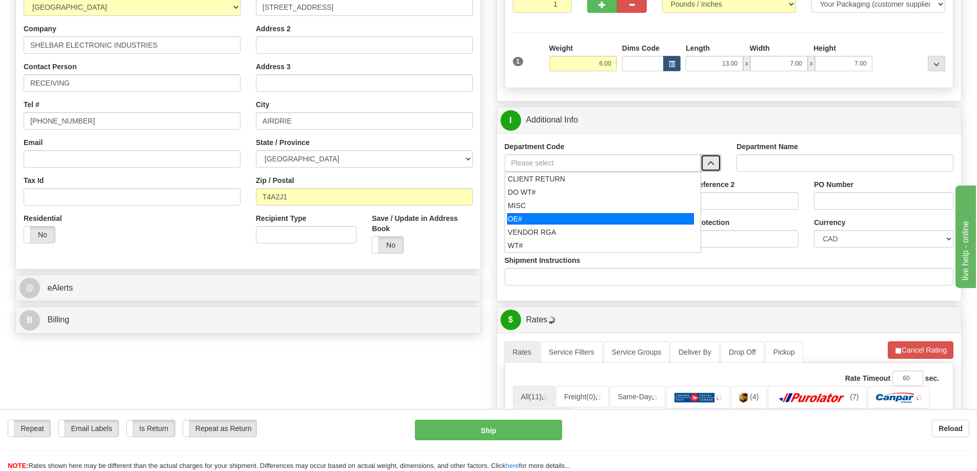
click at [564, 224] on div "OE#" at bounding box center [600, 218] width 187 height 11
type input "OE#"
type input "ORDERS"
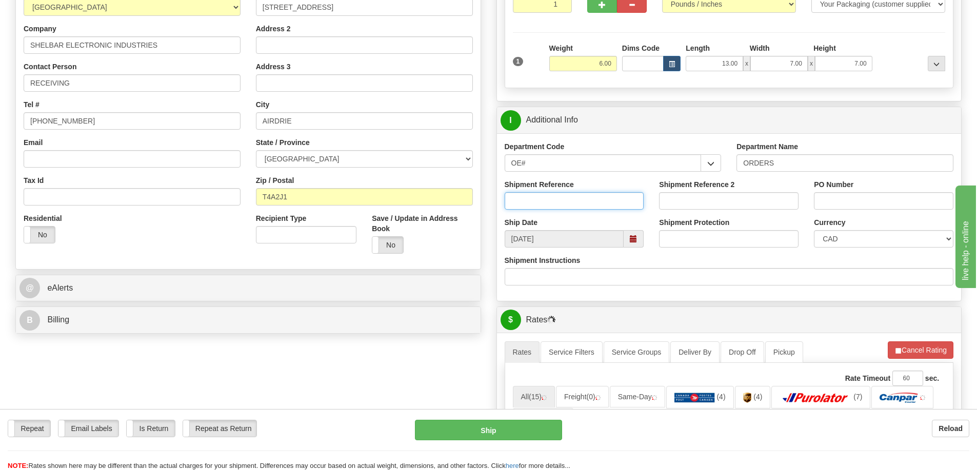
click at [543, 199] on input "Shipment Reference" at bounding box center [574, 200] width 139 height 17
type input "60031552-01"
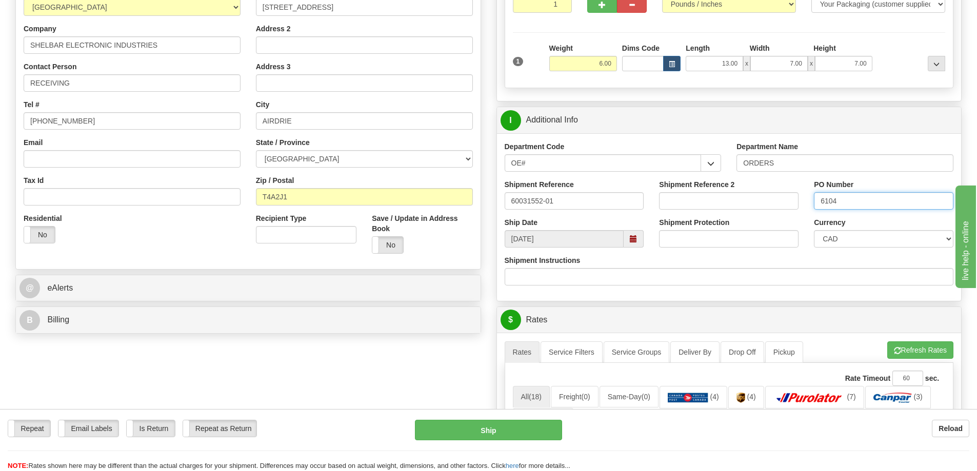
type input "6104"
drag, startPoint x: 538, startPoint y: 202, endPoint x: 922, endPoint y: 353, distance: 412.4
click at [924, 348] on button "Refresh Rates" at bounding box center [920, 350] width 66 height 17
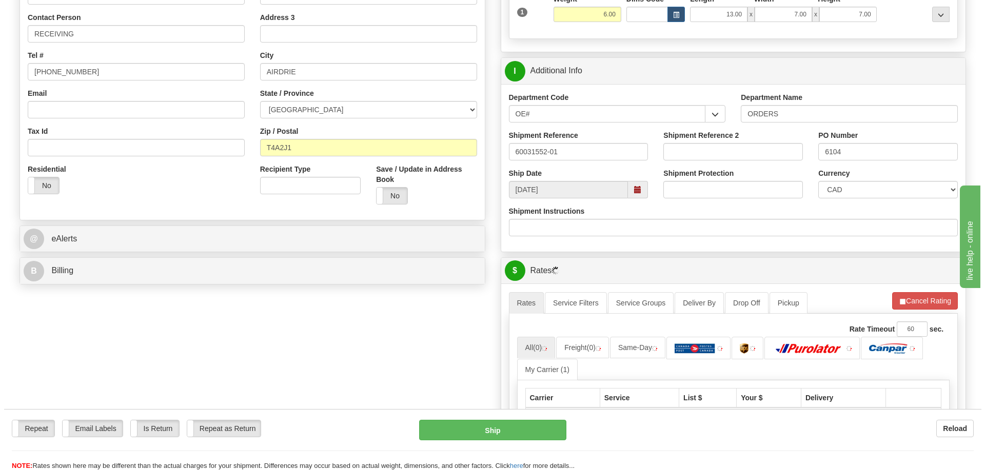
scroll to position [256, 0]
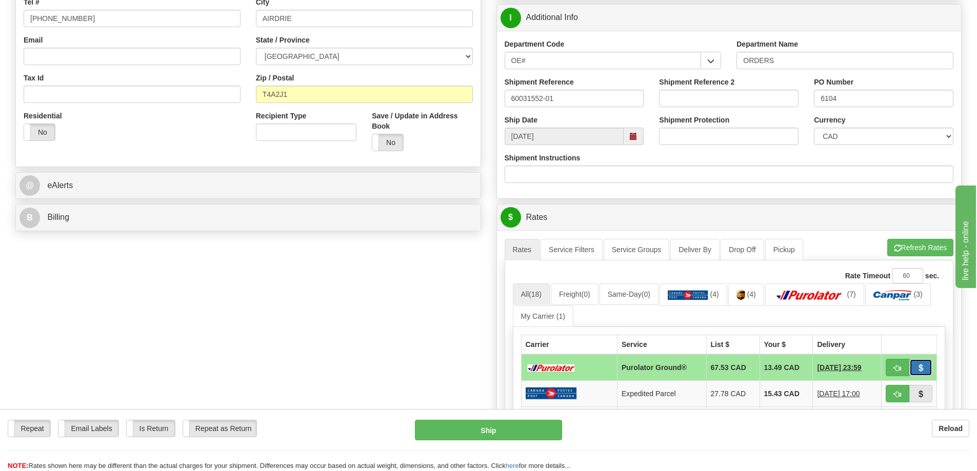
click at [909, 372] on button "button" at bounding box center [921, 367] width 24 height 17
click at [890, 365] on button "button" at bounding box center [898, 367] width 24 height 17
type input "260"
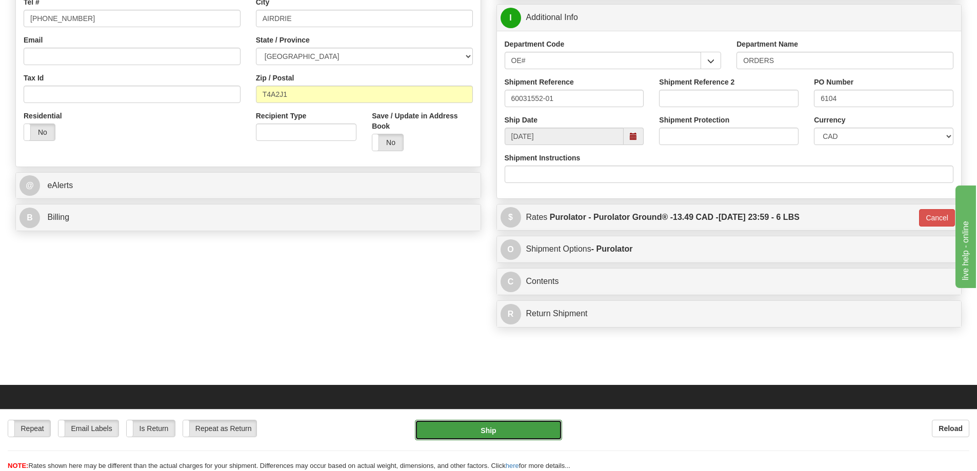
click at [500, 428] on button "Ship" at bounding box center [488, 430] width 147 height 21
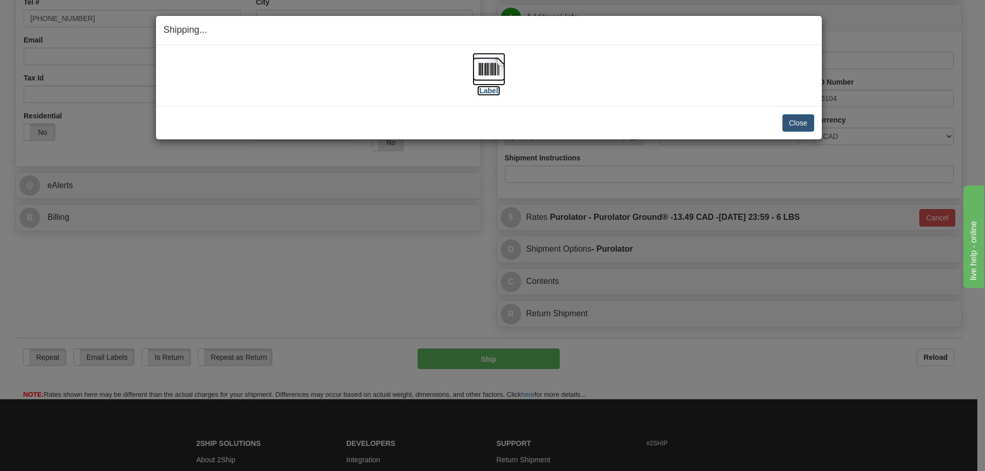
click at [489, 91] on label "[Label]" at bounding box center [489, 91] width 24 height 10
